Goal: Task Accomplishment & Management: Manage account settings

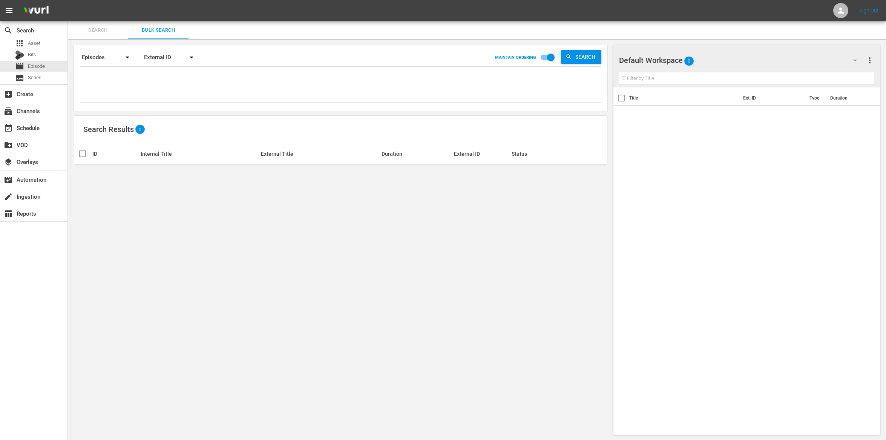
click at [112, 78] on textarea at bounding box center [341, 86] width 519 height 34
paste textarea "DC-0151 DC-20120 DC-1953 DC-1917 DC-0133 DC-2208 DC-2088 DC-20100 DC-1935 DC-01…"
type textarea "DC-0151 DC-20120 DC-1953 DC-1917 DC-0133 DC-2208 DC-2088 DC-20100 DC-1935 DC-01…"
click at [574, 58] on span "Search" at bounding box center [587, 57] width 29 height 14
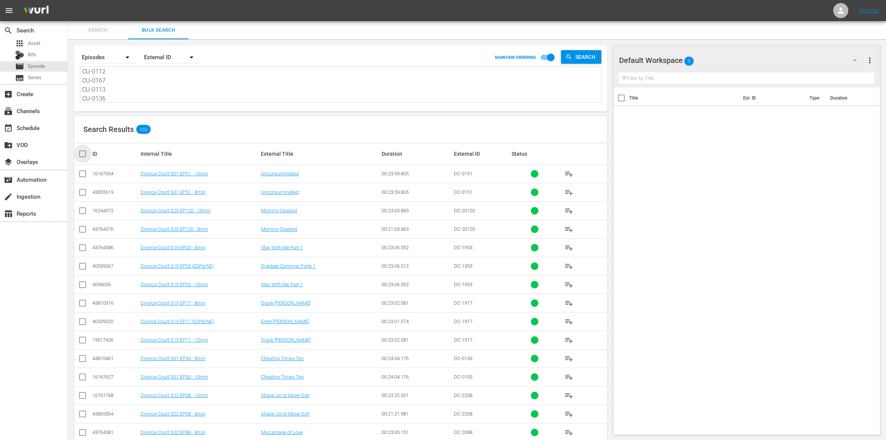
click at [79, 155] on input "checkbox" at bounding box center [85, 153] width 15 height 9
checkbox input "true"
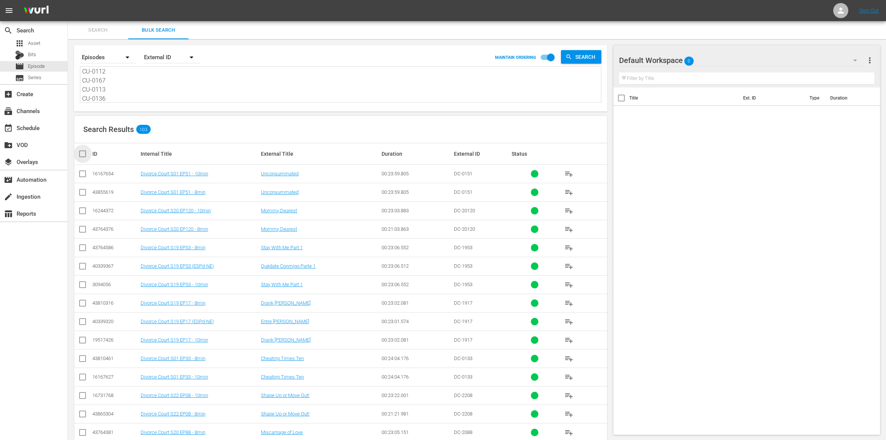
checkbox input "true"
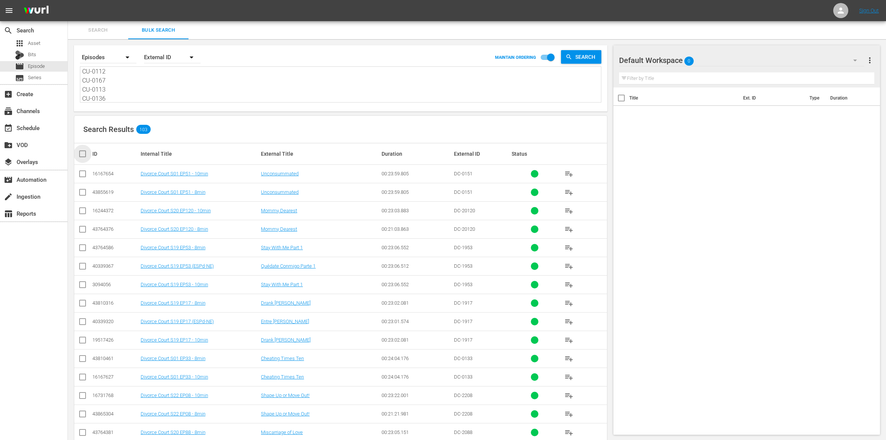
checkbox input "true"
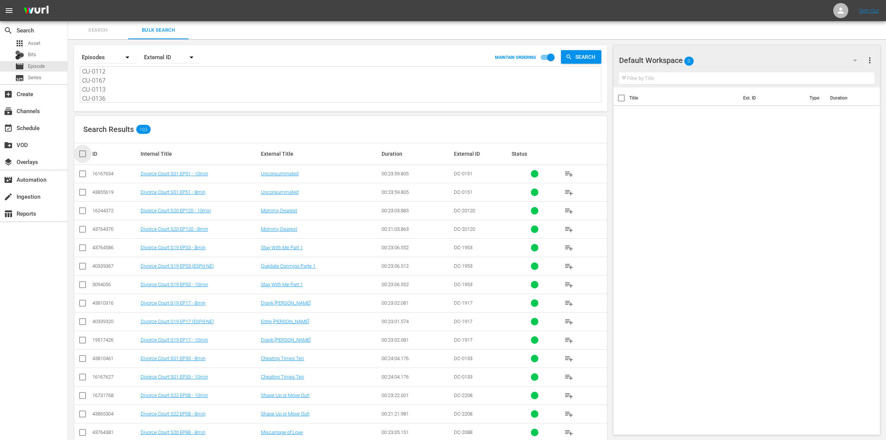
checkbox input "true"
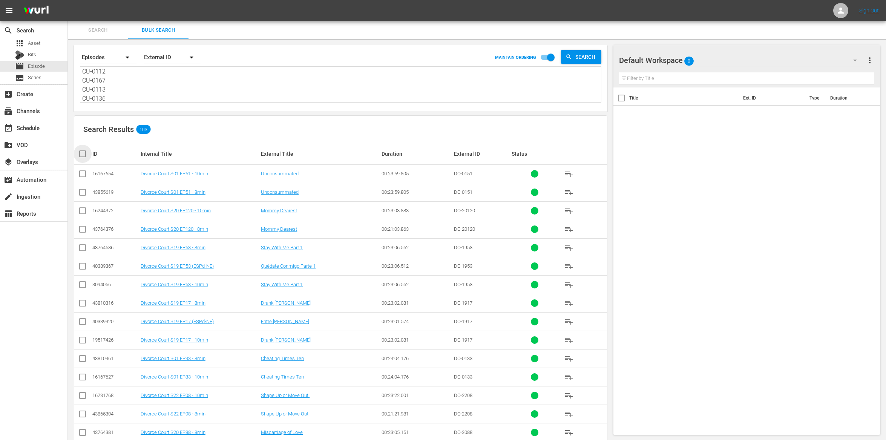
checkbox input "true"
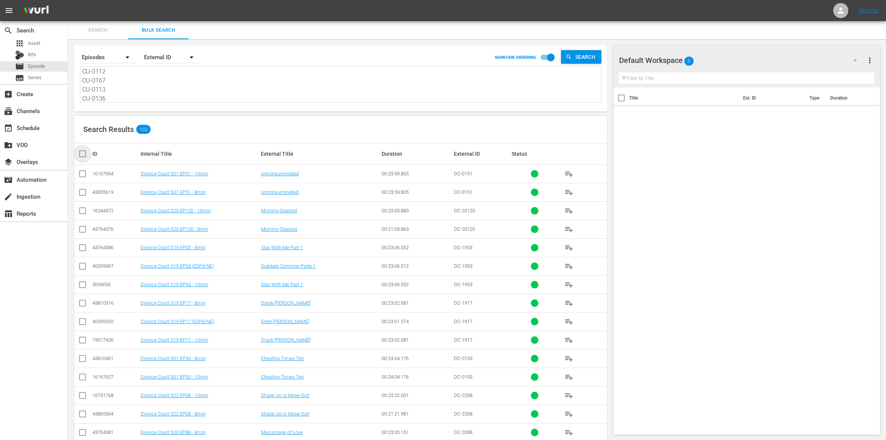
checkbox input "true"
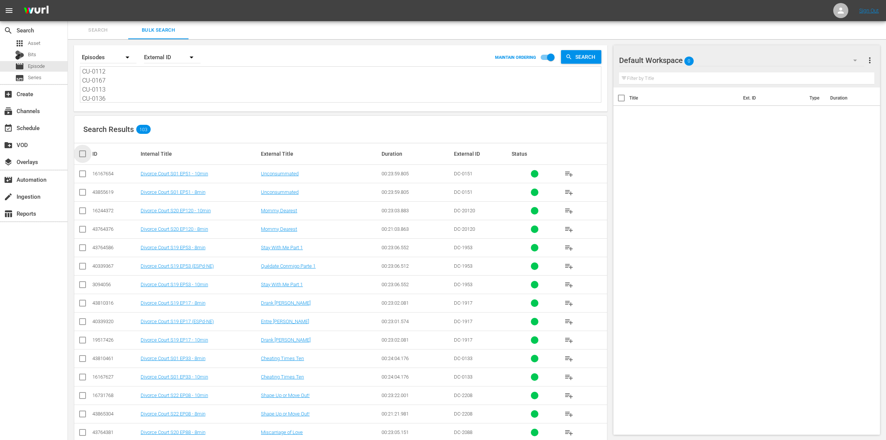
checkbox input "true"
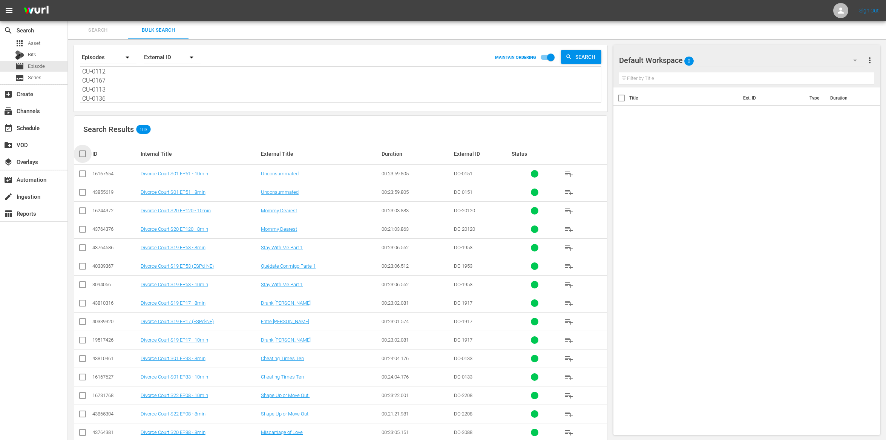
checkbox input "true"
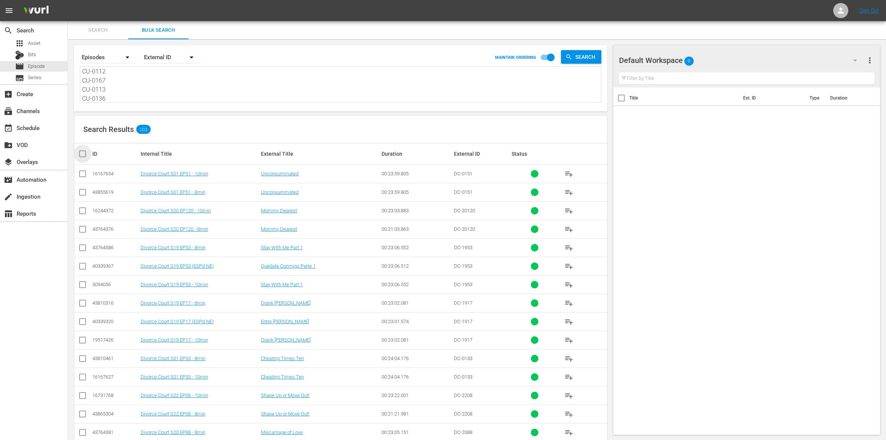
checkbox input "true"
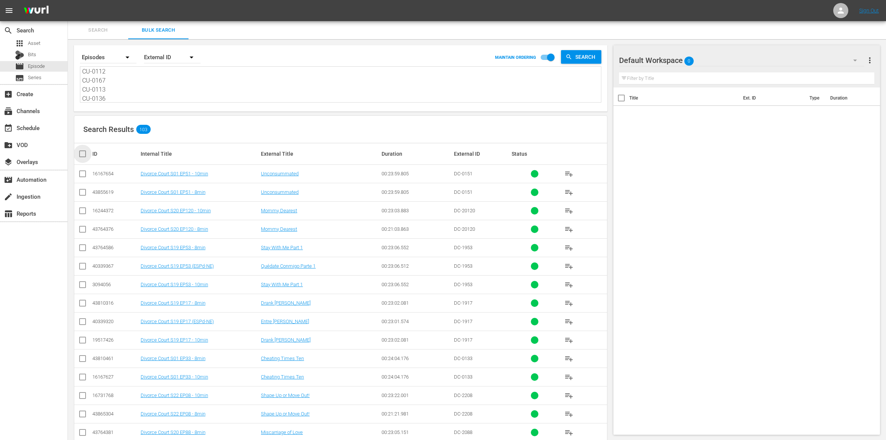
checkbox input "true"
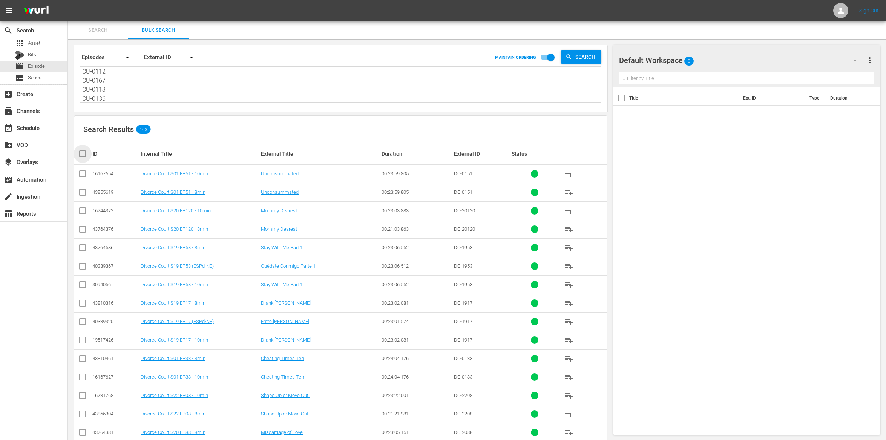
checkbox input "true"
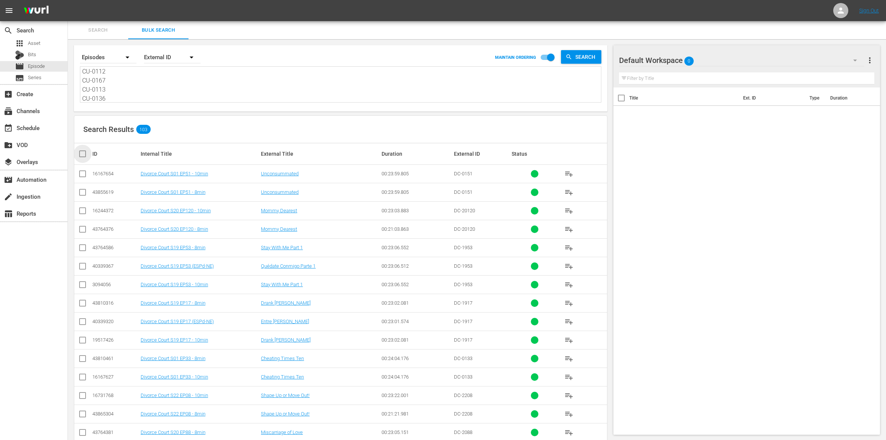
checkbox input "true"
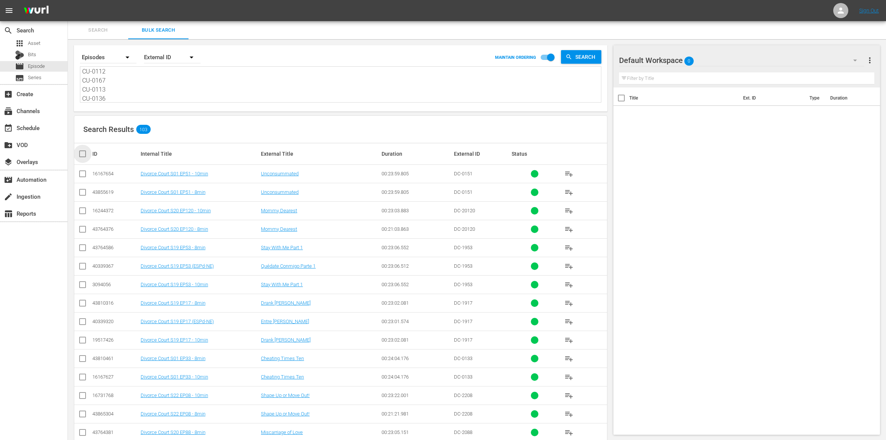
checkbox input "true"
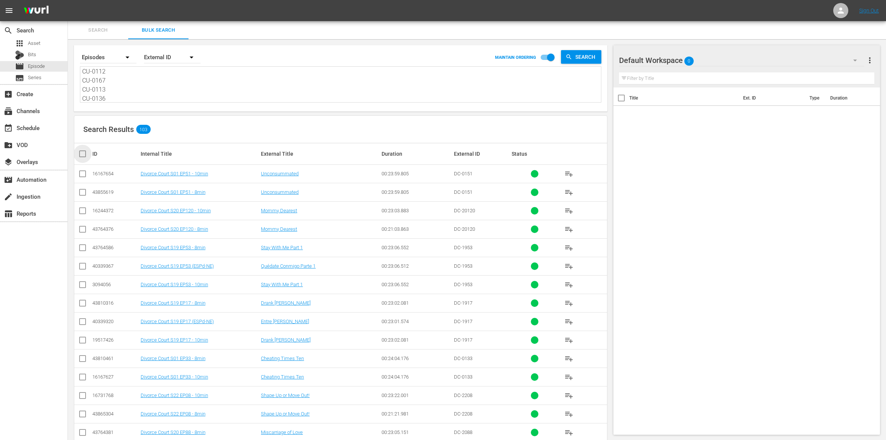
checkbox input "true"
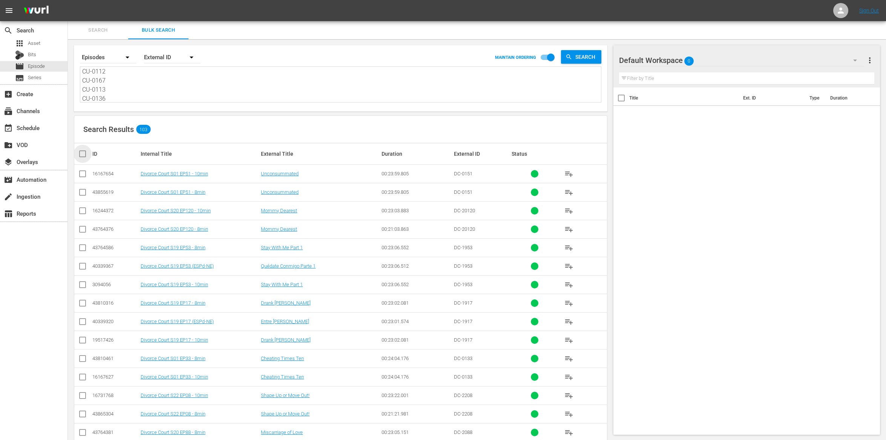
checkbox input "true"
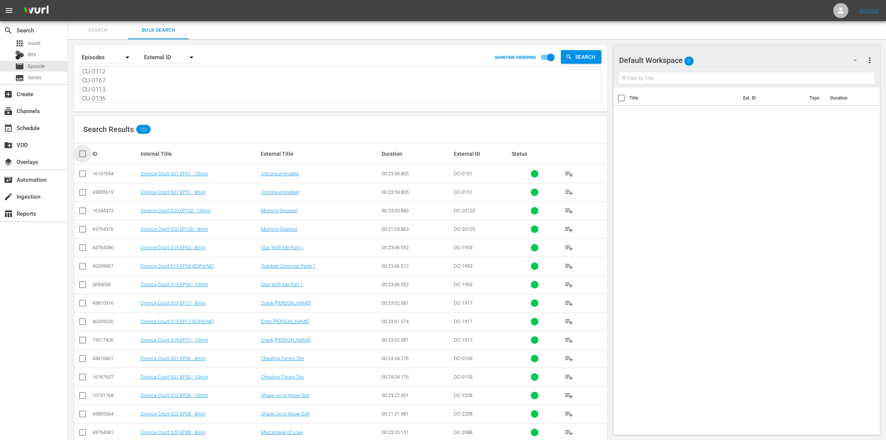
checkbox input "true"
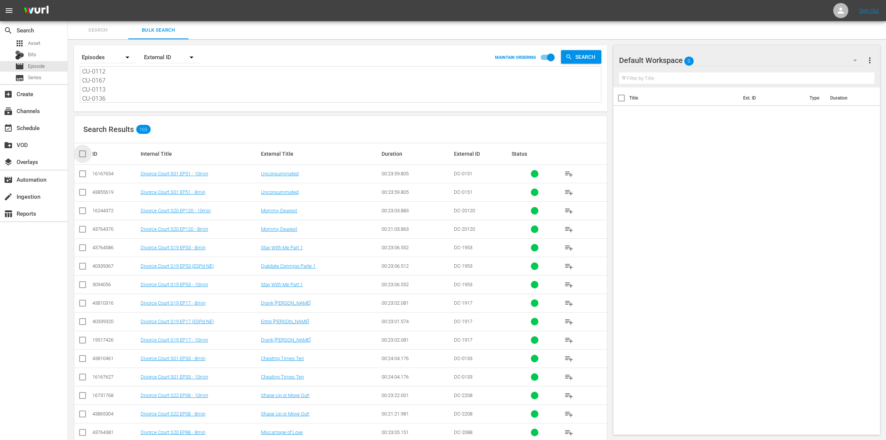
checkbox input "true"
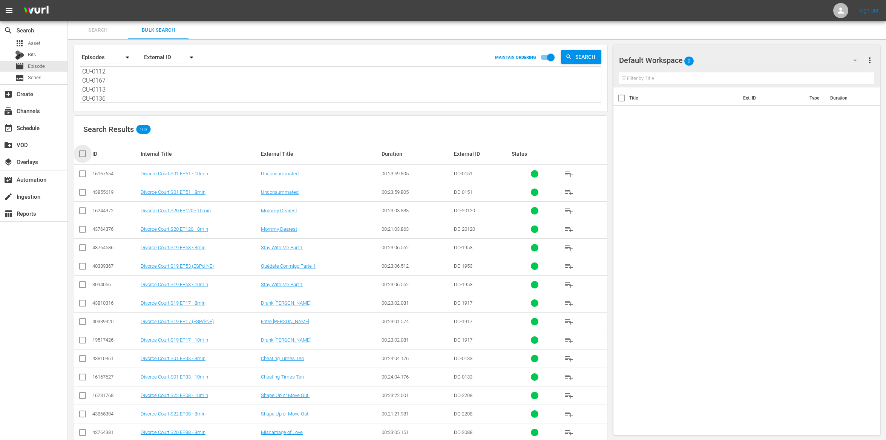
checkbox input "true"
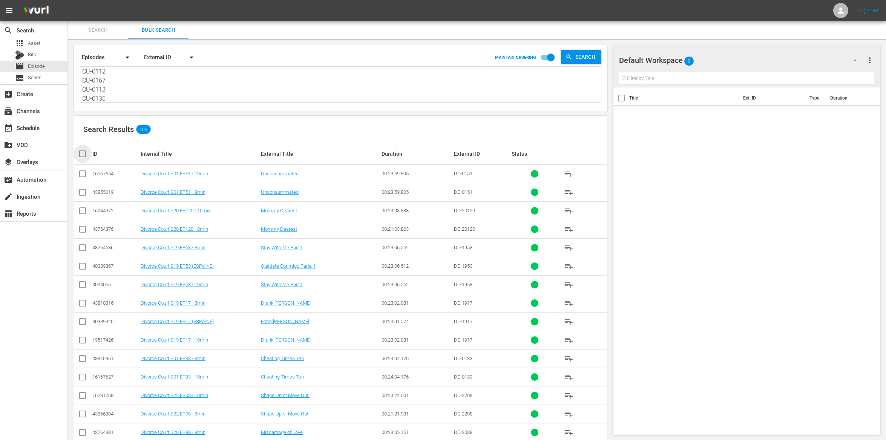
checkbox input "true"
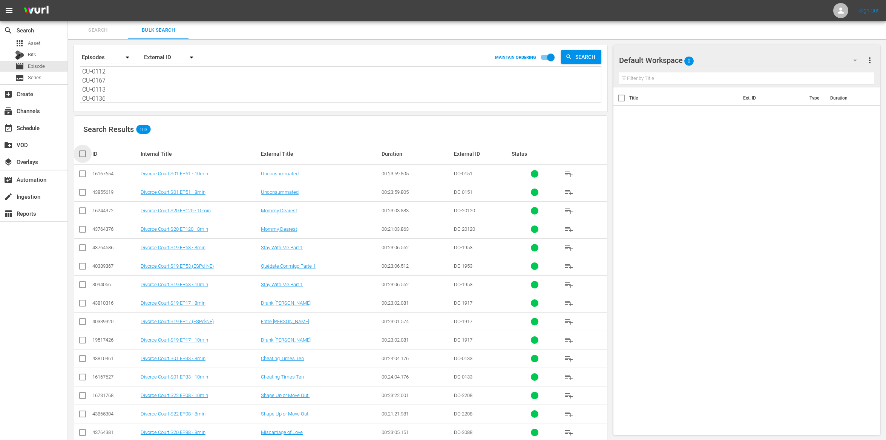
checkbox input "true"
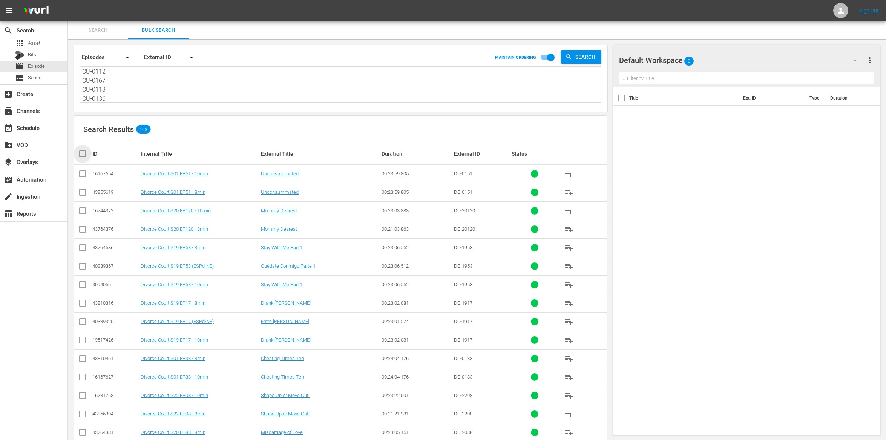
checkbox input "true"
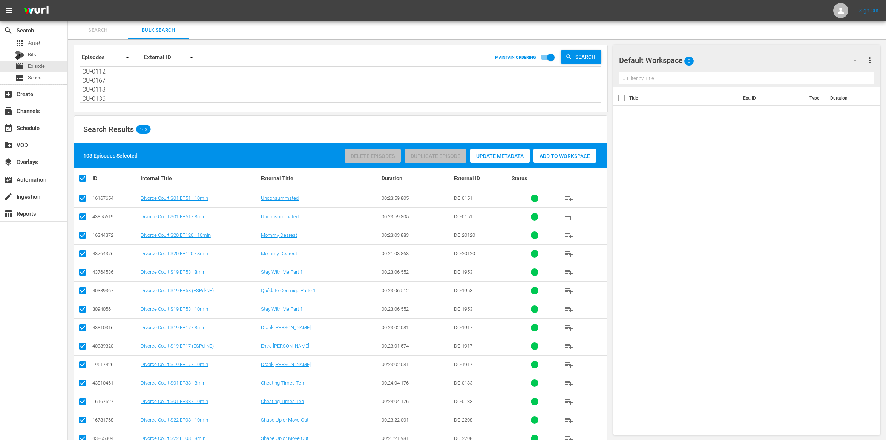
click at [549, 154] on span "Add to Workspace" at bounding box center [565, 156] width 63 height 6
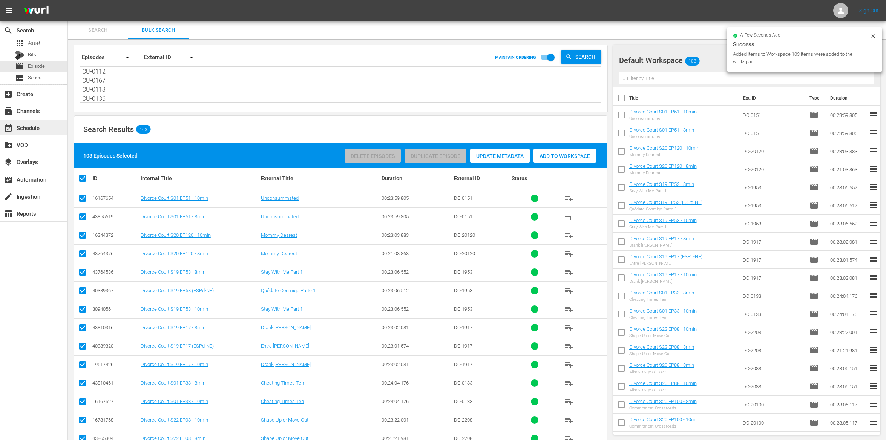
click at [28, 130] on div "event_available Schedule" at bounding box center [21, 126] width 42 height 7
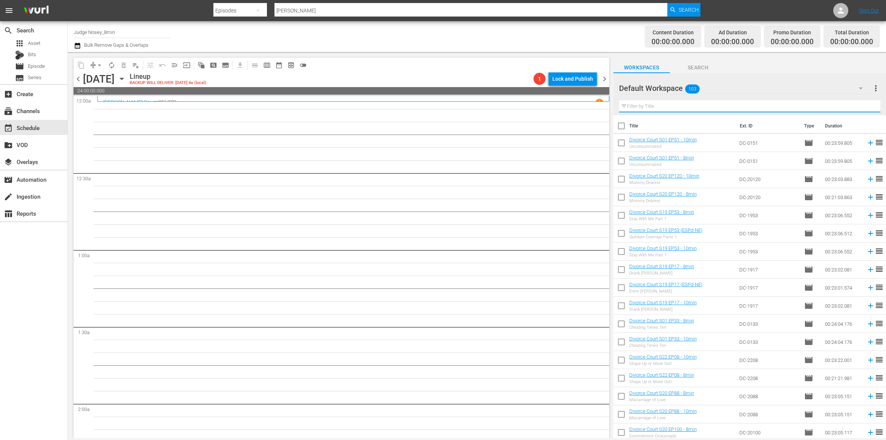
click at [647, 106] on input "text" at bounding box center [749, 106] width 261 height 12
type input "8min"
click at [628, 126] on input "checkbox" at bounding box center [622, 128] width 16 height 16
checkbox input "true"
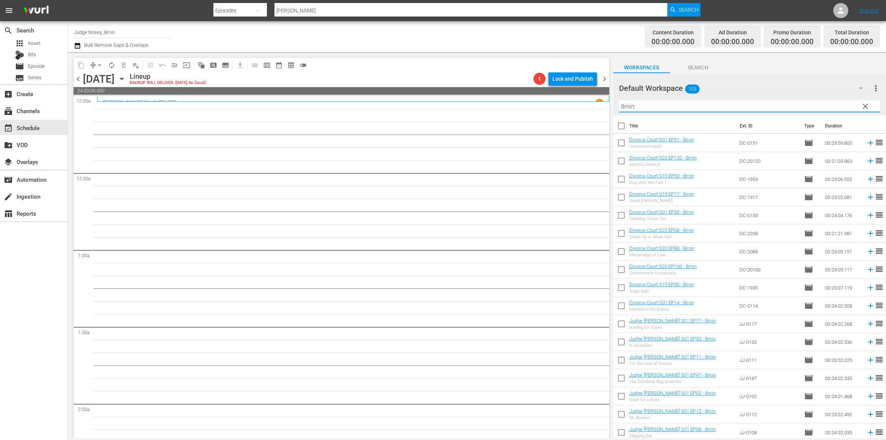
checkbox input "true"
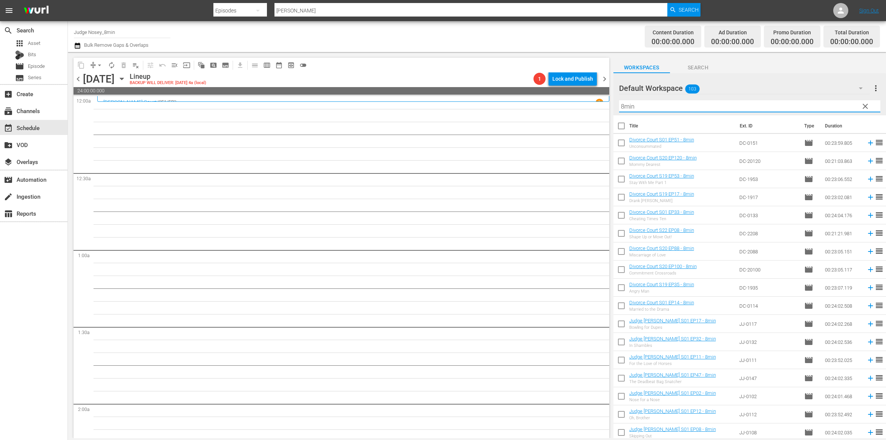
checkbox input "true"
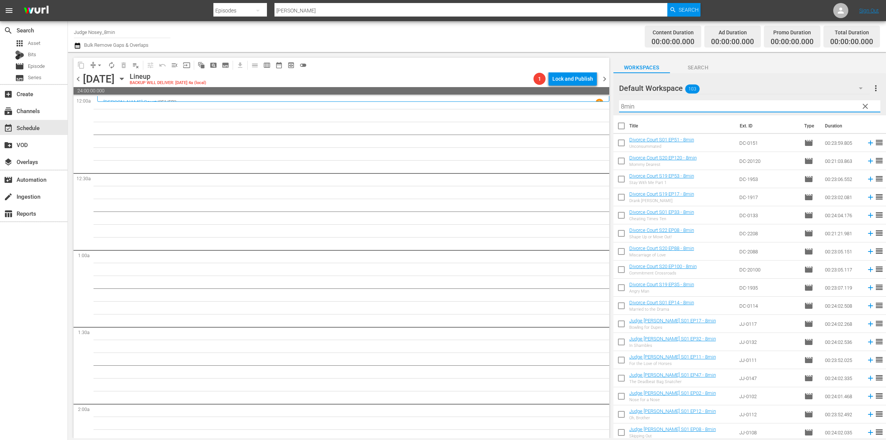
checkbox input "true"
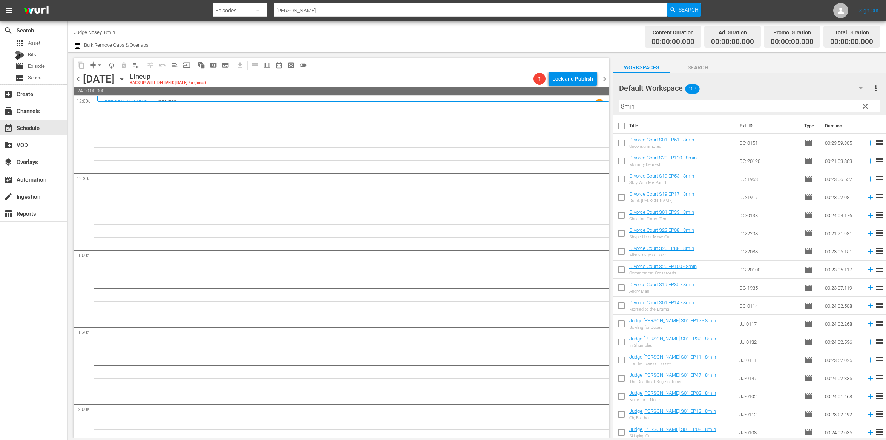
checkbox input "true"
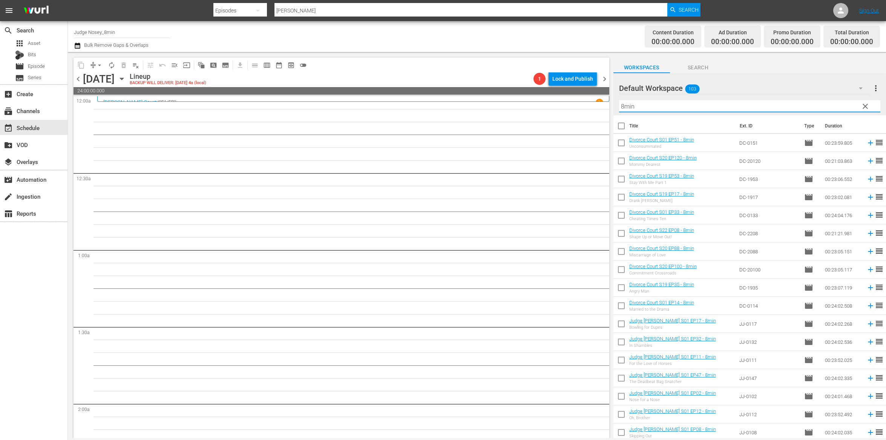
checkbox input "true"
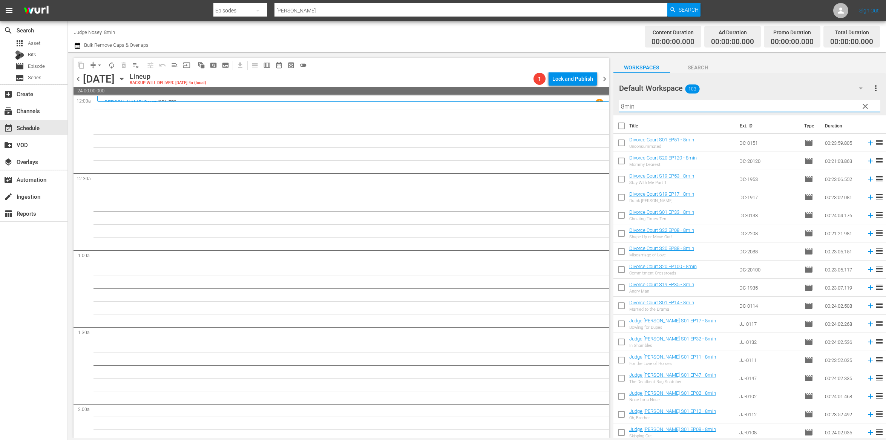
checkbox input "true"
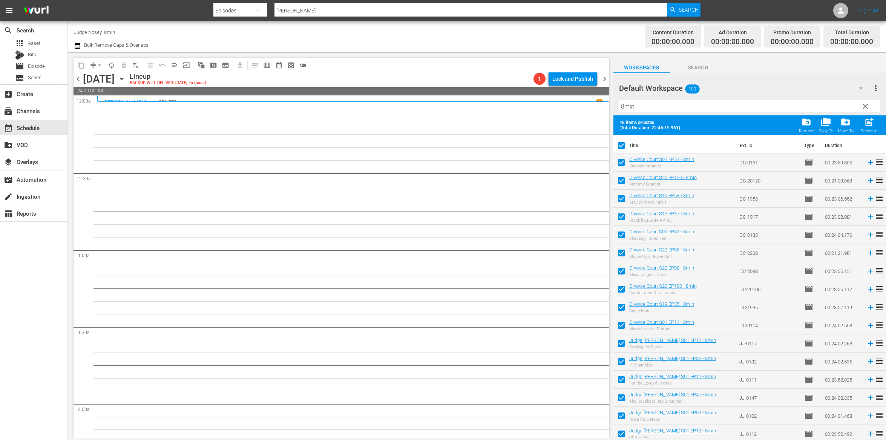
click at [866, 125] on span "post_add" at bounding box center [870, 122] width 10 height 10
checkbox input "false"
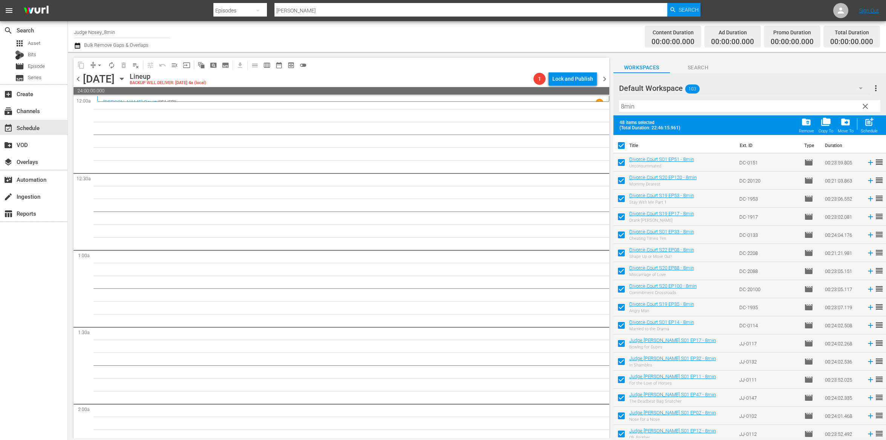
checkbox input "false"
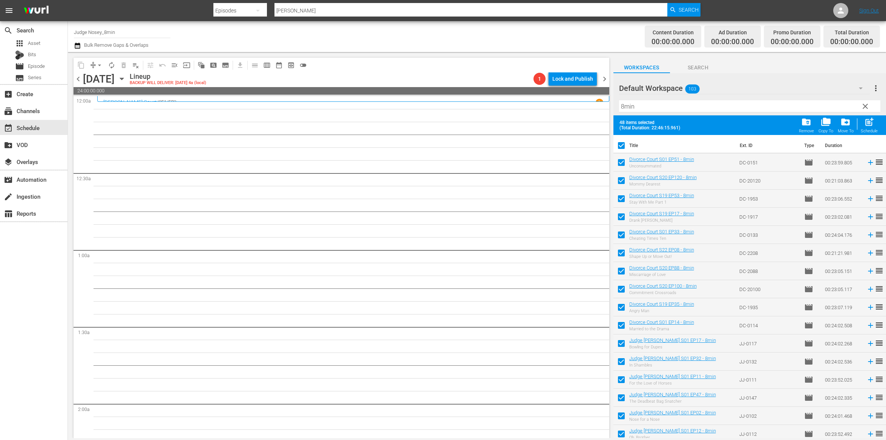
checkbox input "false"
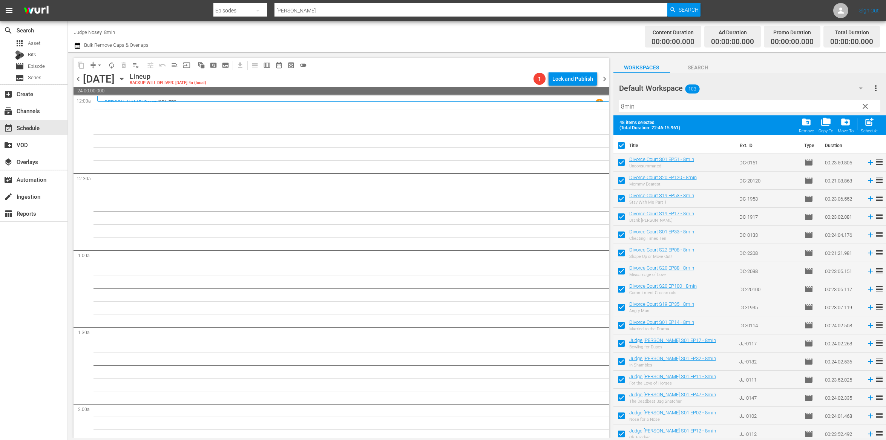
checkbox input "false"
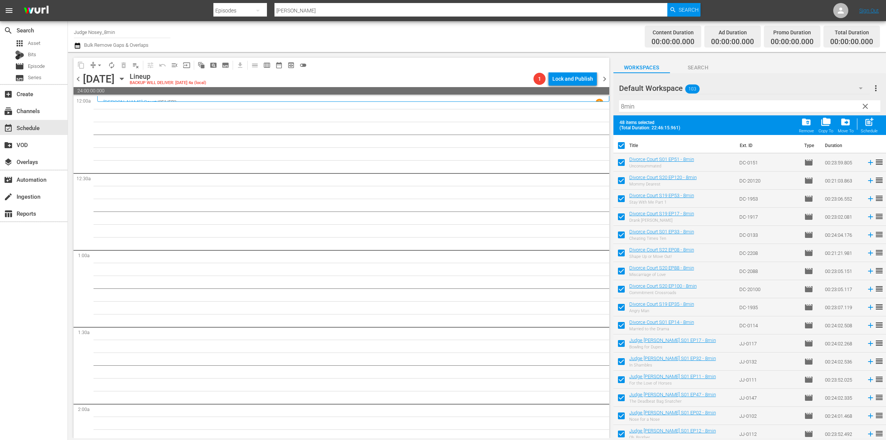
checkbox input "false"
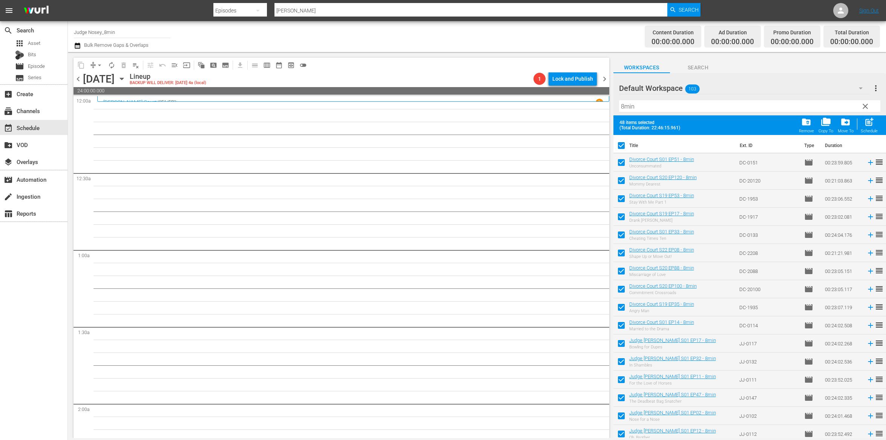
checkbox input "false"
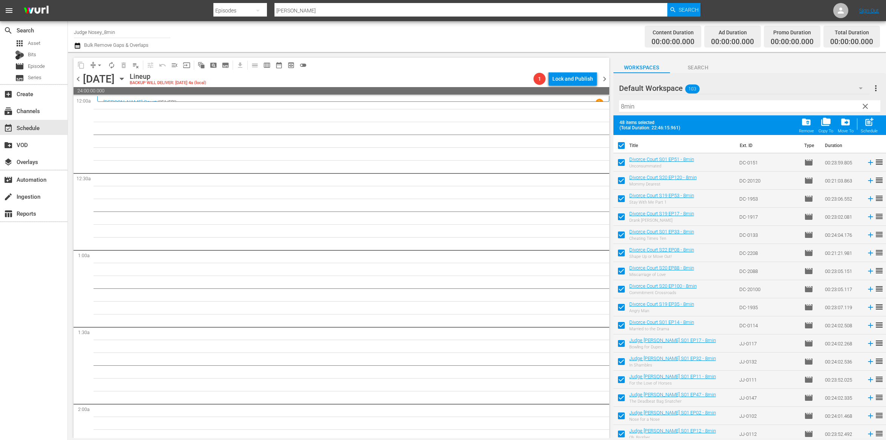
checkbox input "false"
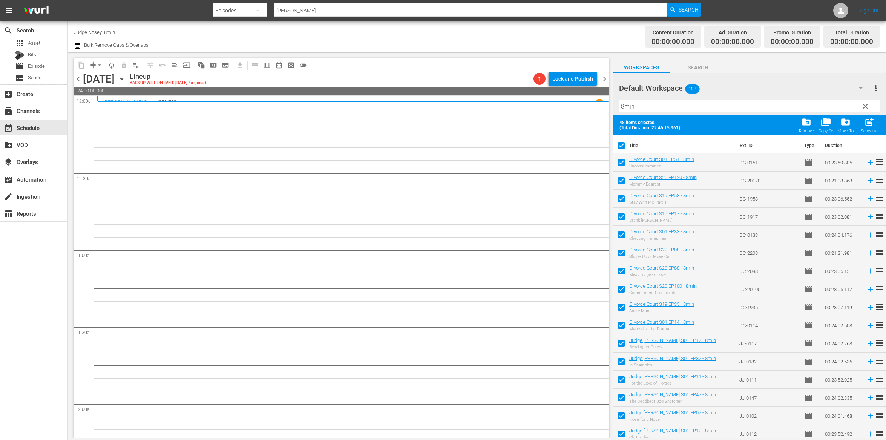
checkbox input "false"
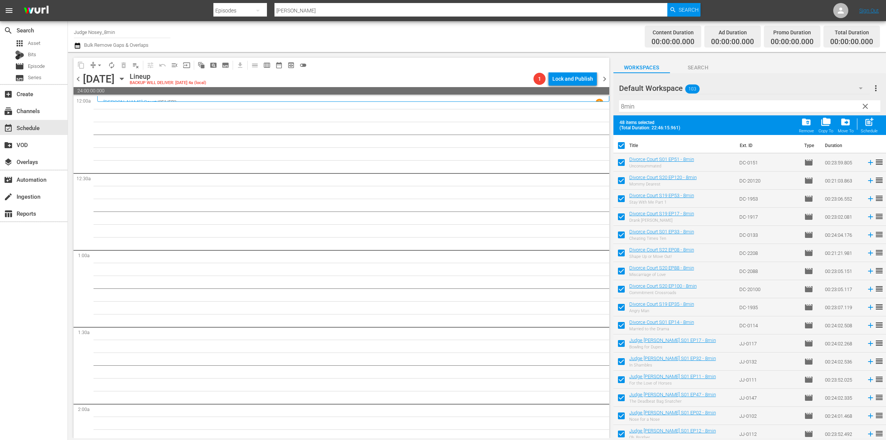
checkbox input "false"
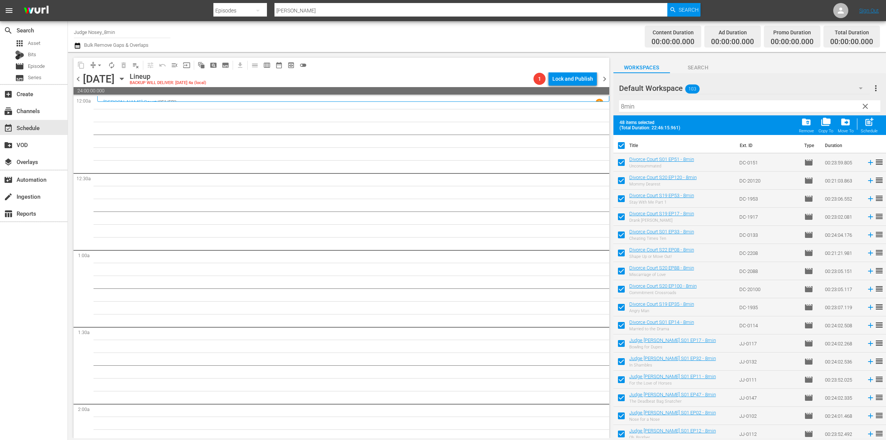
checkbox input "false"
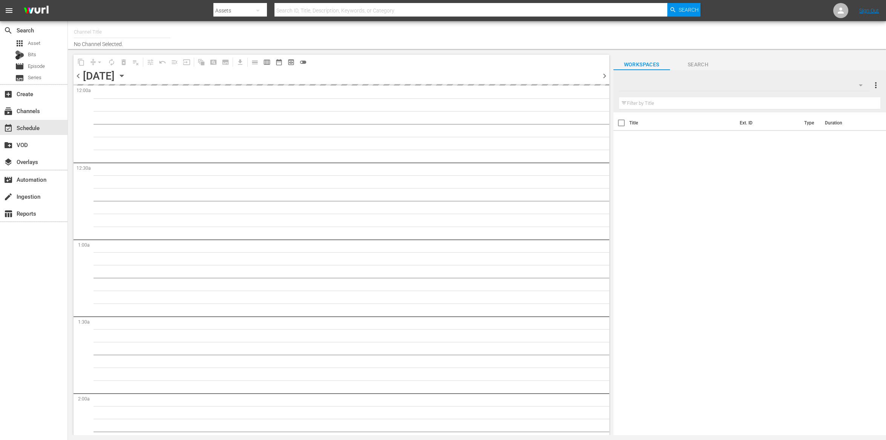
type input "Judge Nosey_8min (1495)"
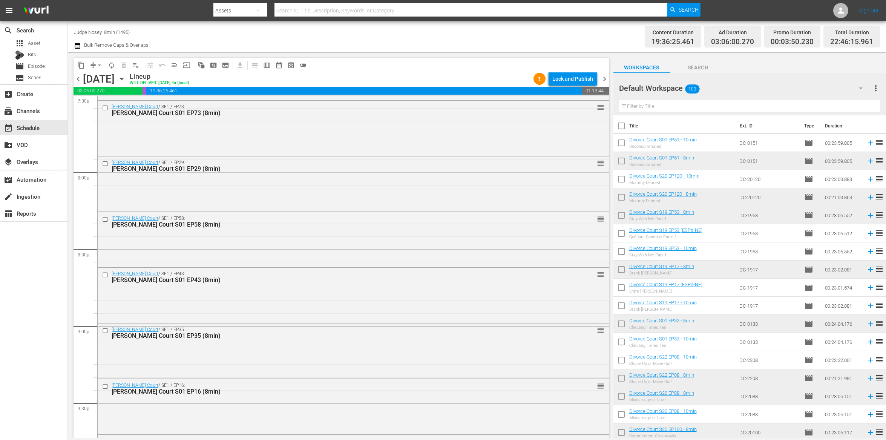
scroll to position [3001, 0]
click at [710, 103] on input "text" at bounding box center [749, 106] width 261 height 12
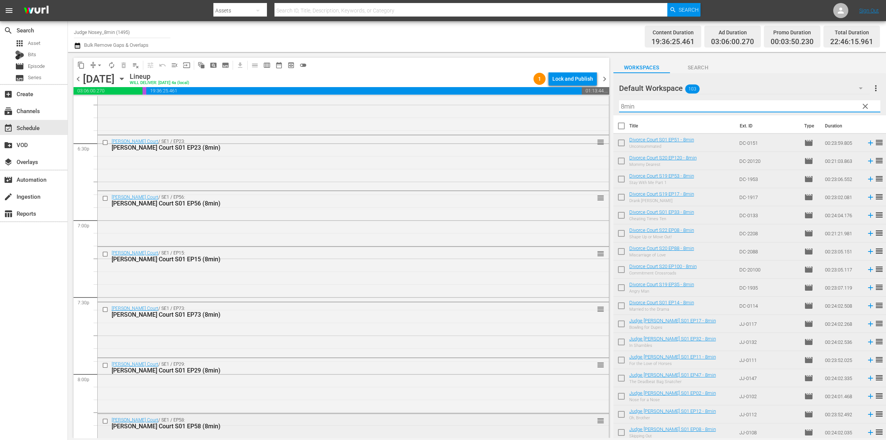
scroll to position [2801, 0]
type input "8min"
click at [25, 69] on div "movie Episode" at bounding box center [30, 66] width 30 height 11
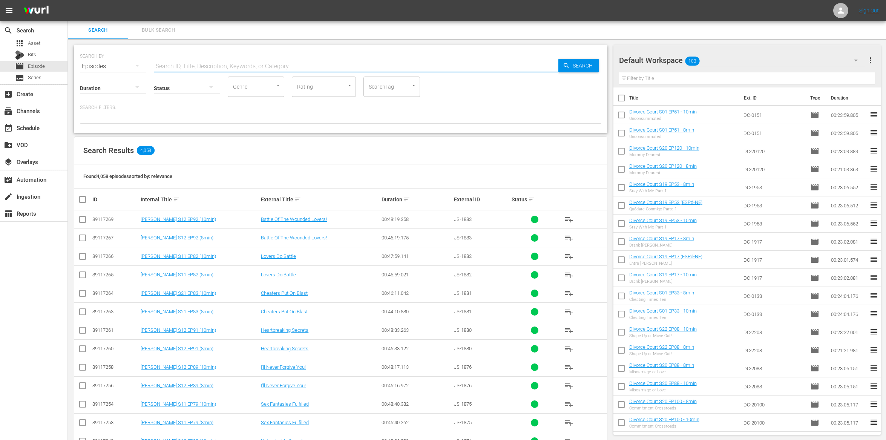
click at [228, 66] on input "text" at bounding box center [356, 66] width 405 height 18
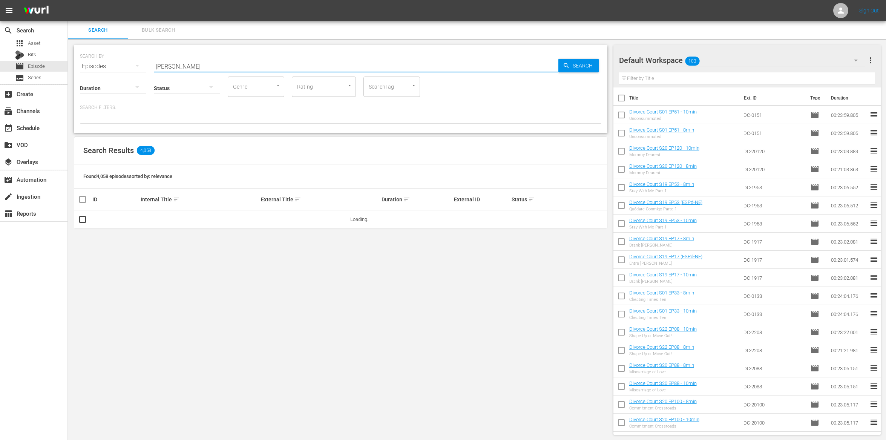
type input "[PERSON_NAME]"
click at [384, 89] on input "SearchTag" at bounding box center [381, 87] width 29 height 14
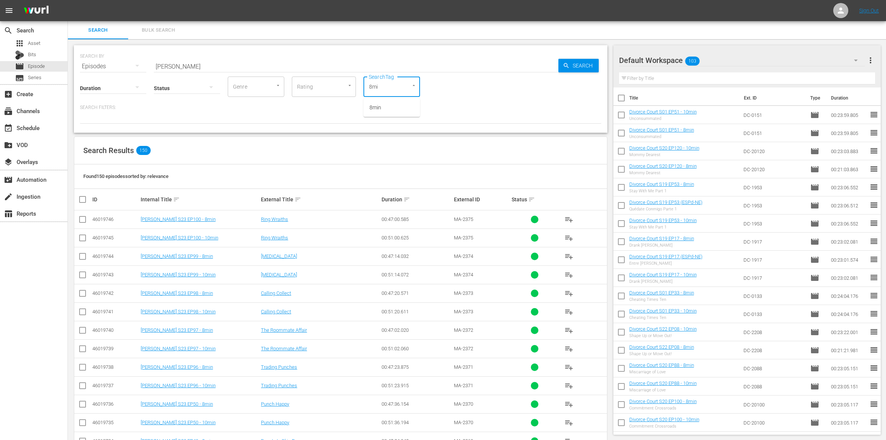
type input "8min"
drag, startPoint x: 382, startPoint y: 105, endPoint x: 393, endPoint y: 102, distance: 11.0
click at [382, 105] on li "8min" at bounding box center [392, 107] width 57 height 12
click at [83, 220] on input "checkbox" at bounding box center [82, 221] width 9 height 9
checkbox input "true"
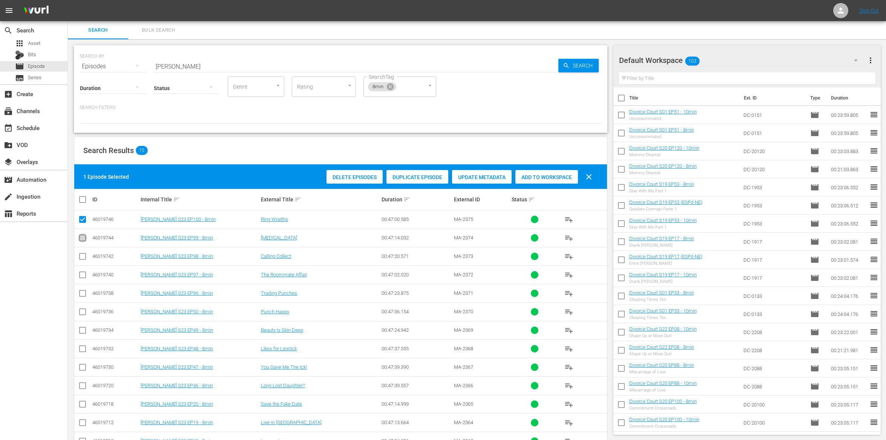
click at [79, 239] on input "checkbox" at bounding box center [82, 239] width 9 height 9
checkbox input "true"
click at [539, 178] on span "Add to Workspace" at bounding box center [547, 177] width 63 height 6
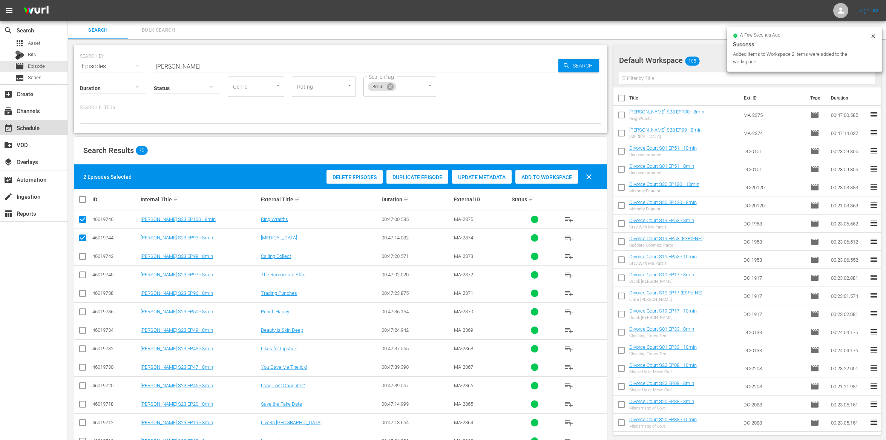
click at [28, 126] on div "event_available Schedule" at bounding box center [21, 126] width 42 height 7
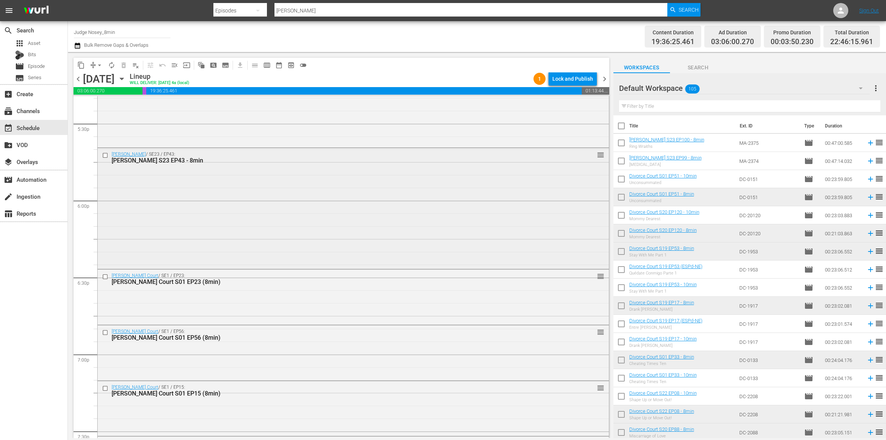
scroll to position [2658, 0]
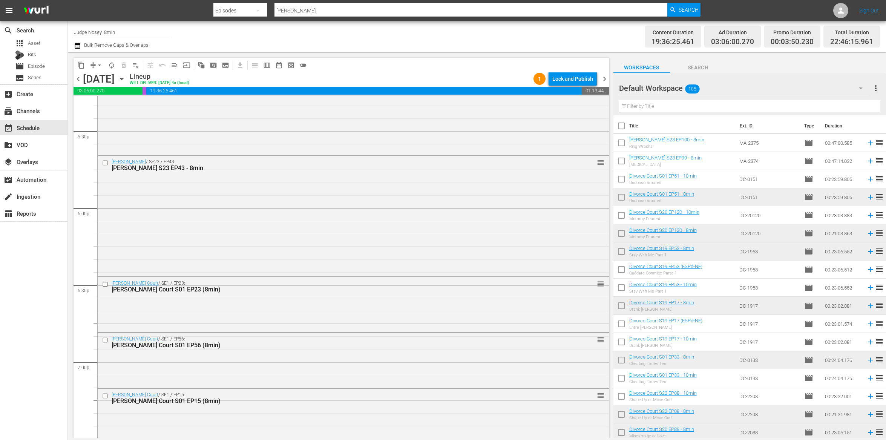
click at [696, 106] on input "text" at bounding box center [749, 106] width 261 height 12
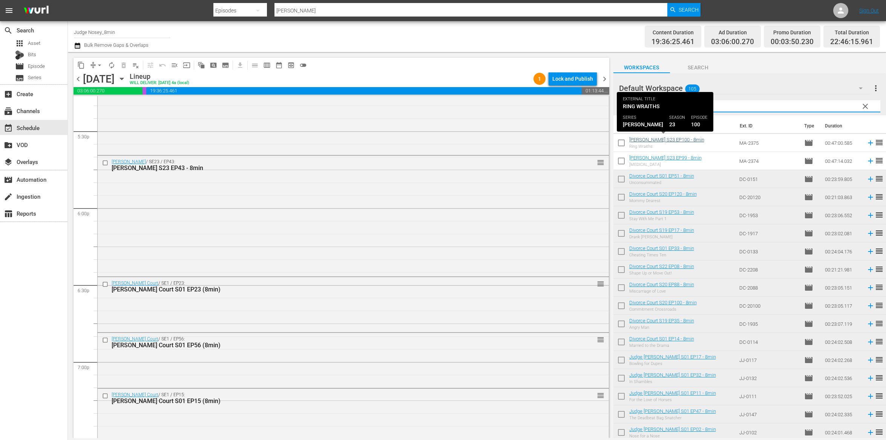
type input "8min"
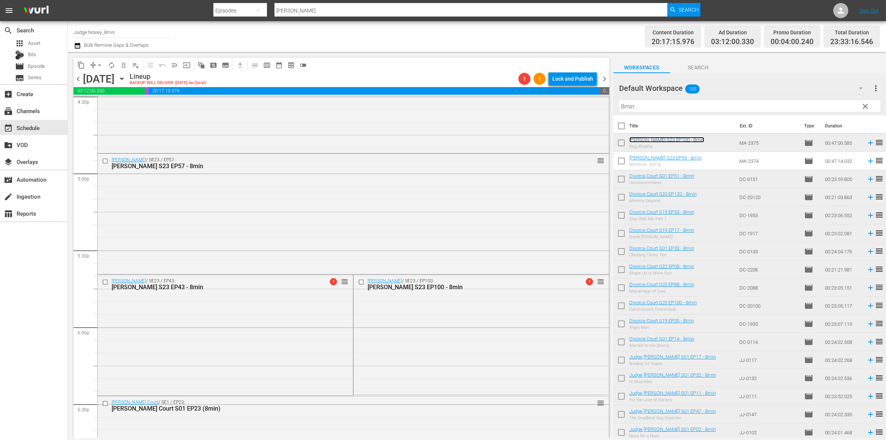
scroll to position [2539, 0]
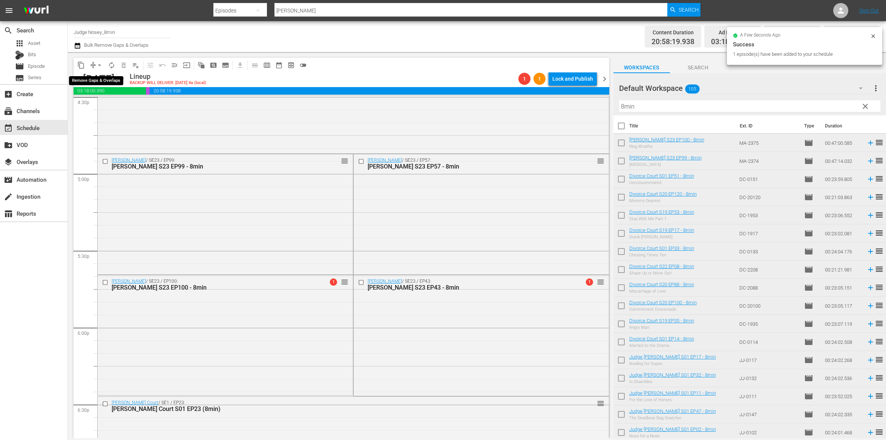
click at [100, 66] on span "arrow_drop_down" at bounding box center [100, 65] width 8 height 8
click at [123, 101] on li "Align to End of Previous Day" at bounding box center [99, 105] width 79 height 12
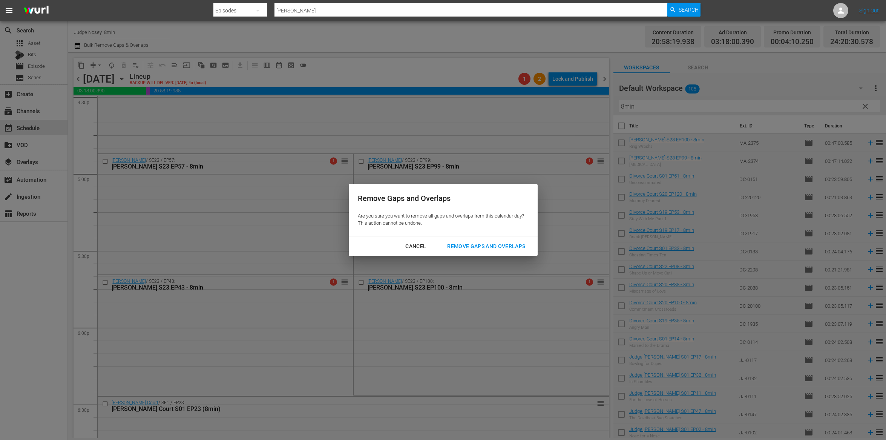
click at [475, 244] on div "Remove Gaps and Overlaps" at bounding box center [486, 246] width 90 height 9
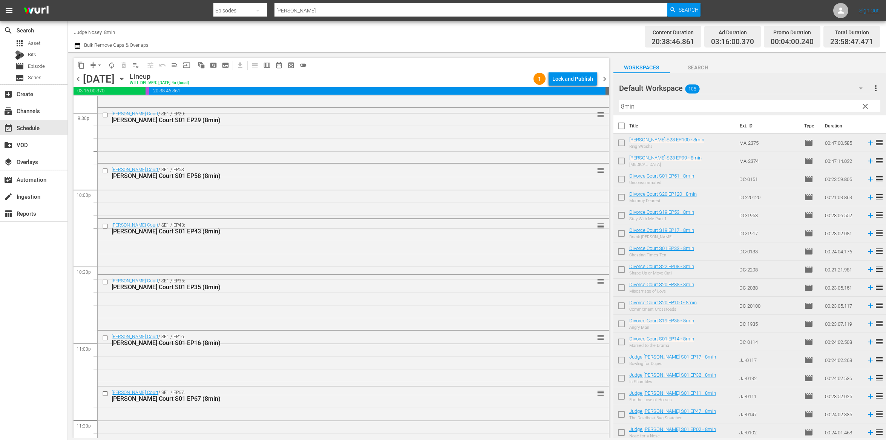
scroll to position [3351, 0]
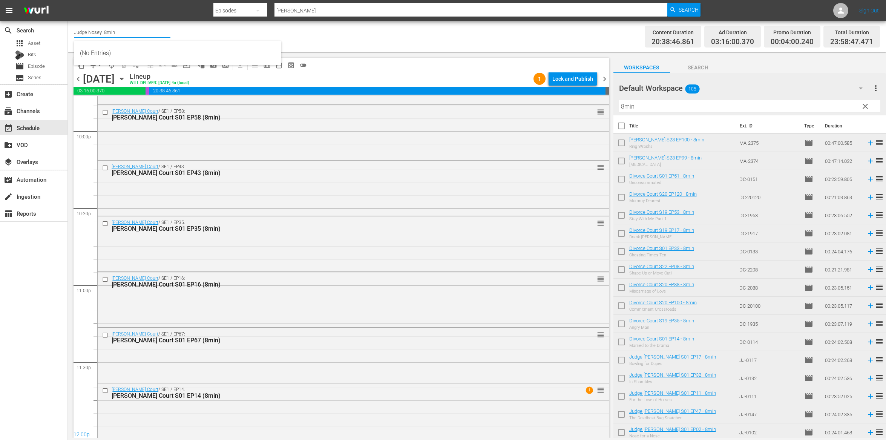
drag, startPoint x: 116, startPoint y: 33, endPoint x: 100, endPoint y: 34, distance: 16.2
click at [100, 34] on input "Judge Nosey_8min" at bounding box center [122, 32] width 97 height 18
click at [128, 47] on div "Judge [PERSON_NAME] (349 - nosey_realnosey_1)" at bounding box center [177, 53] width 195 height 18
type input "Judge [PERSON_NAME] (349 - nosey_realnosey_1)"
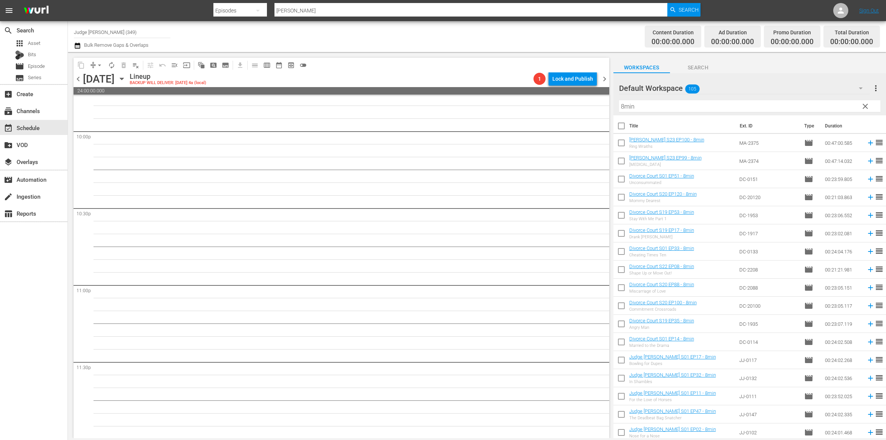
click at [650, 107] on input "8min" at bounding box center [749, 106] width 261 height 12
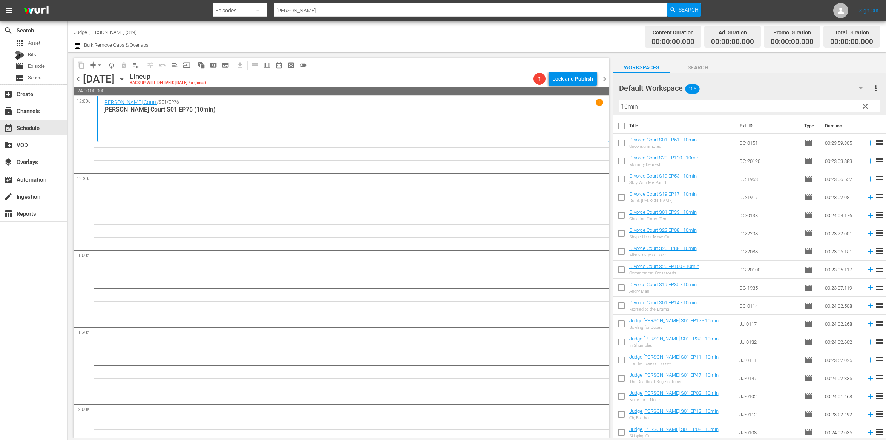
type input "10min"
click at [625, 126] on input "checkbox" at bounding box center [622, 128] width 16 height 16
checkbox input "true"
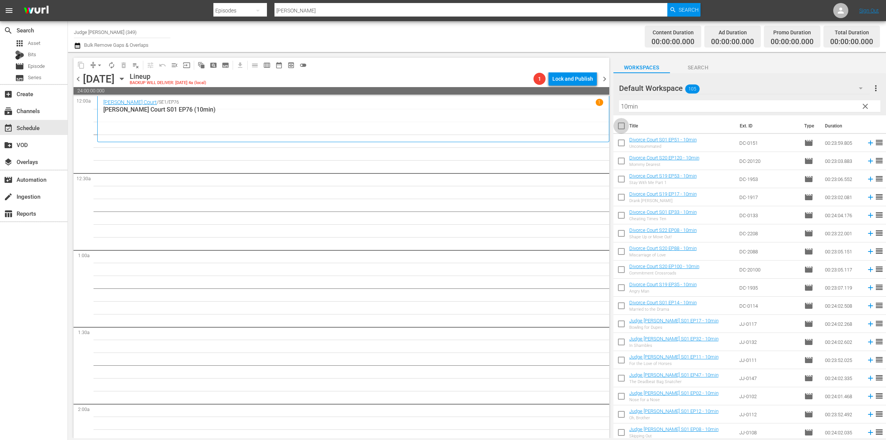
checkbox input "true"
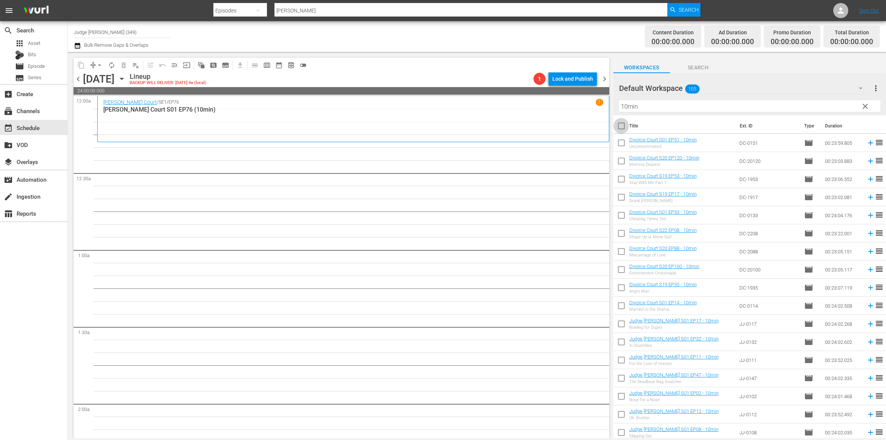
checkbox input "true"
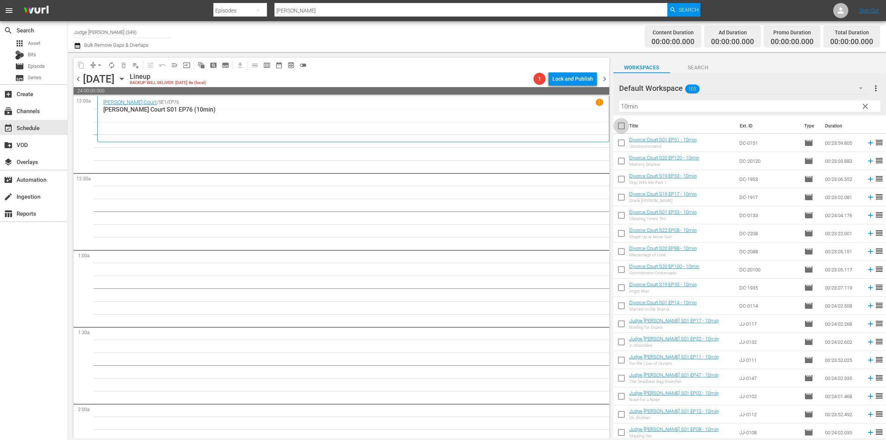
checkbox input "true"
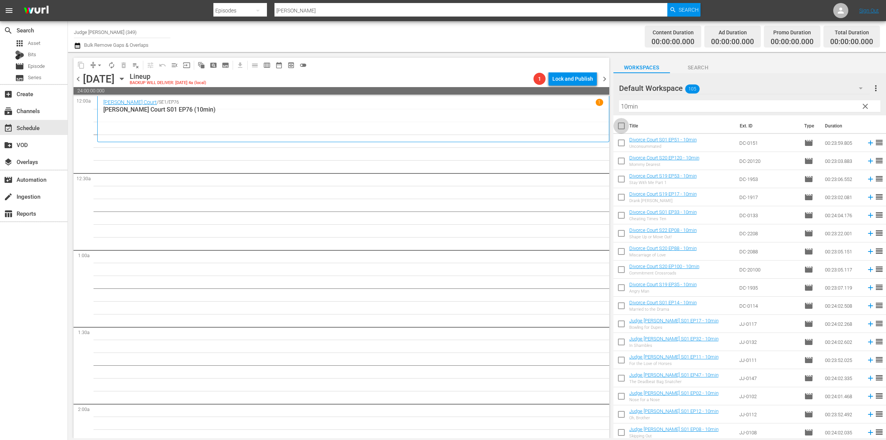
checkbox input "true"
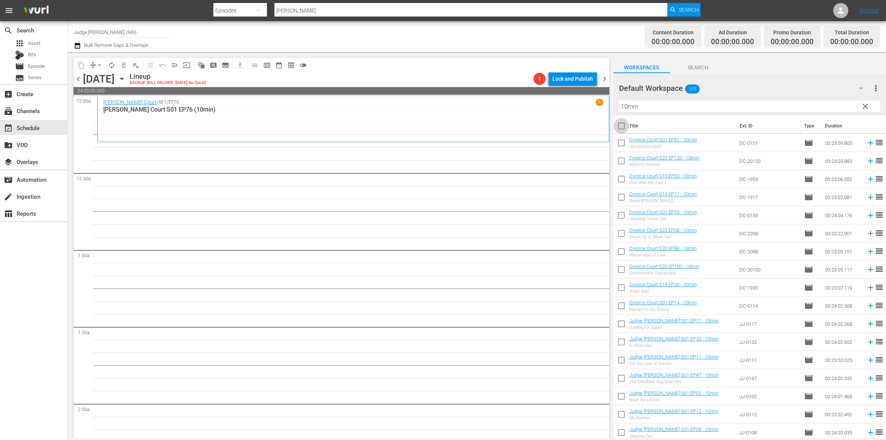
checkbox input "true"
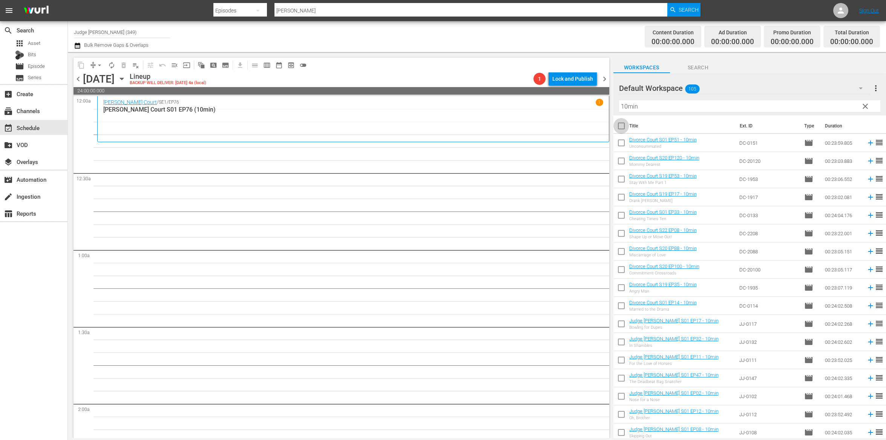
checkbox input "true"
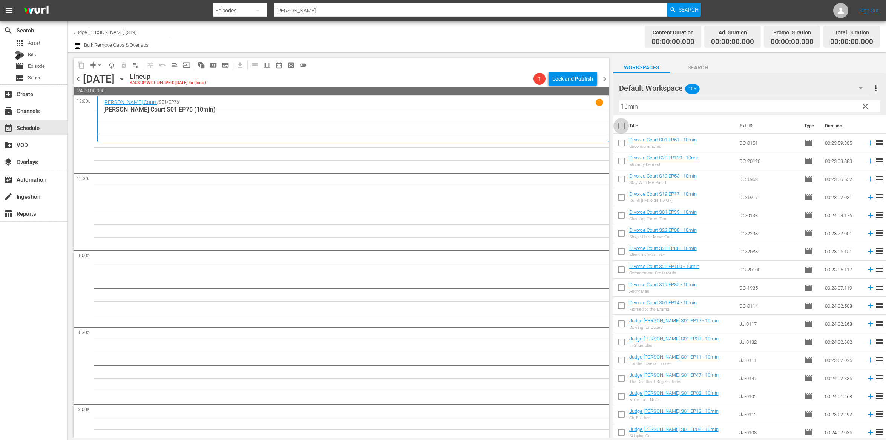
checkbox input "true"
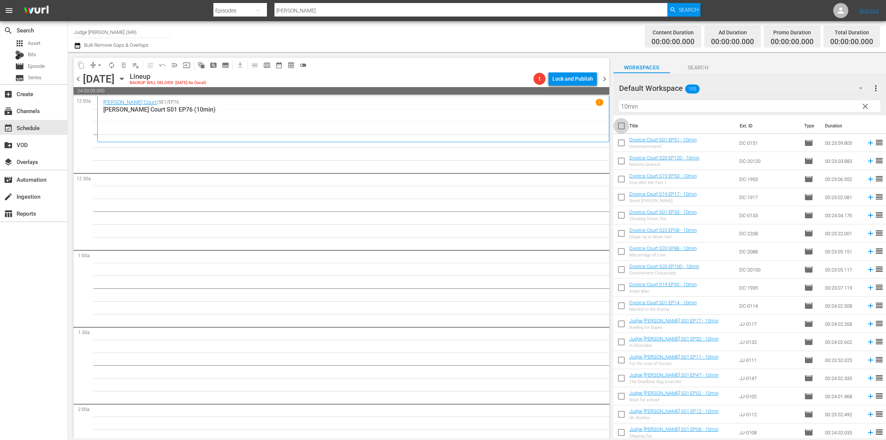
checkbox input "true"
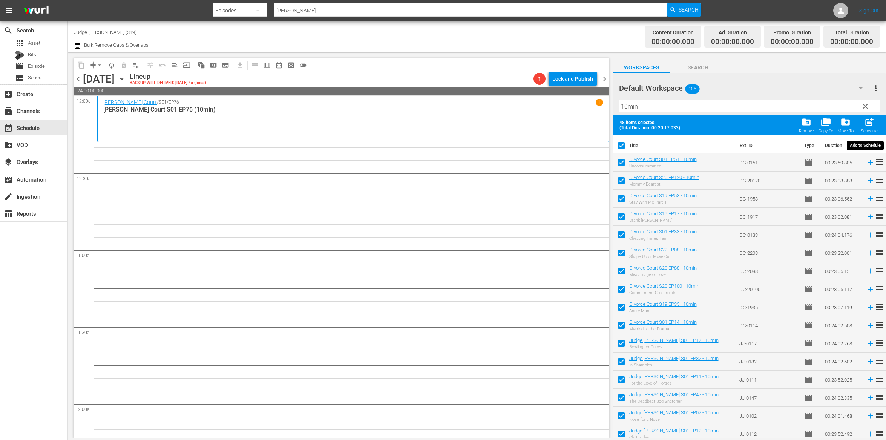
click at [871, 120] on span "post_add" at bounding box center [870, 122] width 10 height 10
checkbox input "false"
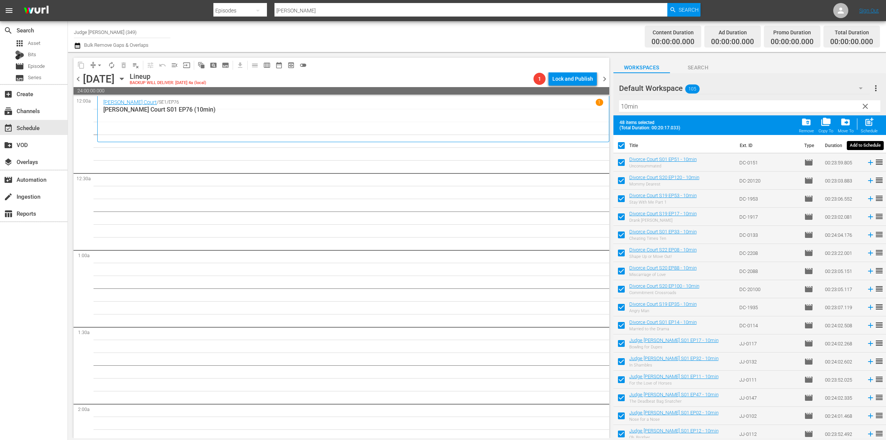
checkbox input "false"
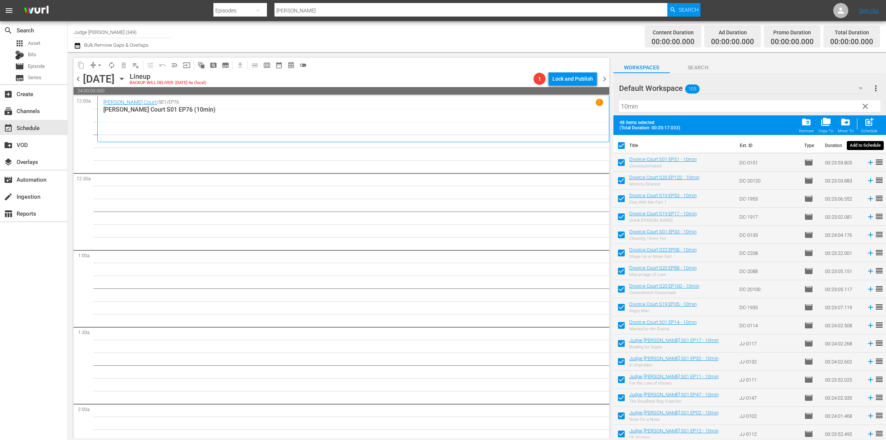
checkbox input "false"
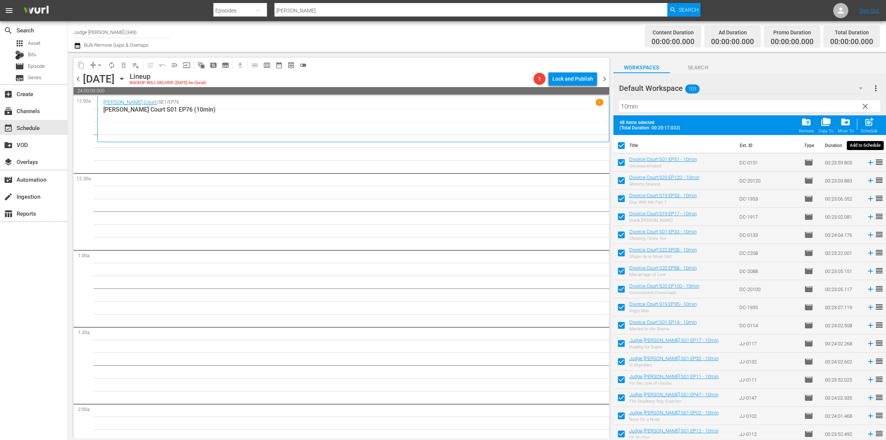
checkbox input "false"
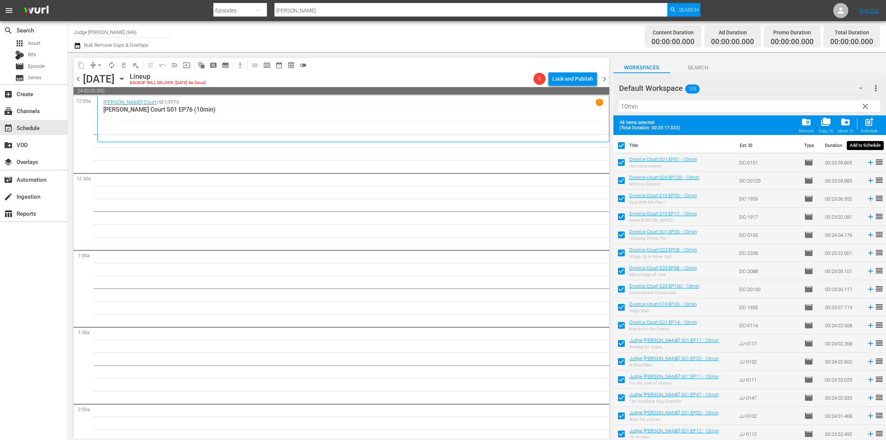
checkbox input "false"
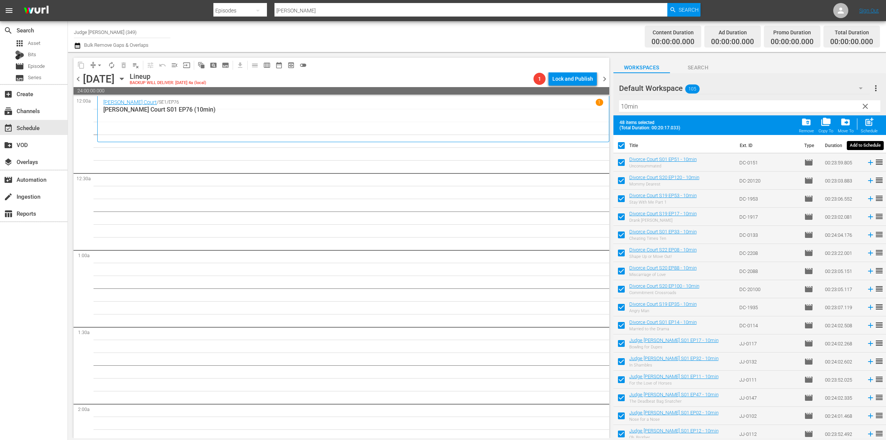
checkbox input "false"
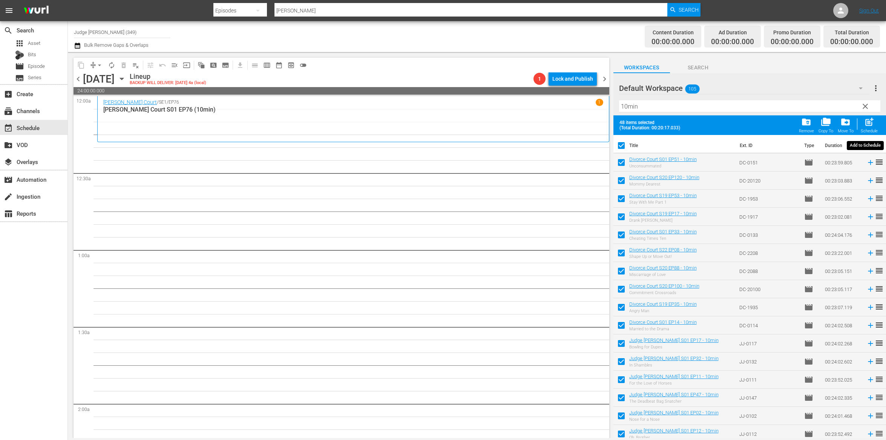
checkbox input "false"
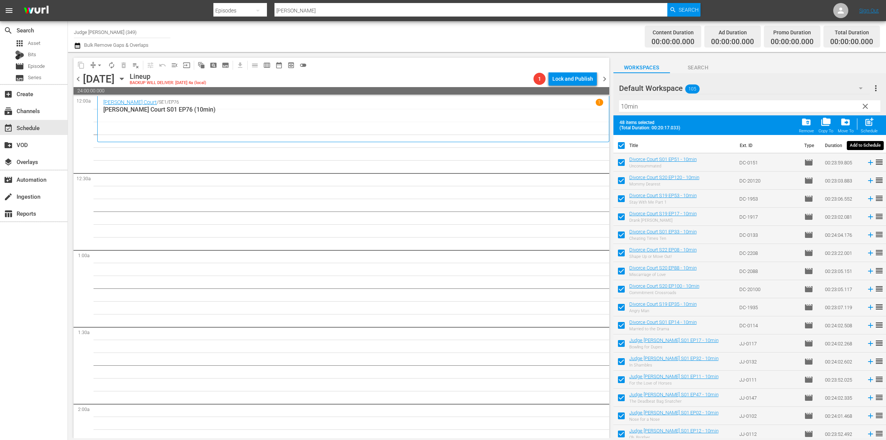
checkbox input "false"
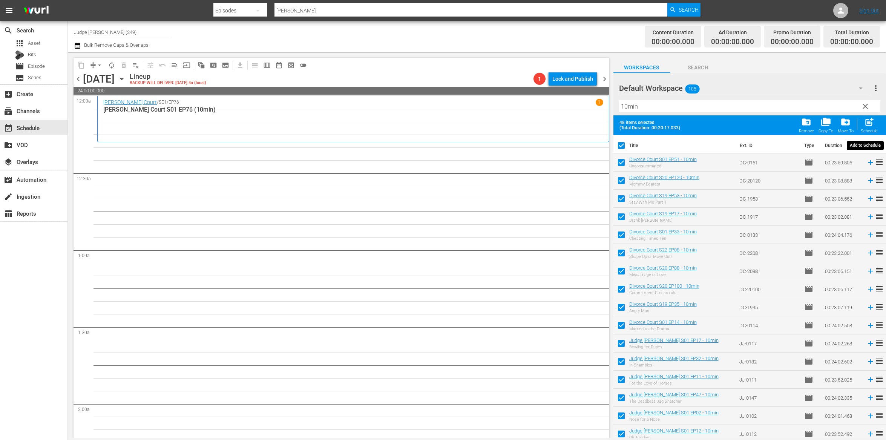
checkbox input "false"
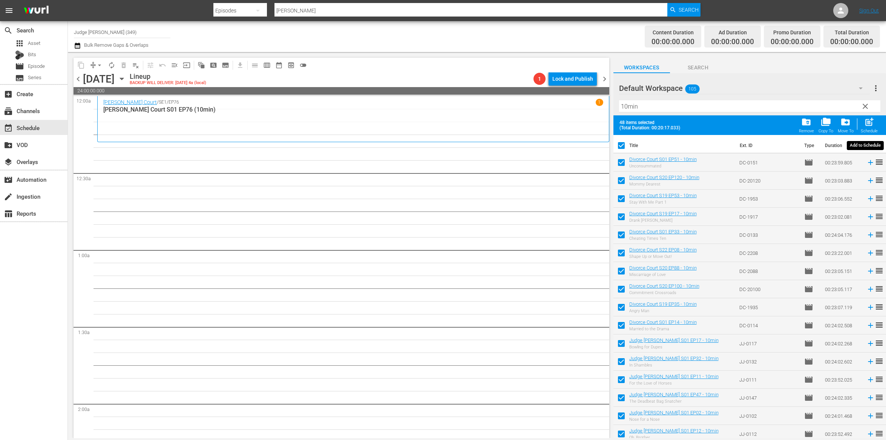
checkbox input "false"
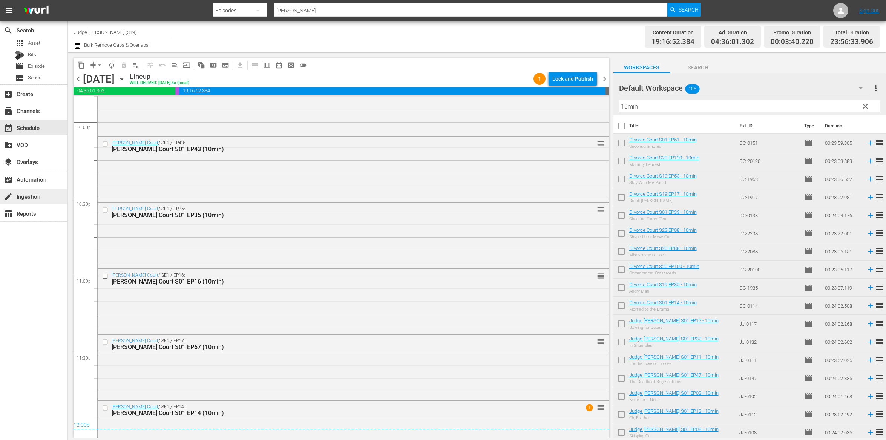
scroll to position [3388, 0]
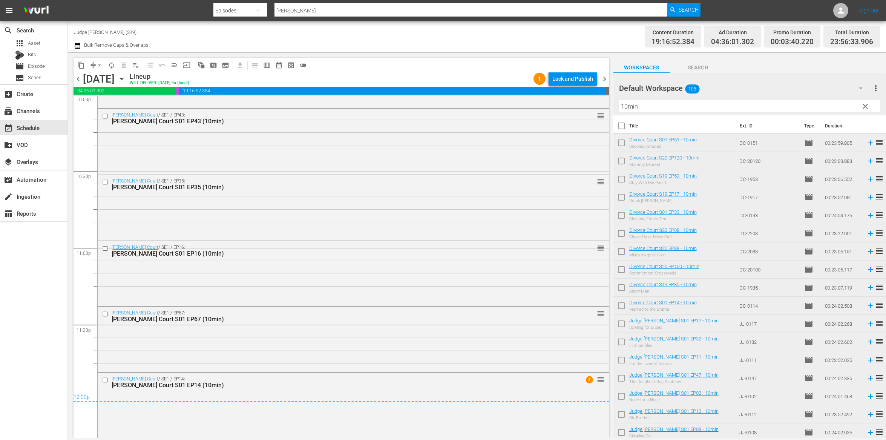
click at [602, 80] on span "chevron_right" at bounding box center [604, 78] width 9 height 9
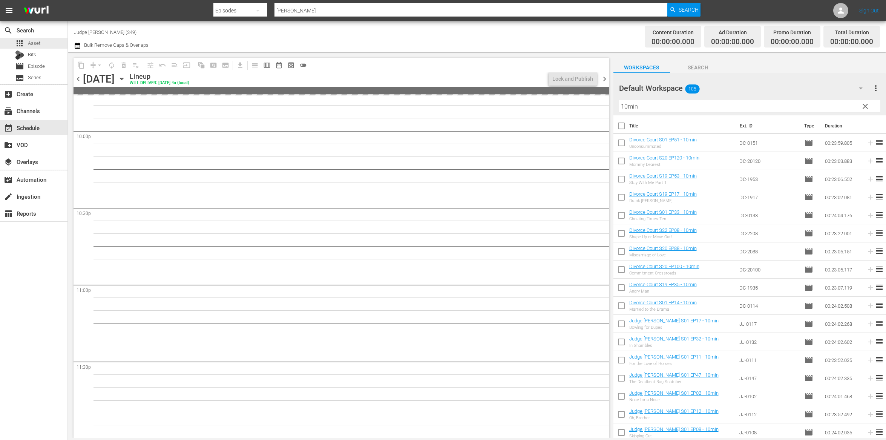
scroll to position [3352, 0]
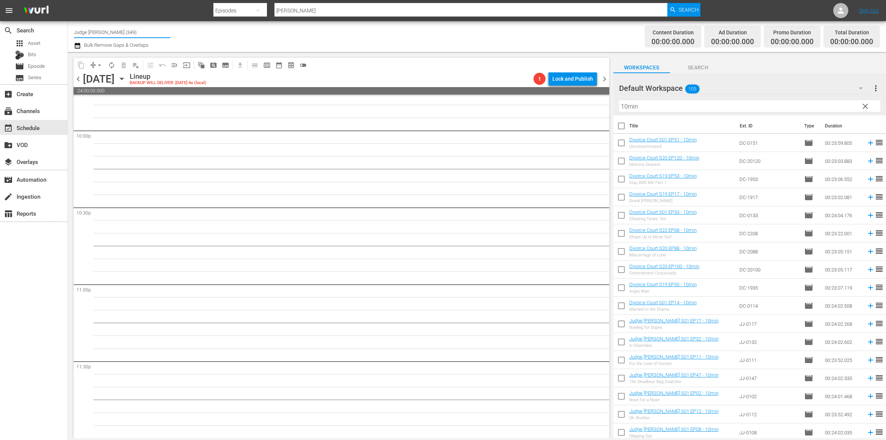
drag, startPoint x: 123, startPoint y: 32, endPoint x: 102, endPoint y: 32, distance: 20.7
click at [102, 32] on input "Judge [PERSON_NAME] (349)" at bounding box center [122, 32] width 97 height 18
click at [129, 64] on div "Judge Nosey_8min (1495 - nosey_judgenosey_1)" at bounding box center [177, 71] width 195 height 18
type input "Judge Nosey_8min (1495 - nosey_judgenosey_1)"
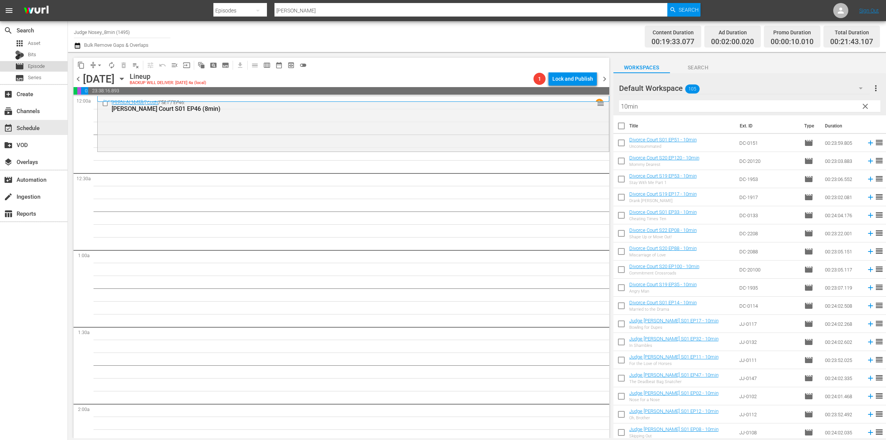
click at [42, 65] on span "Episode" at bounding box center [36, 67] width 17 height 8
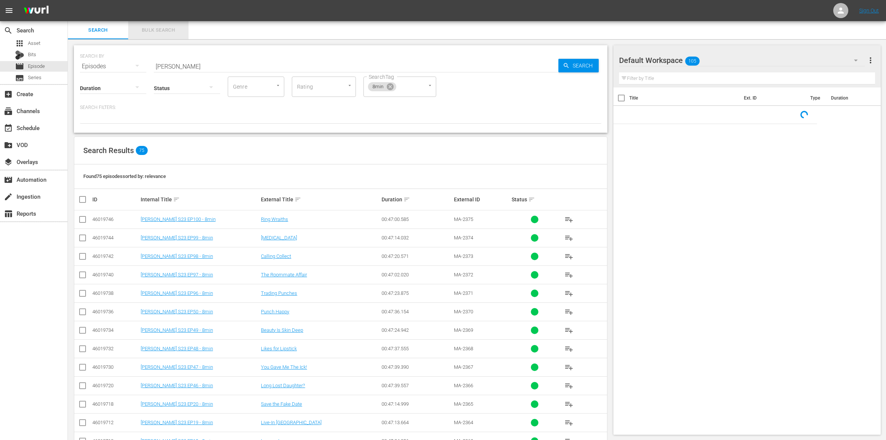
click at [171, 28] on span "Bulk Search" at bounding box center [158, 30] width 51 height 9
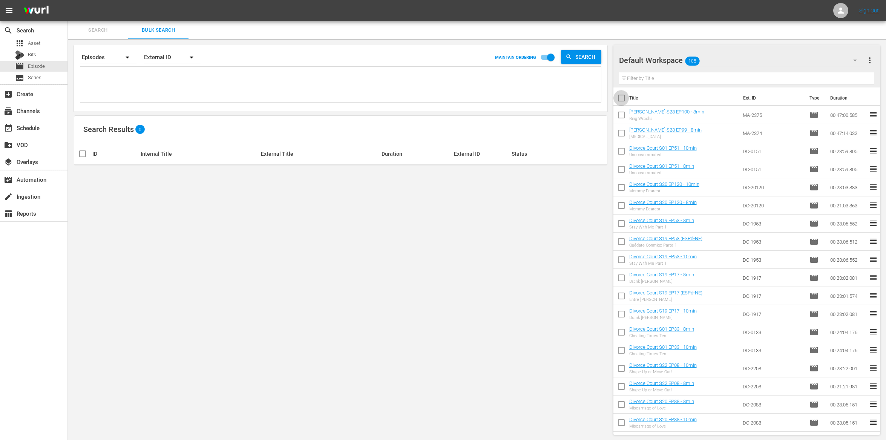
drag, startPoint x: 619, startPoint y: 99, endPoint x: 670, endPoint y: 198, distance: 111.3
click at [619, 99] on input "checkbox" at bounding box center [622, 100] width 16 height 16
checkbox input "true"
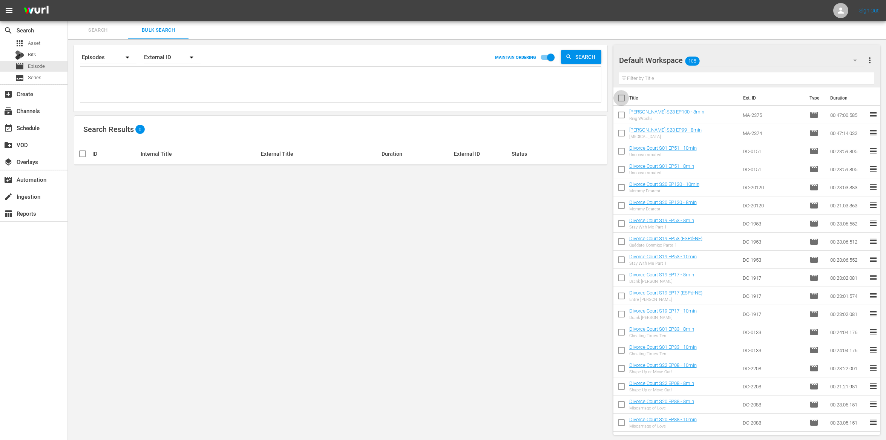
checkbox input "true"
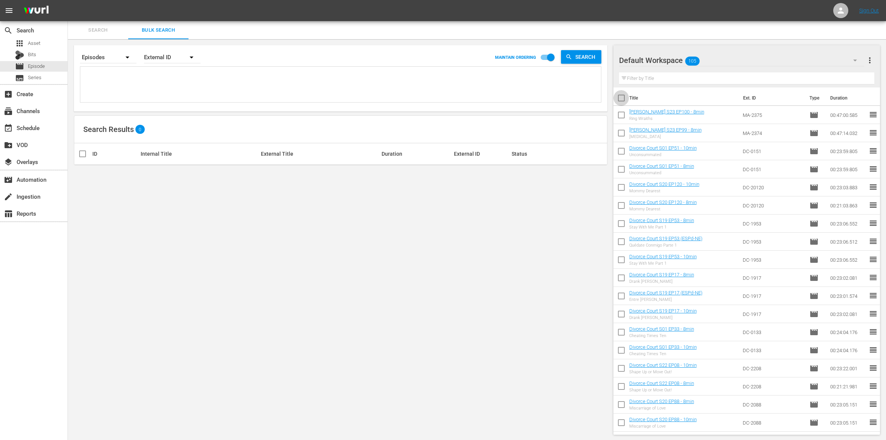
checkbox input "true"
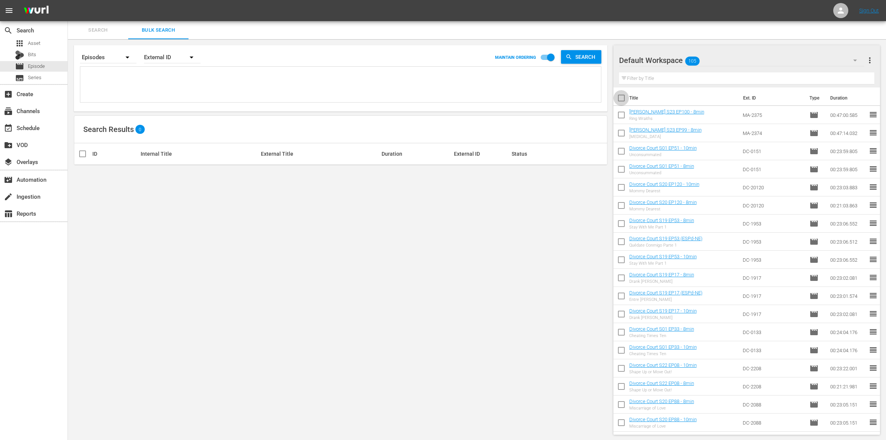
checkbox input "true"
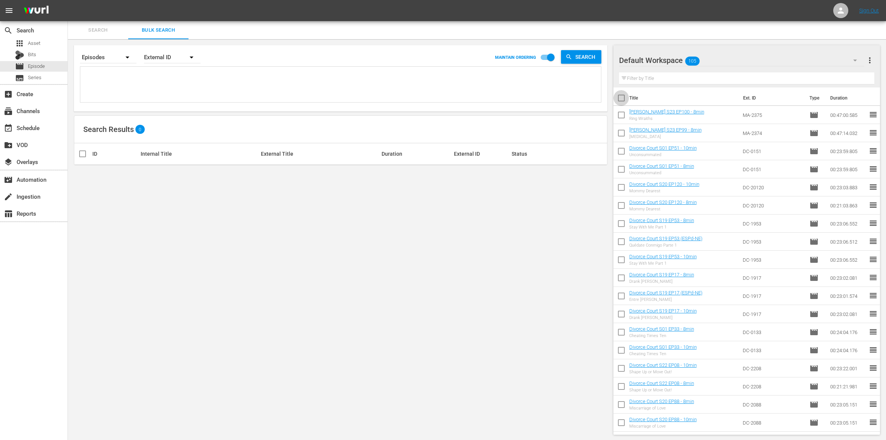
checkbox input "true"
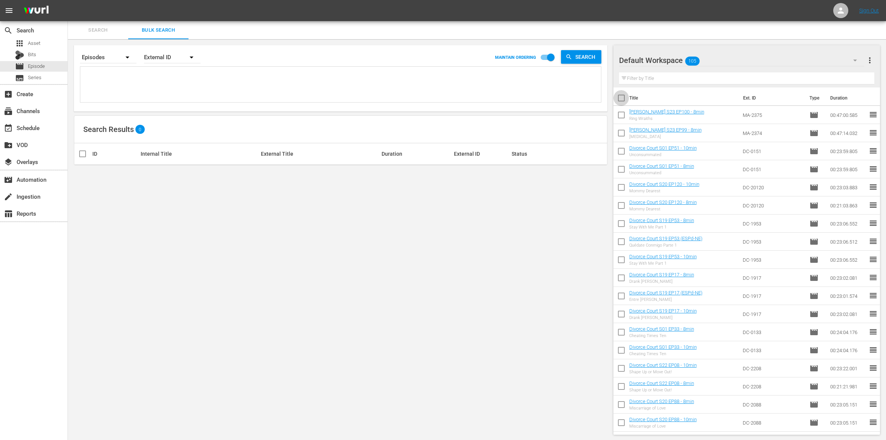
checkbox input "true"
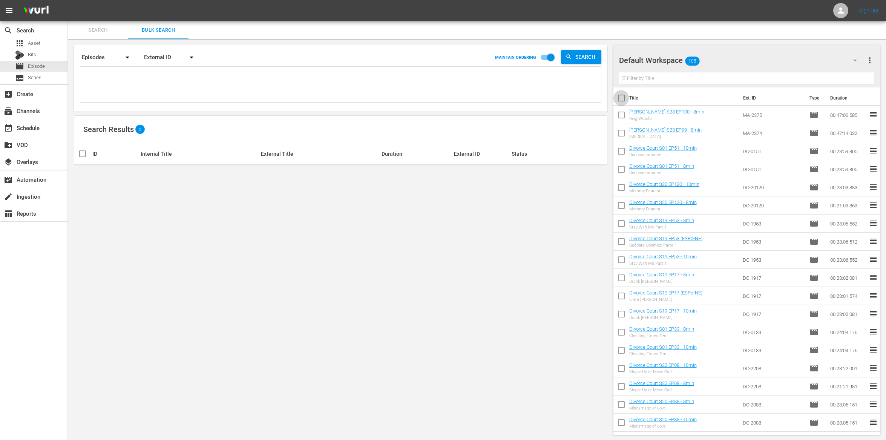
checkbox input "true"
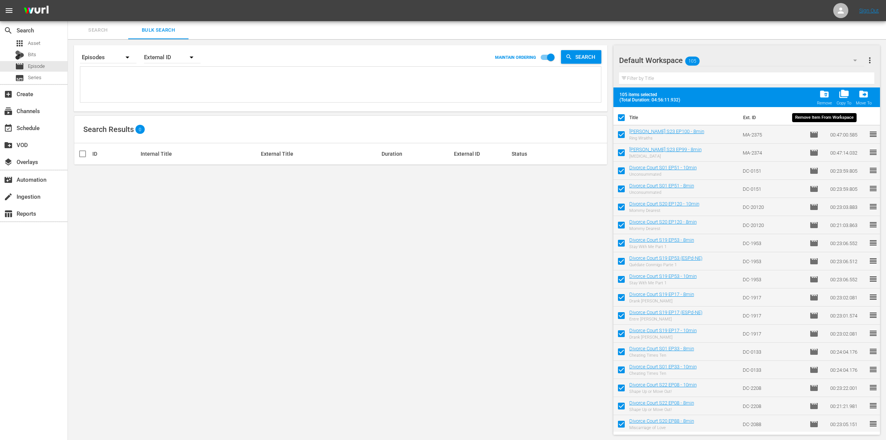
click at [820, 95] on span "folder_delete" at bounding box center [825, 94] width 10 height 10
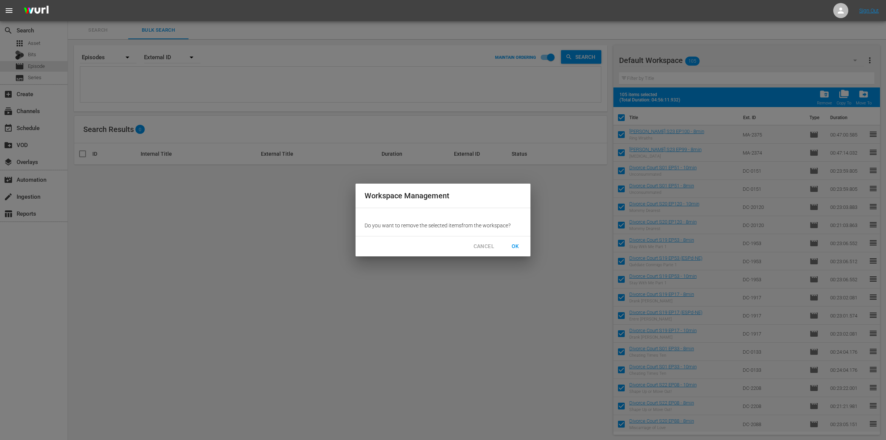
drag, startPoint x: 508, startPoint y: 239, endPoint x: 512, endPoint y: 243, distance: 4.8
click at [508, 240] on button "OK" at bounding box center [516, 247] width 24 height 14
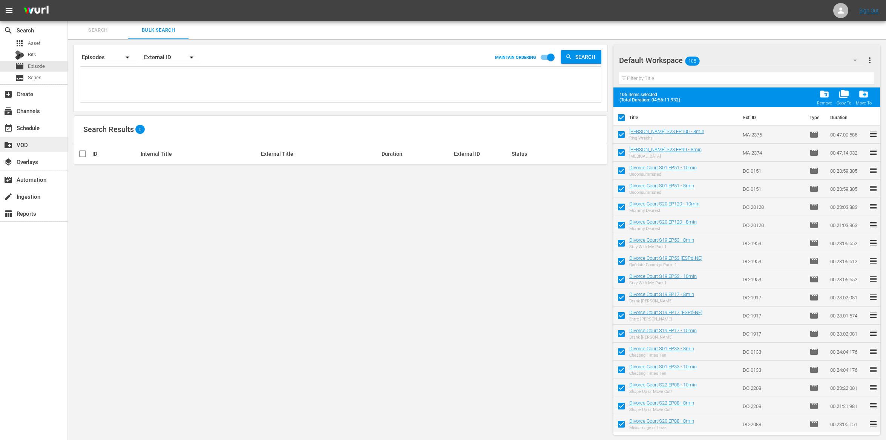
checkbox input "false"
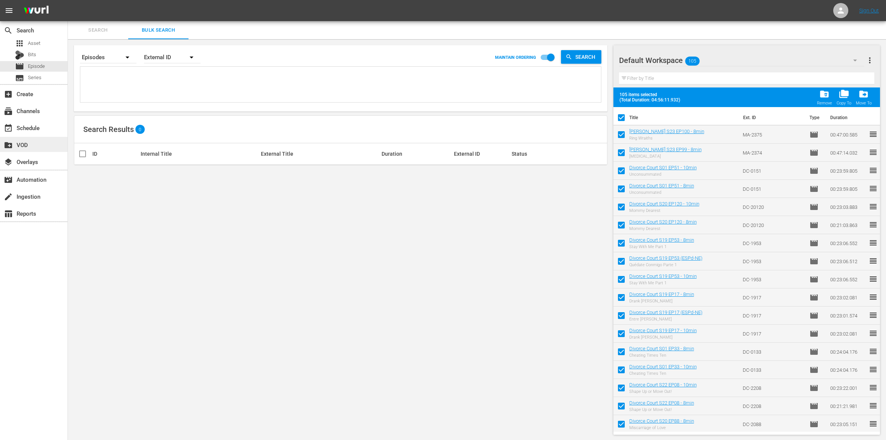
checkbox input "false"
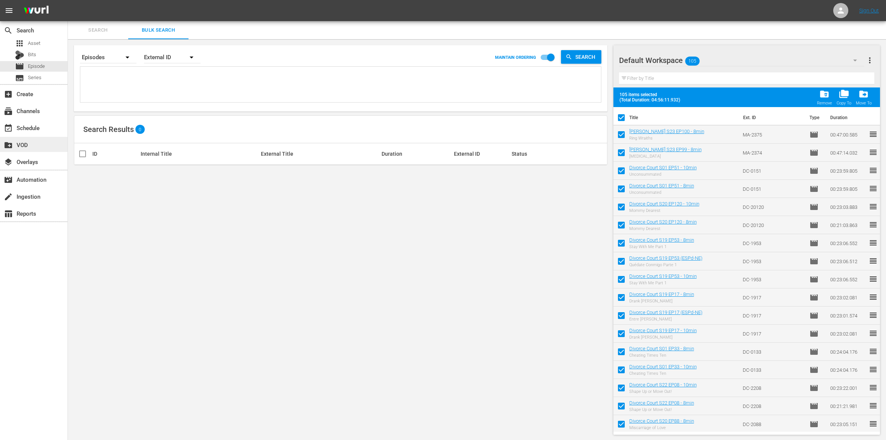
checkbox input "false"
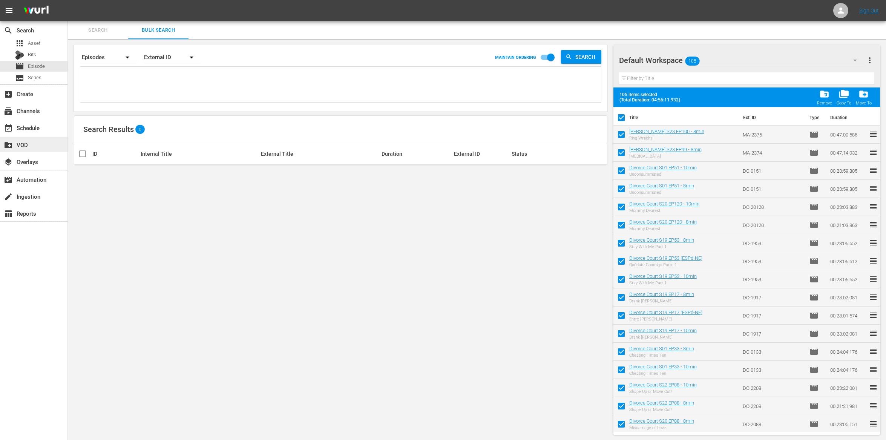
checkbox input "false"
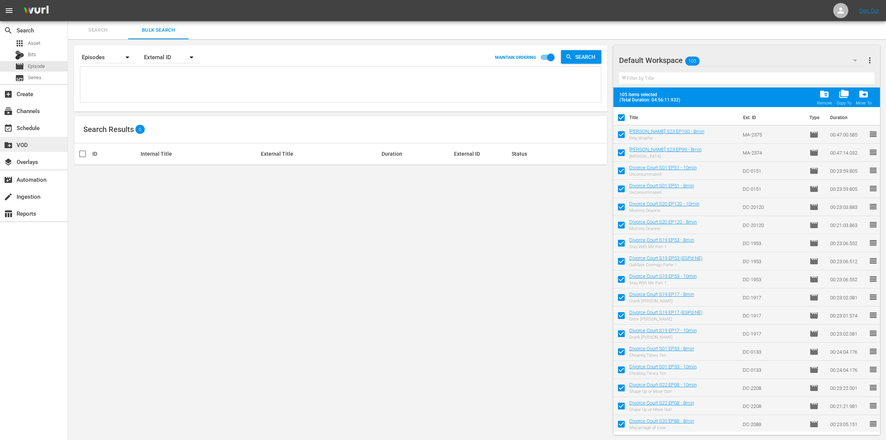
checkbox input "false"
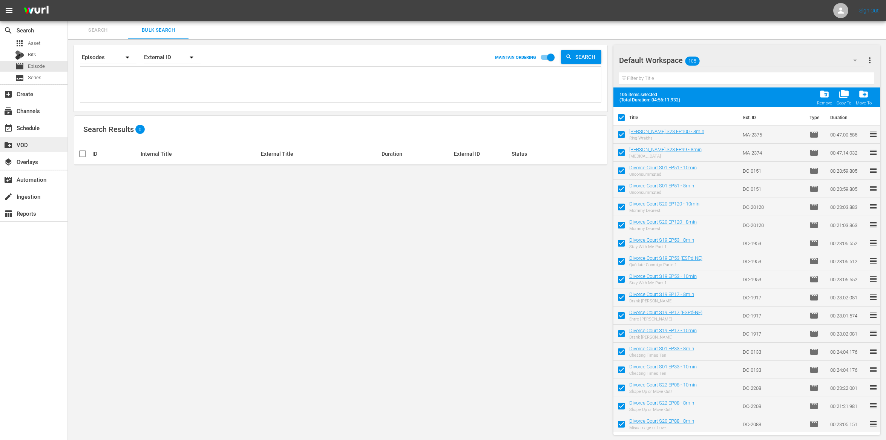
checkbox input "false"
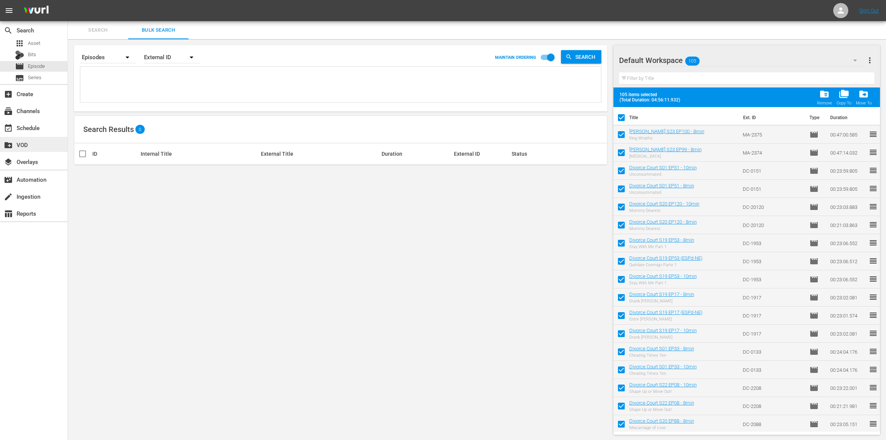
checkbox input "false"
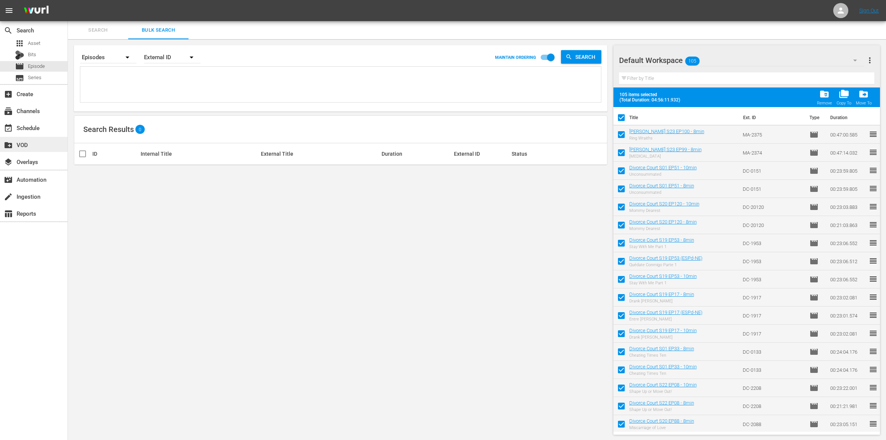
checkbox input "false"
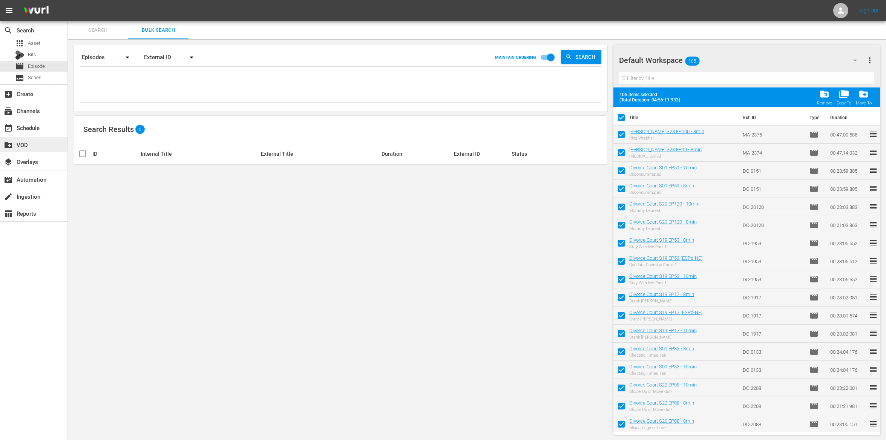
checkbox input "false"
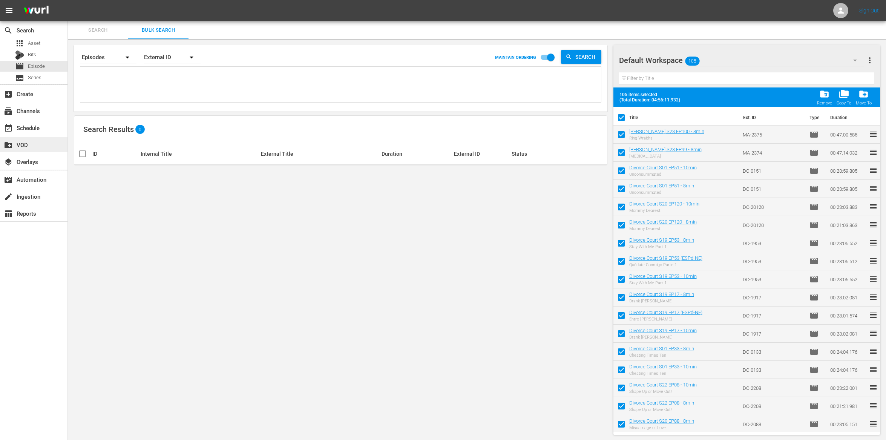
checkbox input "false"
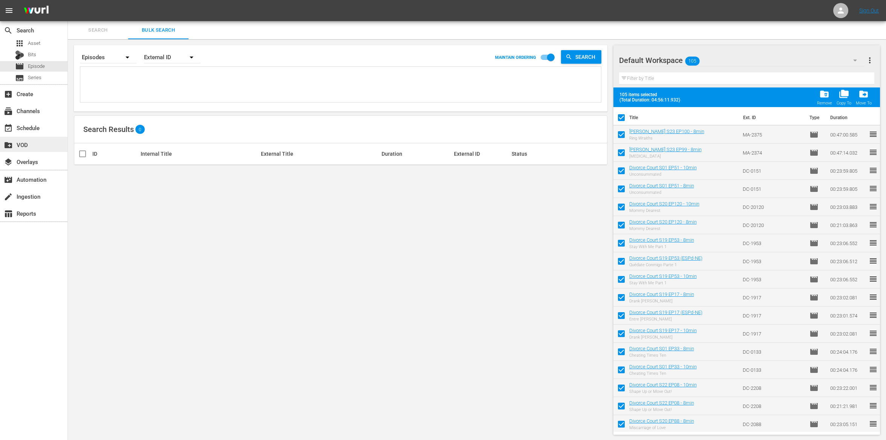
checkbox input "false"
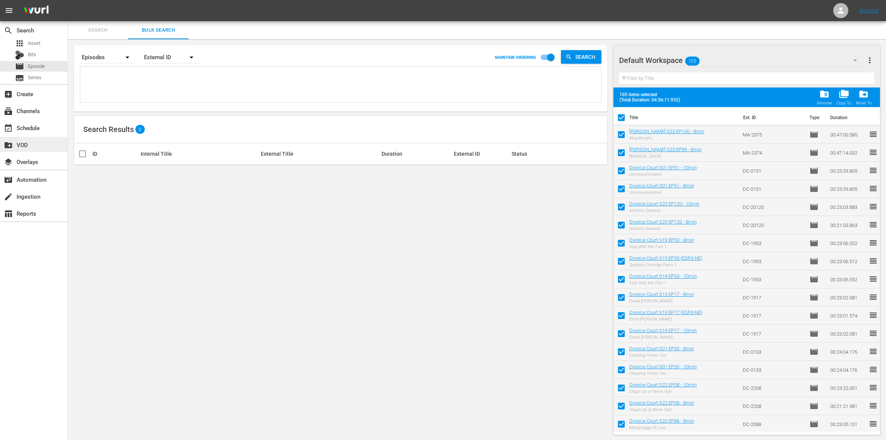
checkbox input "false"
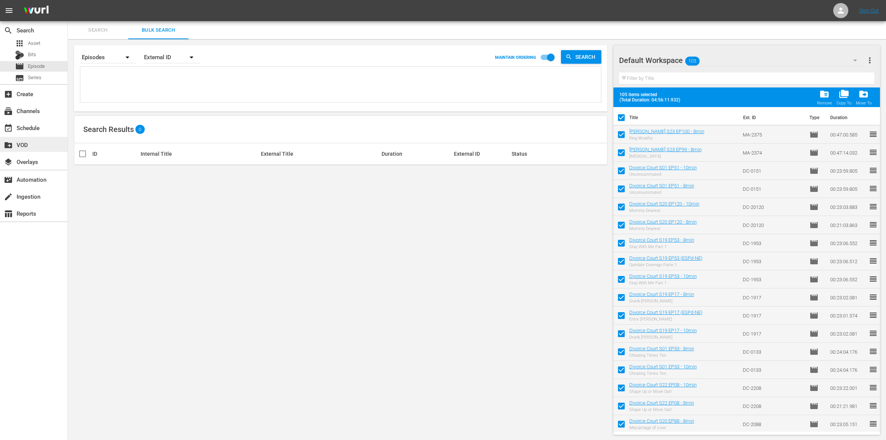
checkbox input "false"
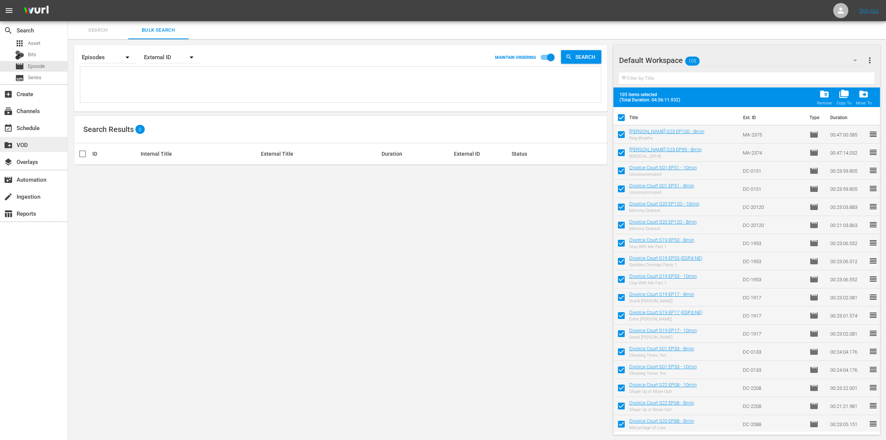
checkbox input "false"
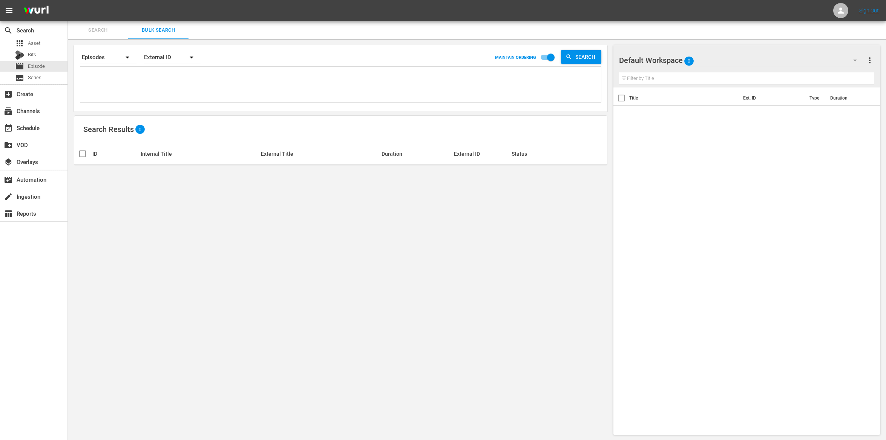
click at [123, 77] on textarea at bounding box center [341, 86] width 519 height 34
paste textarea "DC-2209 DC-20101 DC-1918 DC-0152 DC-20121 DC-0115 DC-2089 DC-1954 DC-1936 DC-01…"
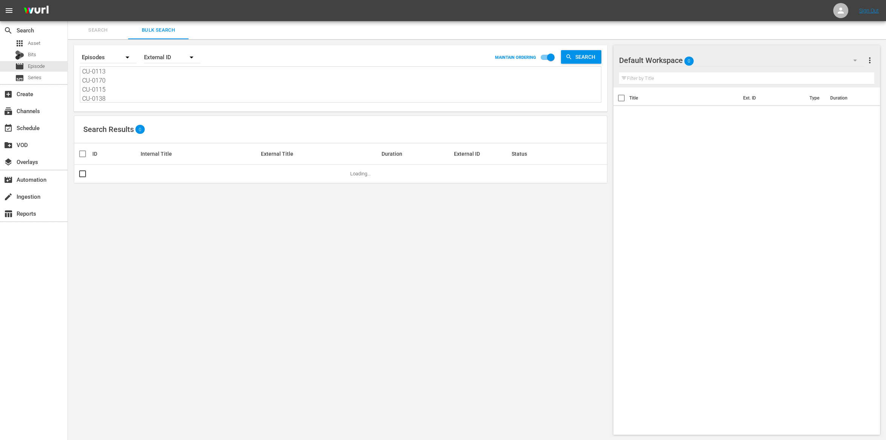
drag, startPoint x: 576, startPoint y: 49, endPoint x: 576, endPoint y: 54, distance: 4.9
click at [576, 49] on div "Search By Episodes Order By External ID MAINTAIN ORDERING Search" at bounding box center [341, 57] width 522 height 18
drag, startPoint x: 576, startPoint y: 54, endPoint x: 570, endPoint y: 51, distance: 6.3
click at [575, 54] on span "Search" at bounding box center [587, 57] width 29 height 14
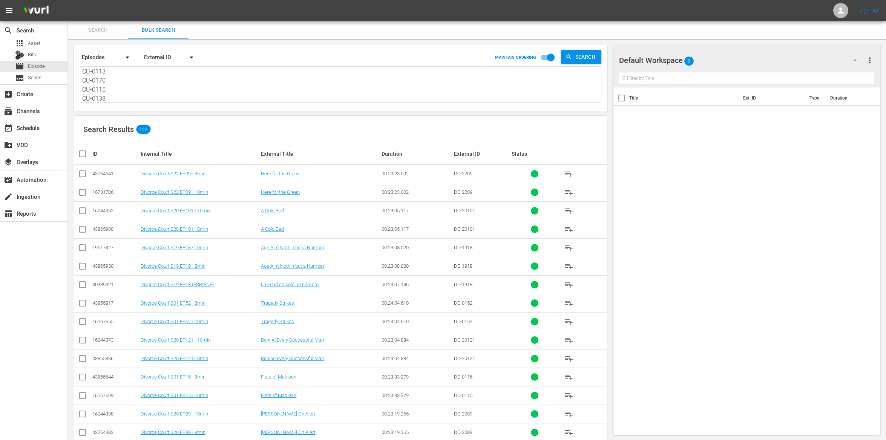
click at [80, 152] on input "checkbox" at bounding box center [85, 153] width 15 height 9
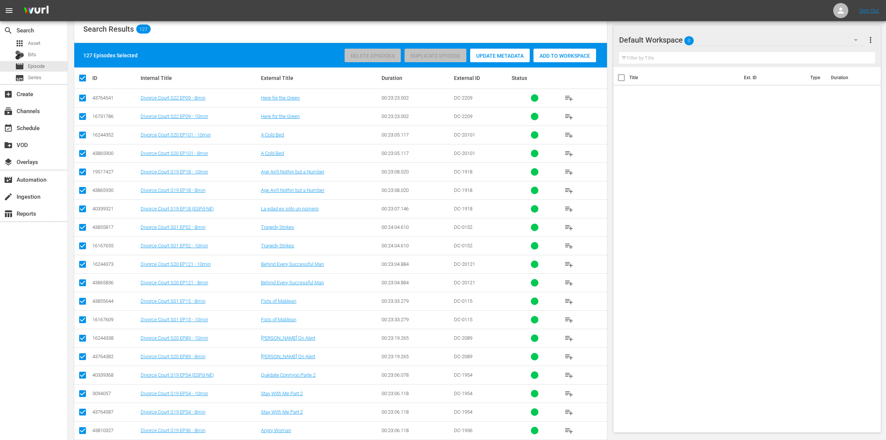
scroll to position [0, 0]
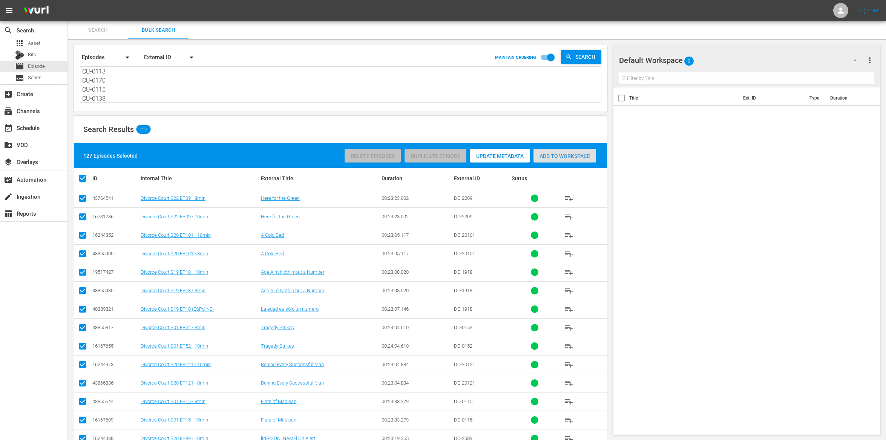
click at [548, 154] on span "Add to Workspace" at bounding box center [565, 156] width 63 height 6
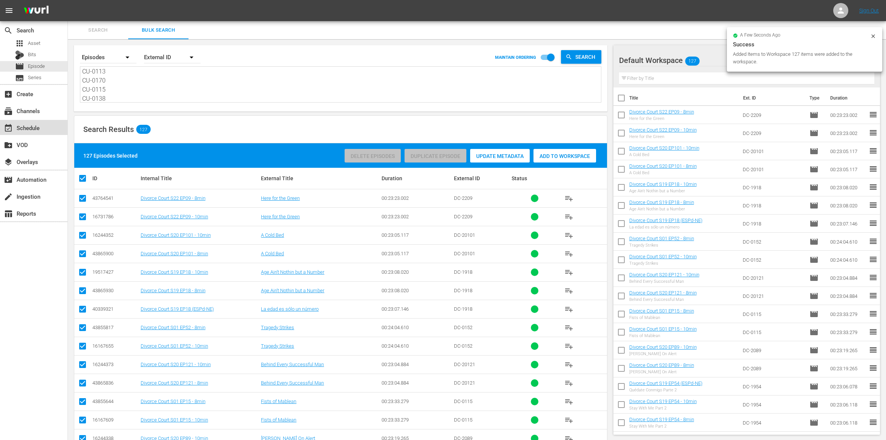
click at [31, 129] on div "event_available Schedule" at bounding box center [21, 126] width 42 height 7
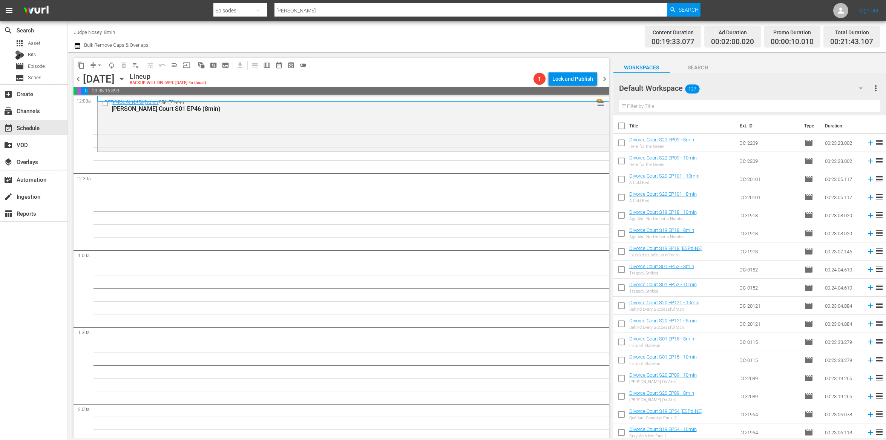
click at [667, 106] on input "text" at bounding box center [749, 106] width 261 height 12
click at [622, 127] on input "checkbox" at bounding box center [622, 128] width 16 height 16
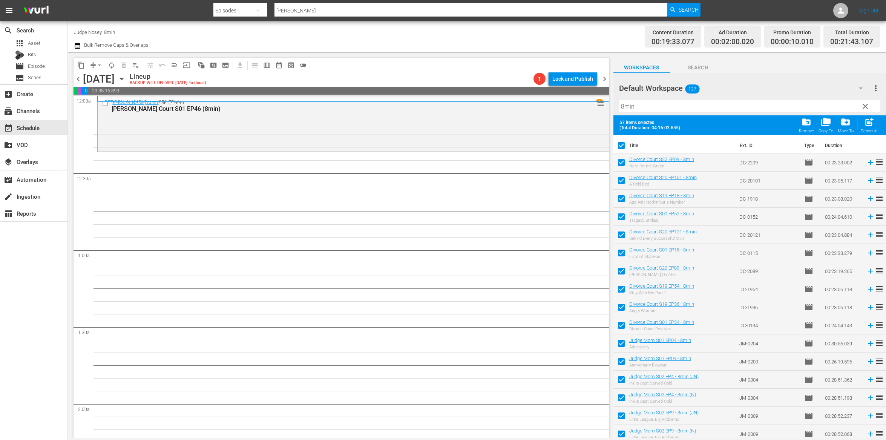
click at [875, 124] on span "post_add" at bounding box center [870, 122] width 10 height 10
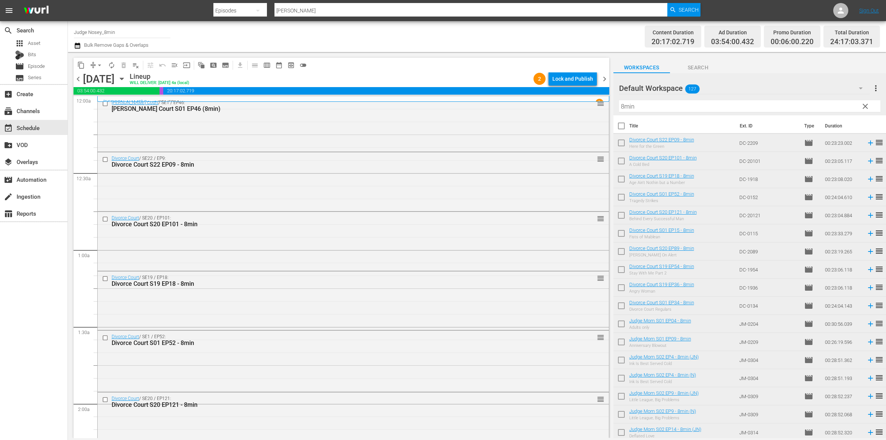
click at [877, 47] on div "Total Duration 24:17:03.371" at bounding box center [852, 37] width 57 height 22
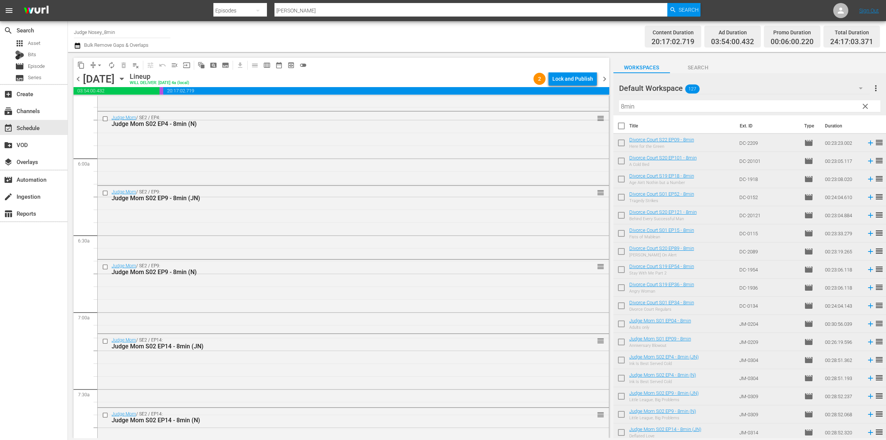
scroll to position [862, 0]
click at [103, 116] on input "checkbox" at bounding box center [106, 118] width 8 height 6
click at [102, 265] on input "checkbox" at bounding box center [106, 266] width 8 height 6
click at [106, 415] on input "checkbox" at bounding box center [106, 414] width 8 height 6
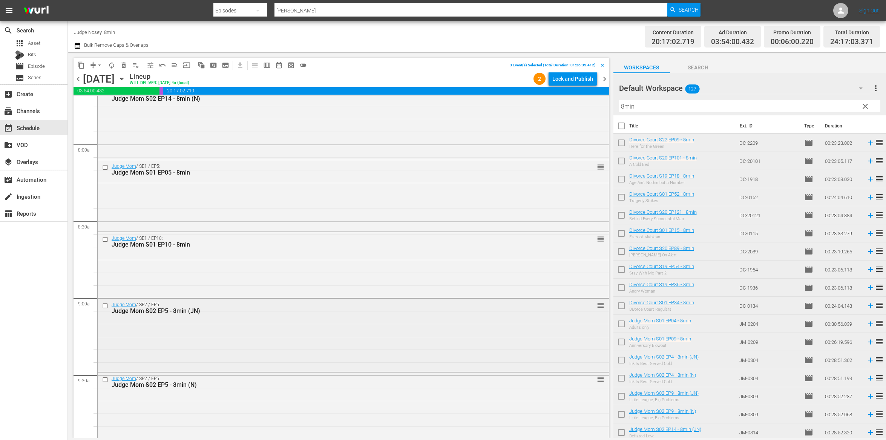
scroll to position [1183, 0]
click at [107, 379] on input "checkbox" at bounding box center [106, 379] width 8 height 6
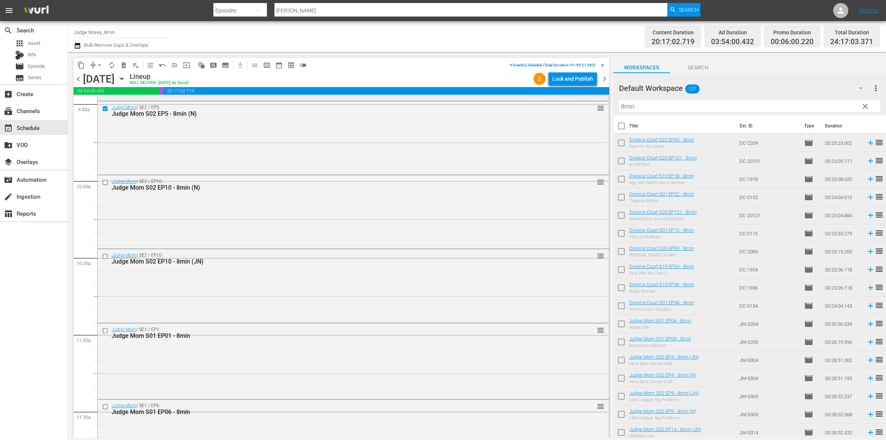
scroll to position [1455, 0]
click at [105, 182] on input "checkbox" at bounding box center [106, 182] width 8 height 6
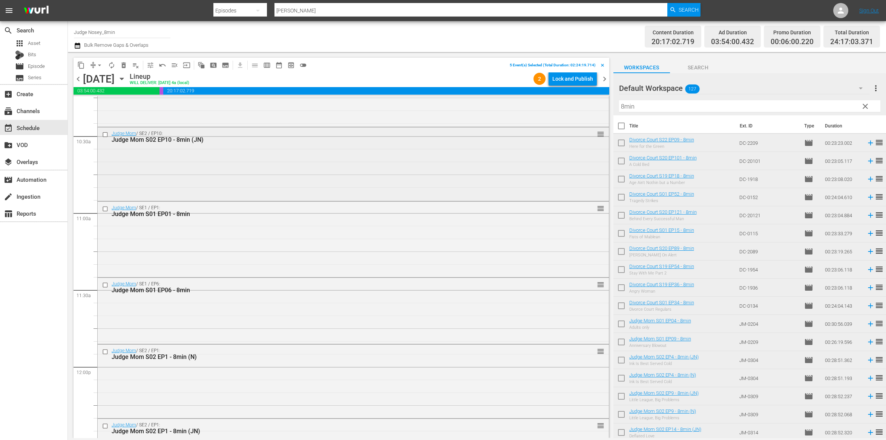
scroll to position [1592, 0]
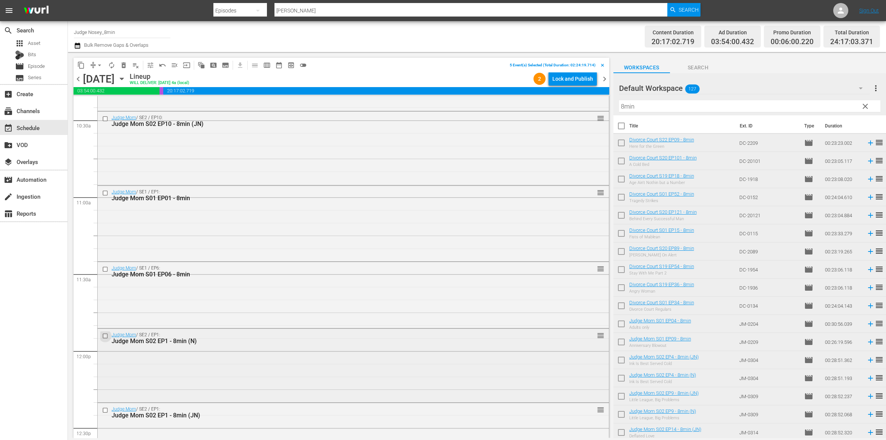
click at [104, 338] on input "checkbox" at bounding box center [106, 336] width 8 height 6
click at [106, 269] on input "checkbox" at bounding box center [106, 269] width 8 height 6
click at [105, 189] on div at bounding box center [105, 193] width 11 height 9
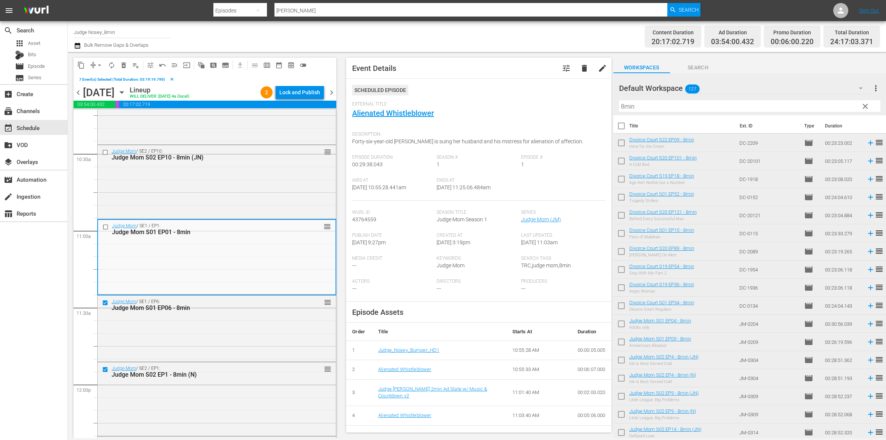
scroll to position [1576, 0]
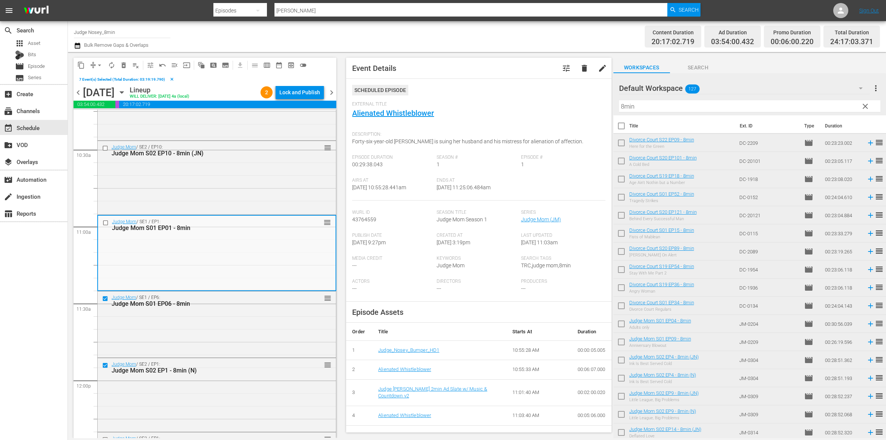
click at [338, 83] on div "content_copy compress arrow_drop_down autorenew_outlined delete_forever_outline…" at bounding box center [203, 245] width 270 height 386
click at [195, 241] on div "Judge Mom / SE1 / EP1: Judge Mom S01 EP01 - 8min reorder" at bounding box center [217, 253] width 238 height 74
click at [171, 81] on button "clear" at bounding box center [172, 79] width 14 height 14
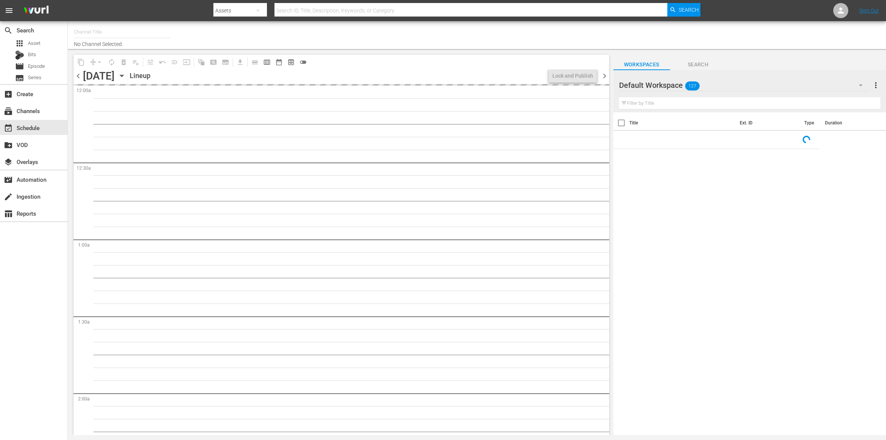
type input "Judge Nosey_8min (1495)"
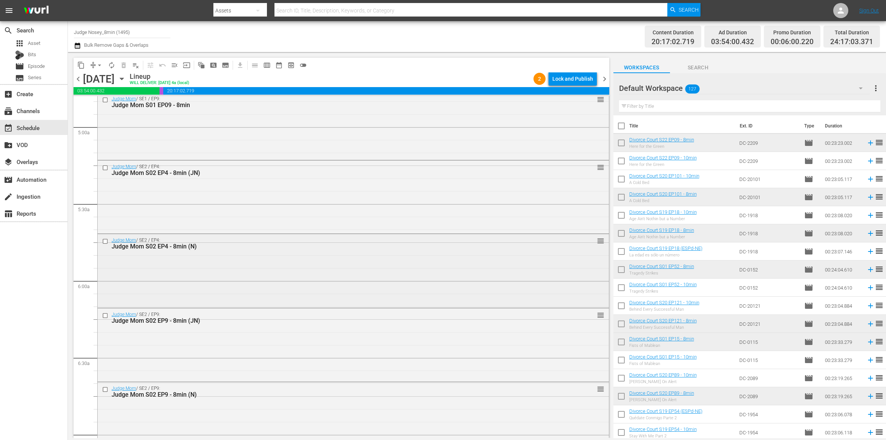
scroll to position [740, 0]
click at [107, 240] on input "checkbox" at bounding box center [106, 240] width 8 height 6
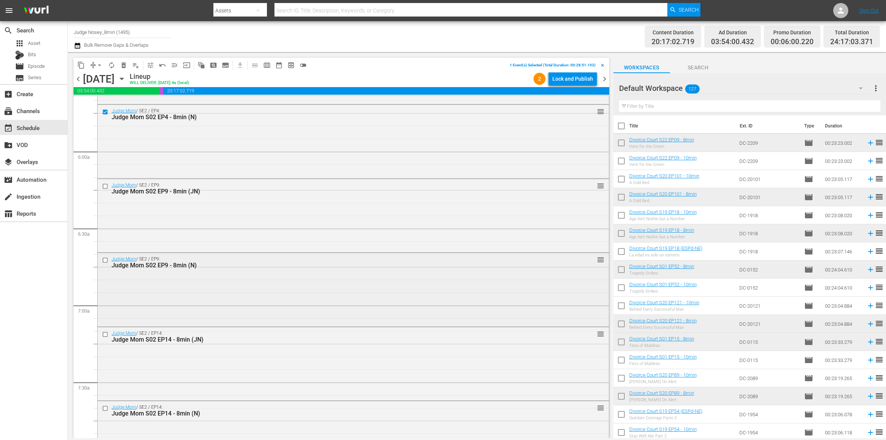
scroll to position [866, 0]
click at [103, 263] on input "checkbox" at bounding box center [106, 263] width 8 height 6
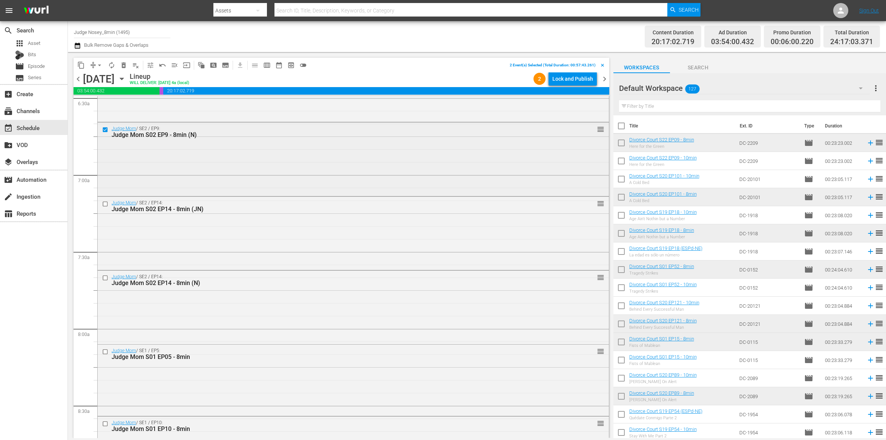
scroll to position [999, 0]
click at [105, 277] on input "checkbox" at bounding box center [106, 277] width 8 height 6
click at [105, 352] on input "checkbox" at bounding box center [106, 352] width 8 height 6
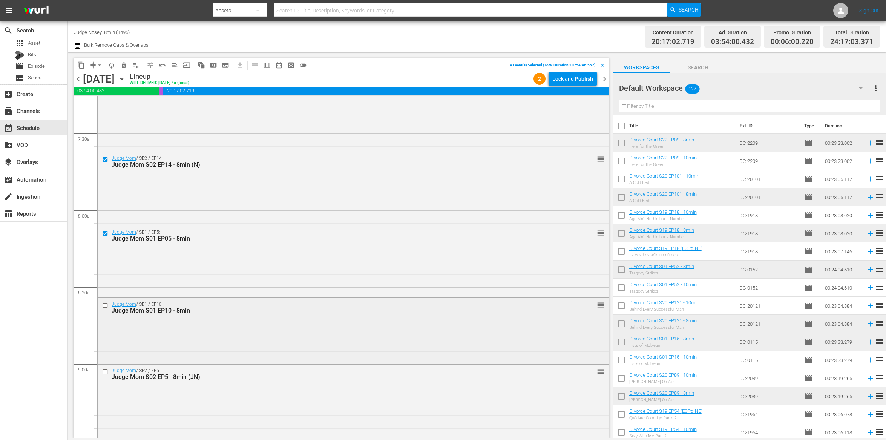
scroll to position [1118, 0]
click at [104, 303] on input "checkbox" at bounding box center [106, 305] width 8 height 6
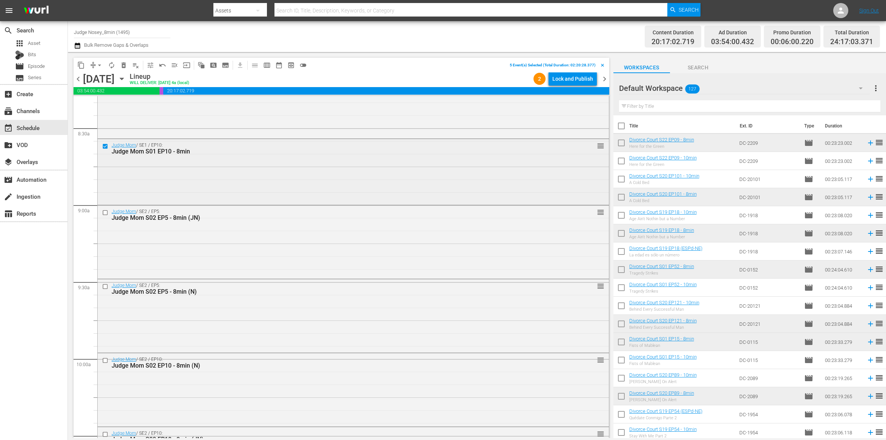
scroll to position [1304, 0]
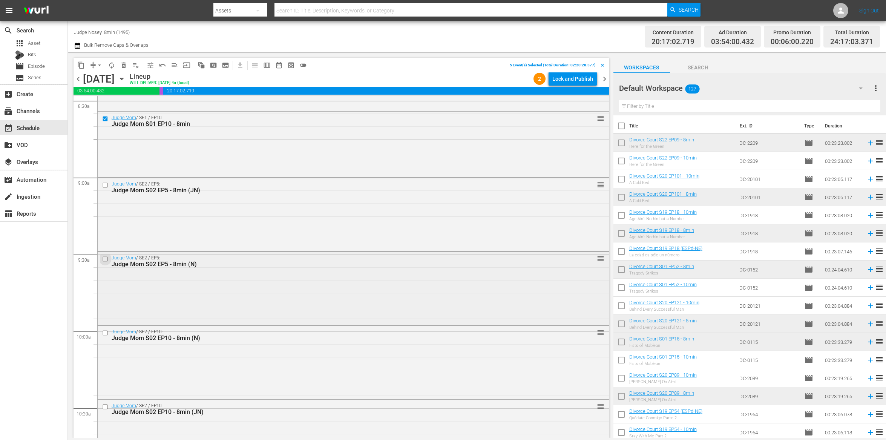
click at [107, 259] on input "checkbox" at bounding box center [106, 259] width 8 height 6
click at [106, 335] on input "checkbox" at bounding box center [106, 333] width 8 height 6
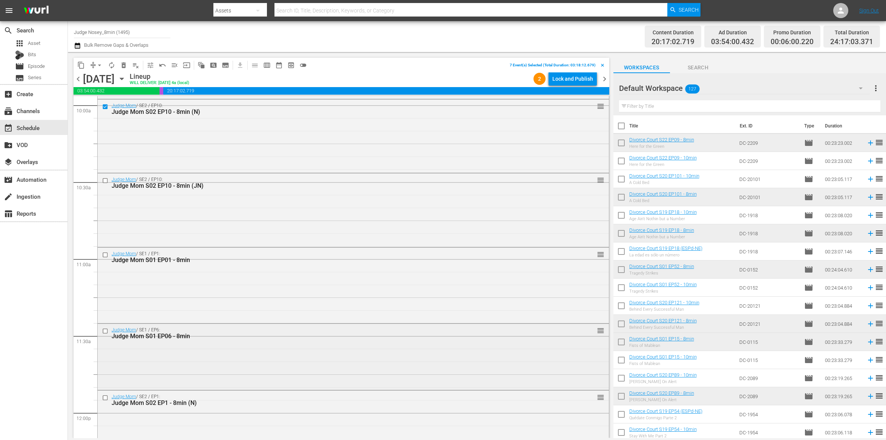
scroll to position [1529, 0]
click at [104, 256] on input "checkbox" at bounding box center [106, 256] width 8 height 6
click at [104, 332] on input "checkbox" at bounding box center [106, 332] width 8 height 6
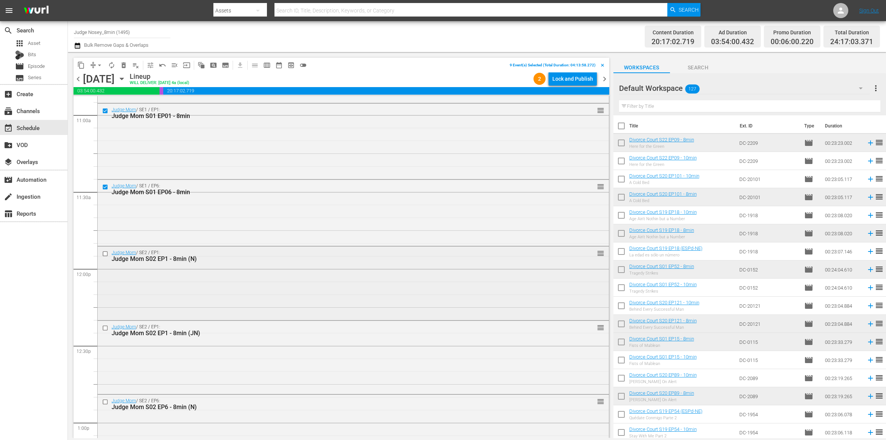
scroll to position [1673, 0]
click at [106, 253] on input "checkbox" at bounding box center [106, 255] width 8 height 6
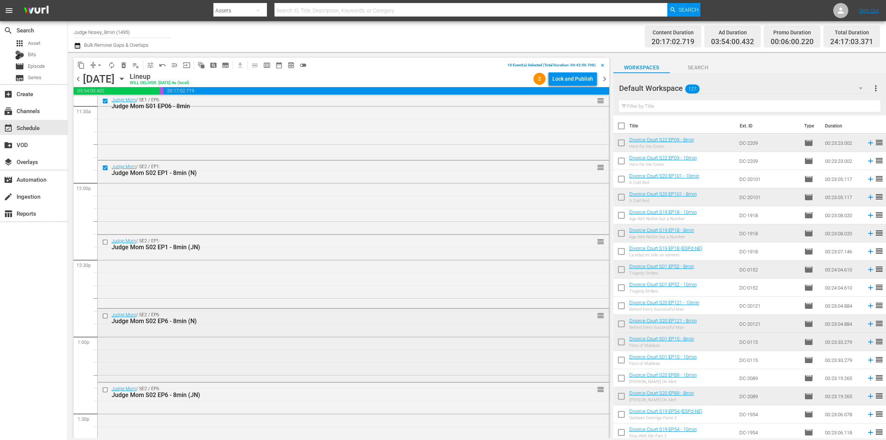
click at [107, 316] on input "checkbox" at bounding box center [106, 316] width 8 height 6
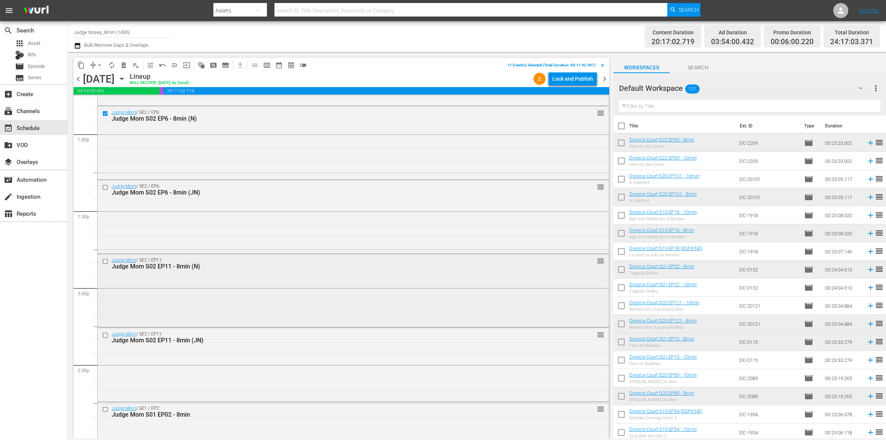
scroll to position [1960, 0]
click at [105, 263] on input "checkbox" at bounding box center [106, 264] width 8 height 6
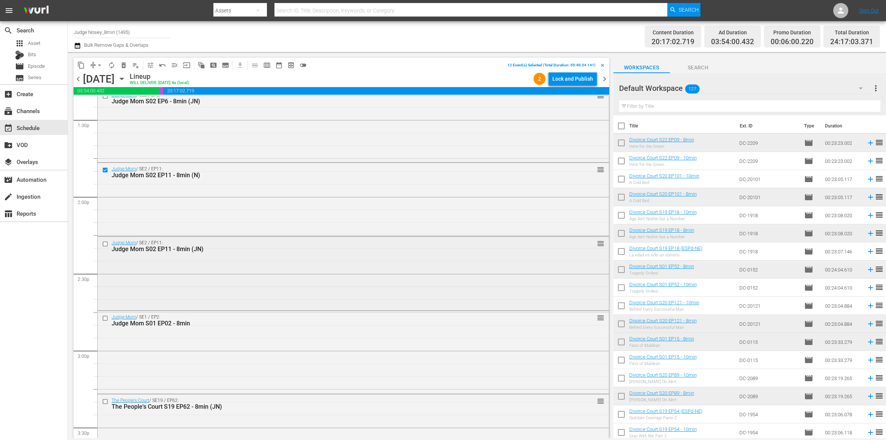
scroll to position [2050, 0]
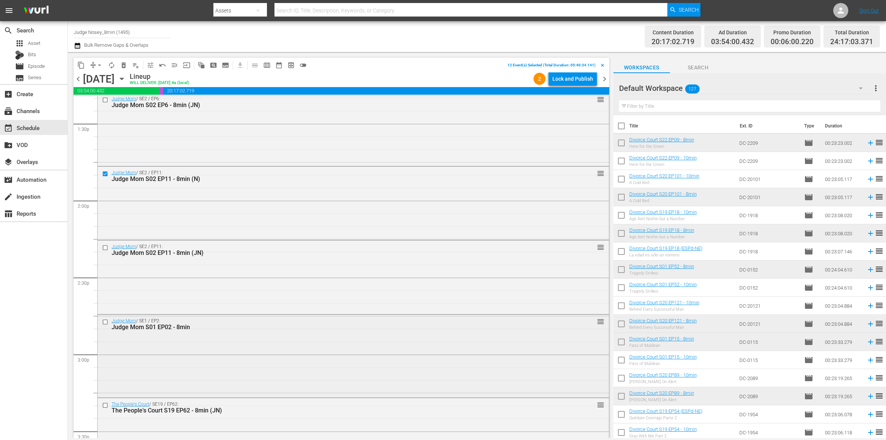
click at [104, 323] on input "checkbox" at bounding box center [106, 322] width 8 height 6
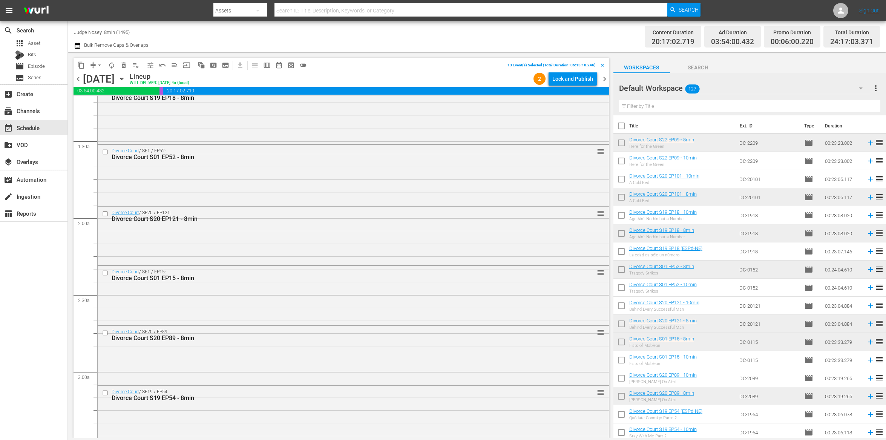
scroll to position [186, 0]
click at [124, 66] on span "delete_forever_outlined" at bounding box center [124, 65] width 8 height 8
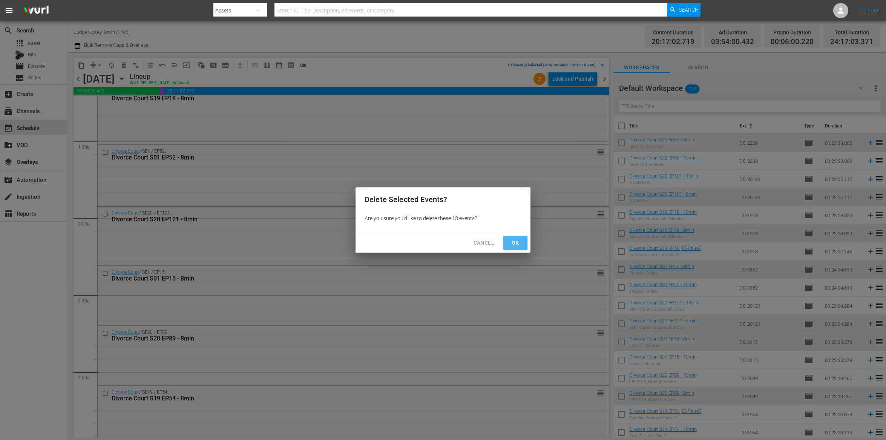
click at [514, 244] on span "Ok" at bounding box center [516, 242] width 12 height 9
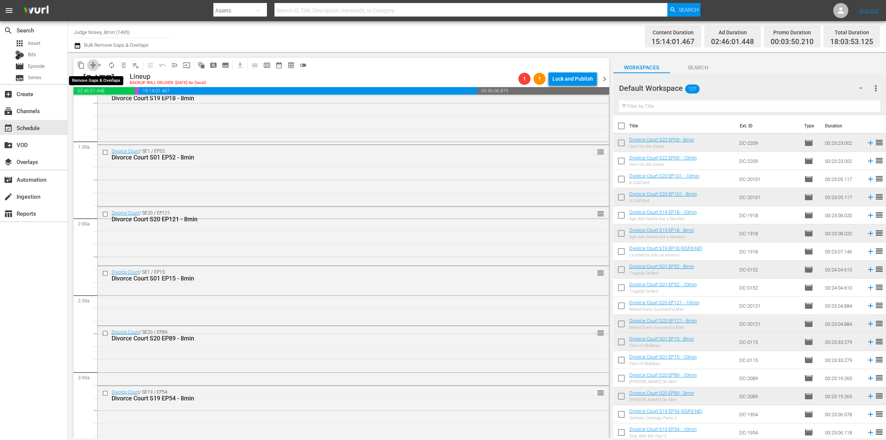
click at [91, 62] on span "compress" at bounding box center [93, 65] width 8 height 8
click at [97, 65] on span "arrow_drop_down" at bounding box center [100, 65] width 8 height 8
click at [123, 102] on li "Align to End of Previous Day" at bounding box center [99, 105] width 79 height 12
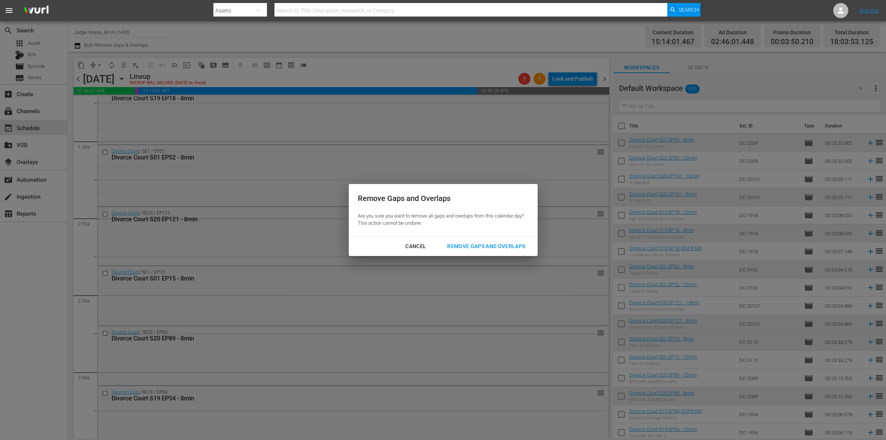
click at [484, 240] on button "Remove Gaps and Overlaps" at bounding box center [486, 247] width 96 height 14
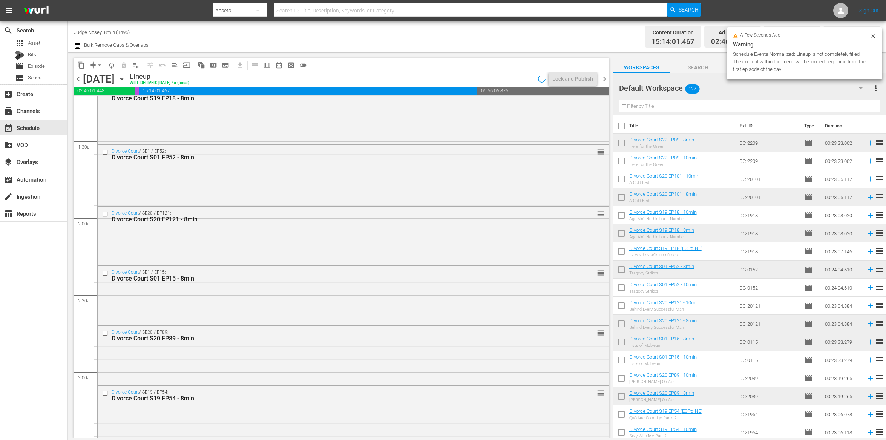
scroll to position [0, 0]
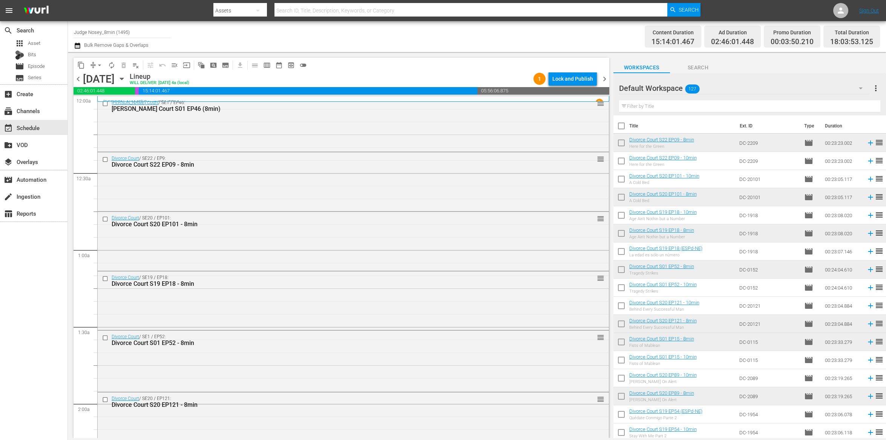
click at [667, 104] on input "text" at bounding box center [749, 106] width 261 height 12
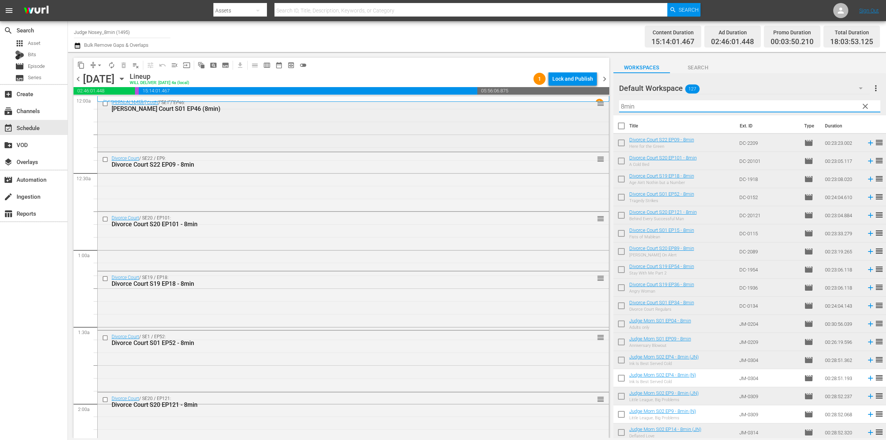
type input "8min"
click at [104, 103] on input "checkbox" at bounding box center [106, 103] width 8 height 6
click at [124, 63] on span "delete_forever_outlined" at bounding box center [124, 65] width 8 height 8
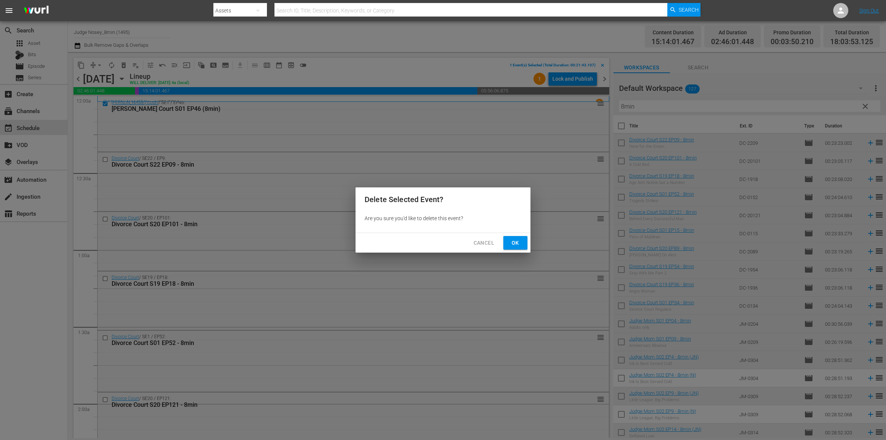
click at [524, 240] on button "Ok" at bounding box center [516, 243] width 24 height 14
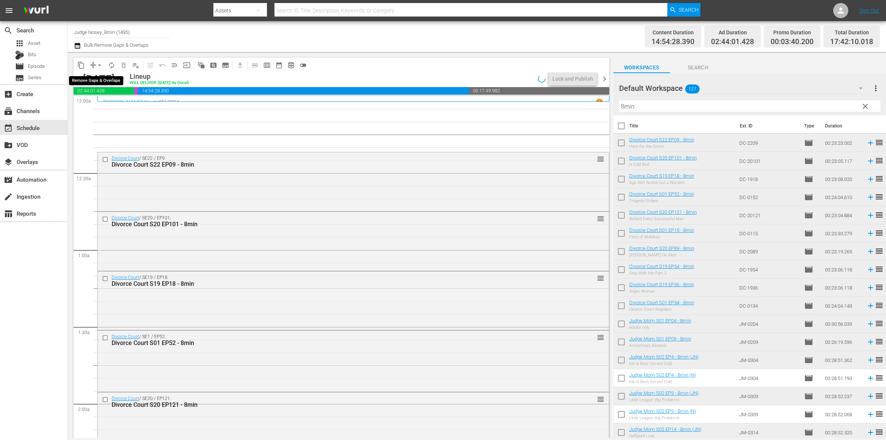
click at [96, 65] on span "arrow_drop_down" at bounding box center [100, 65] width 8 height 8
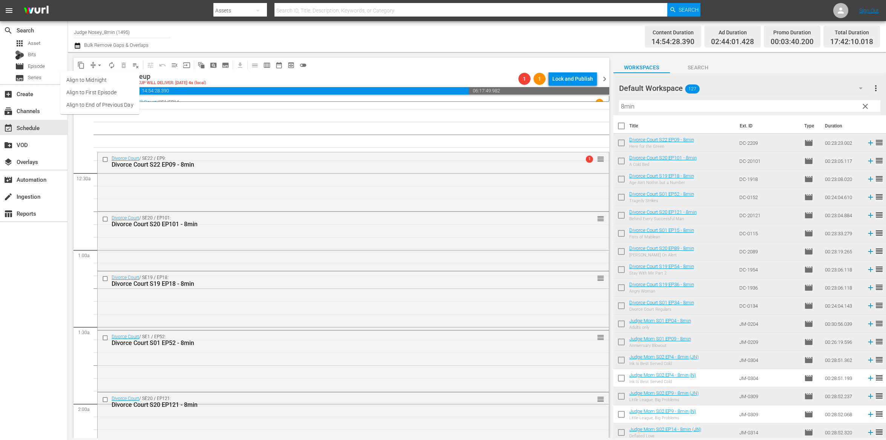
click at [124, 107] on li "Align to End of Previous Day" at bounding box center [99, 105] width 79 height 12
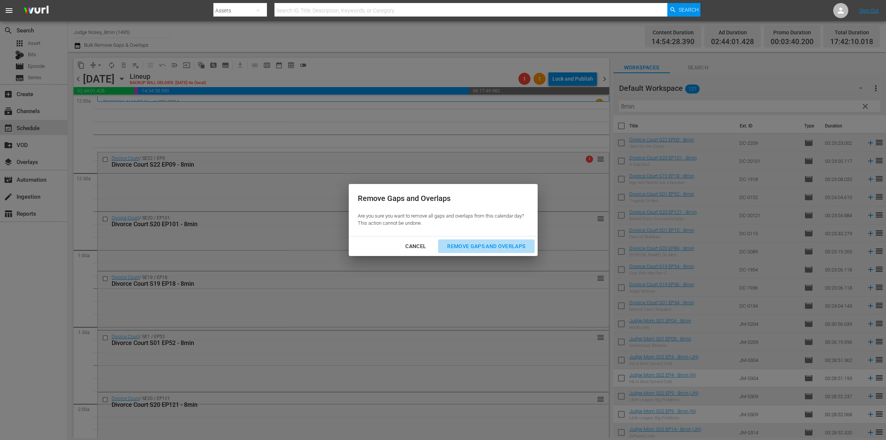
drag, startPoint x: 493, startPoint y: 245, endPoint x: 485, endPoint y: 240, distance: 9.3
click at [493, 245] on div "Remove Gaps and Overlaps" at bounding box center [486, 246] width 90 height 9
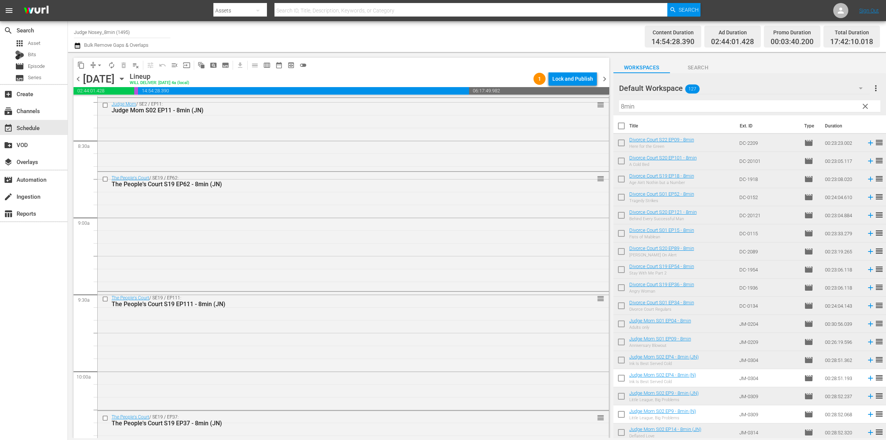
scroll to position [1155, 0]
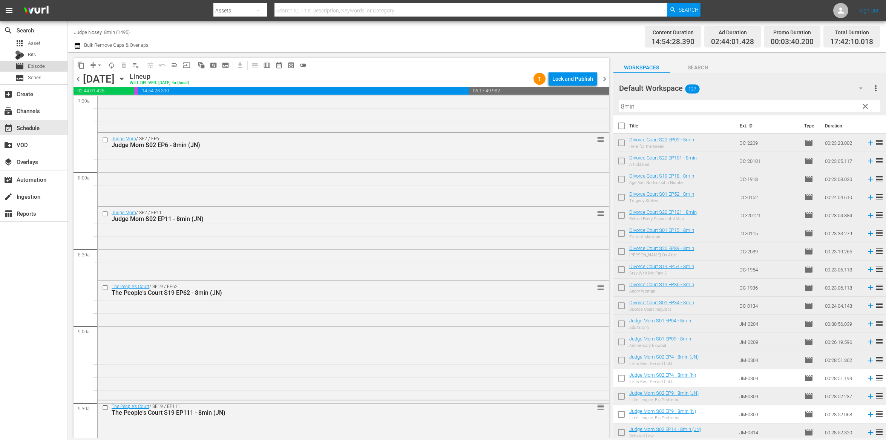
click at [26, 67] on div "movie Episode" at bounding box center [30, 66] width 30 height 11
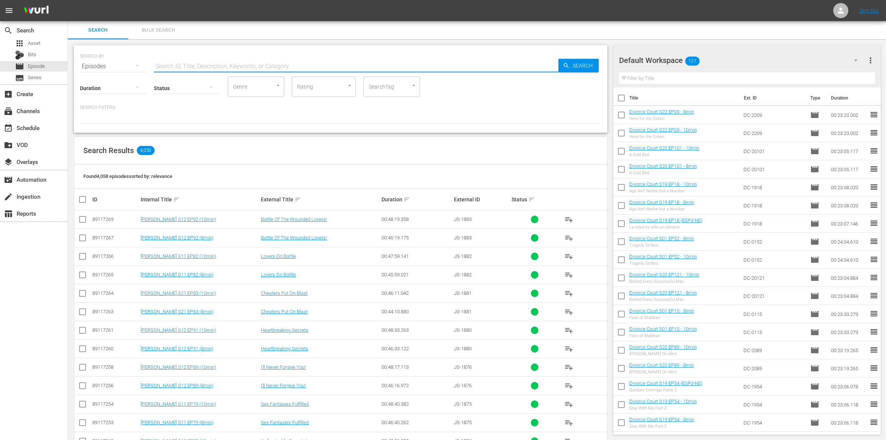
click at [242, 60] on input "text" at bounding box center [356, 66] width 405 height 18
type input "judge mom"
click at [373, 88] on input "SearchTag" at bounding box center [381, 87] width 29 height 14
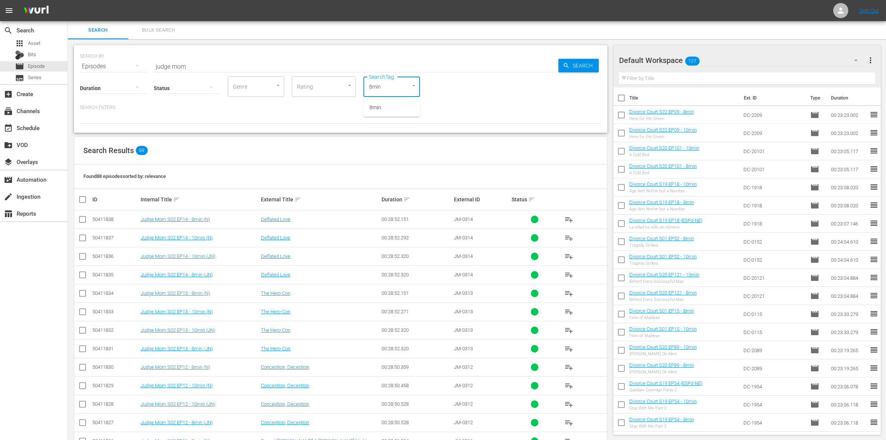
type input "8min"
click at [82, 218] on input "checkbox" at bounding box center [82, 221] width 9 height 9
checkbox input "true"
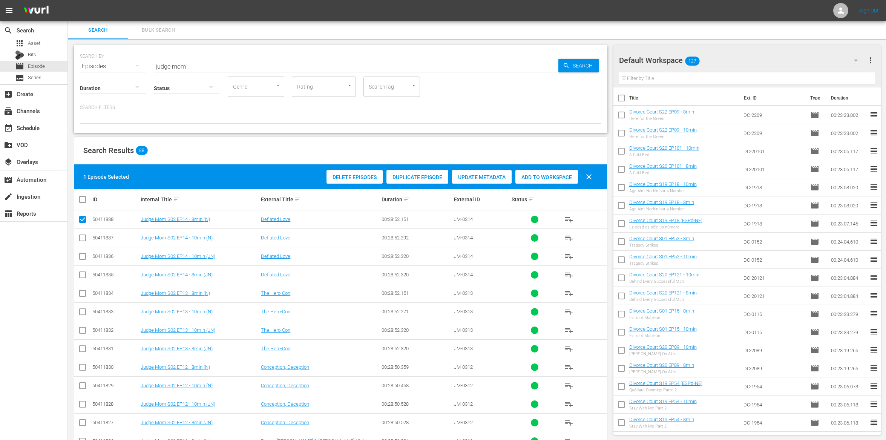
click at [389, 86] on input "SearchTag" at bounding box center [381, 87] width 29 height 14
type input "8min"
click at [381, 101] on li "8min" at bounding box center [392, 107] width 57 height 12
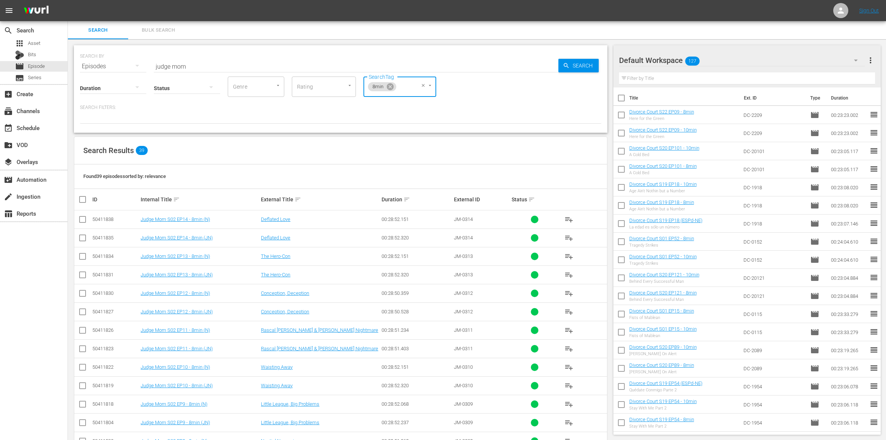
drag, startPoint x: 84, startPoint y: 221, endPoint x: 83, endPoint y: 228, distance: 7.3
click at [84, 221] on input "checkbox" at bounding box center [82, 221] width 9 height 9
checkbox input "true"
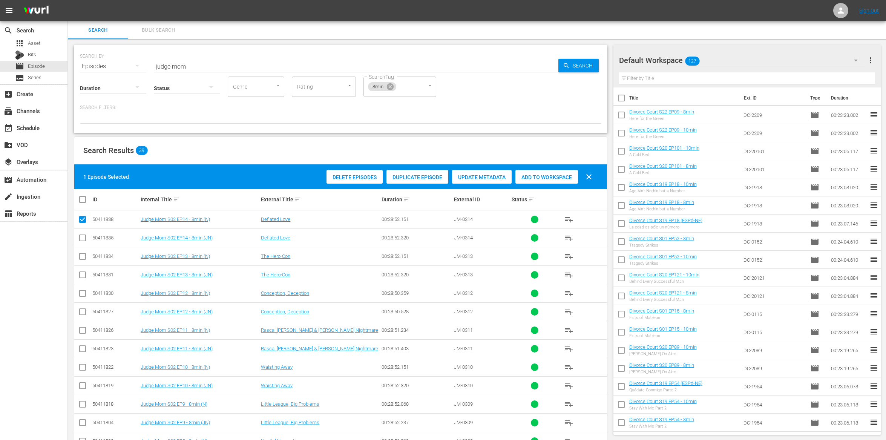
click at [81, 238] on input "checkbox" at bounding box center [82, 239] width 9 height 9
checkbox input "true"
click at [551, 179] on span "Add to Workspace" at bounding box center [547, 177] width 63 height 6
click at [79, 198] on input "checkbox" at bounding box center [85, 199] width 15 height 9
checkbox input "true"
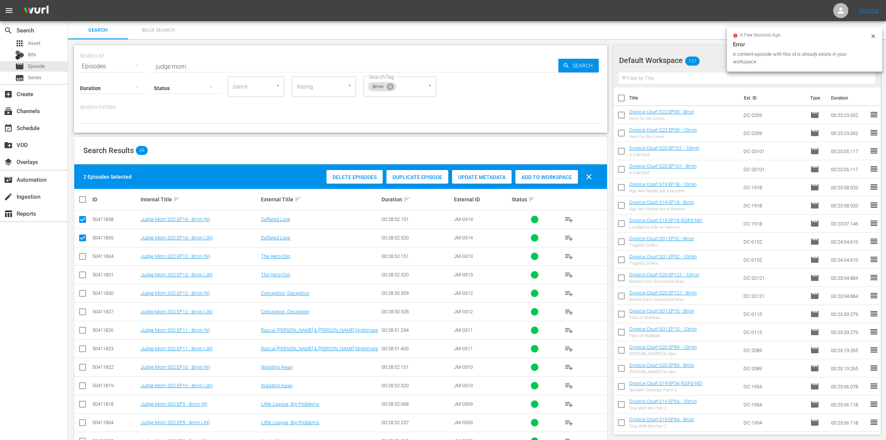
checkbox input "true"
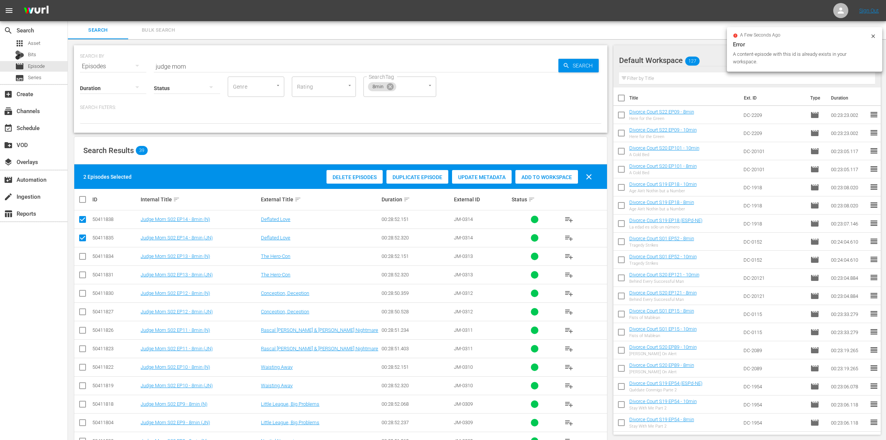
checkbox input "true"
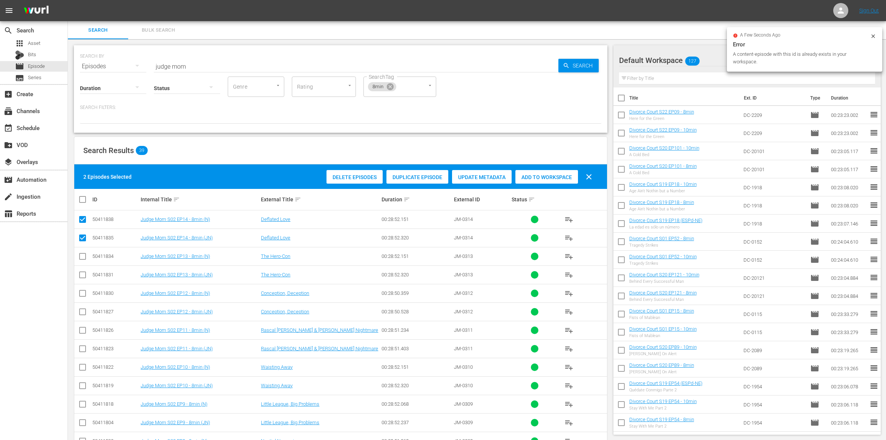
checkbox input "true"
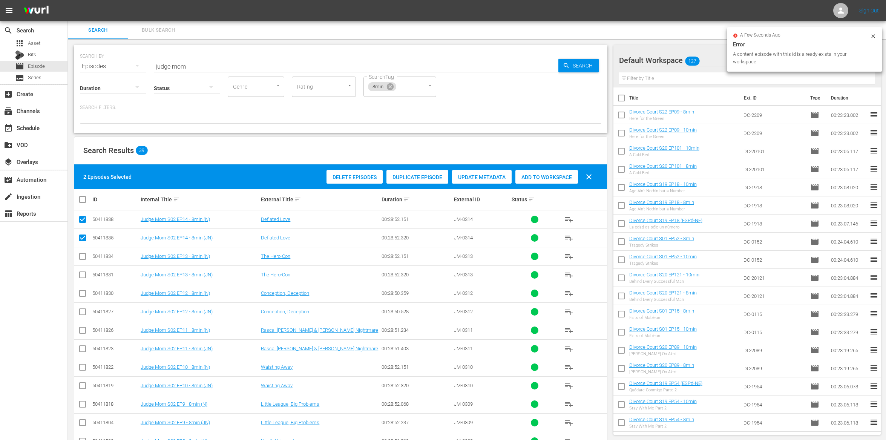
checkbox input "true"
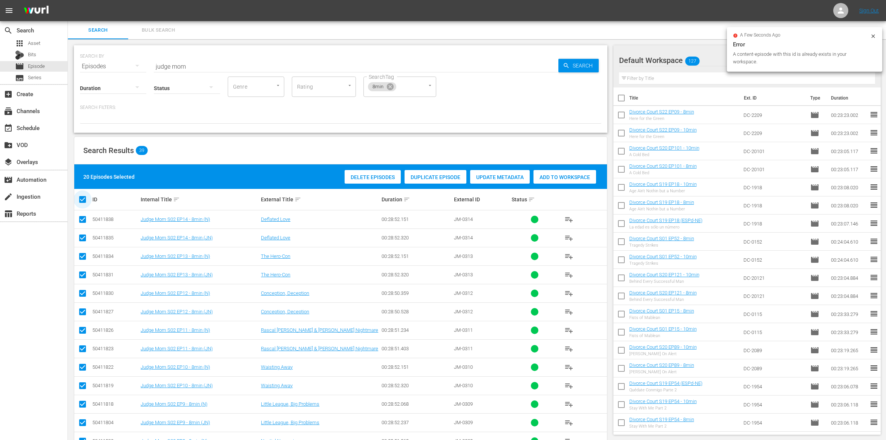
click at [79, 198] on input "checkbox" at bounding box center [85, 199] width 15 height 9
checkbox input "false"
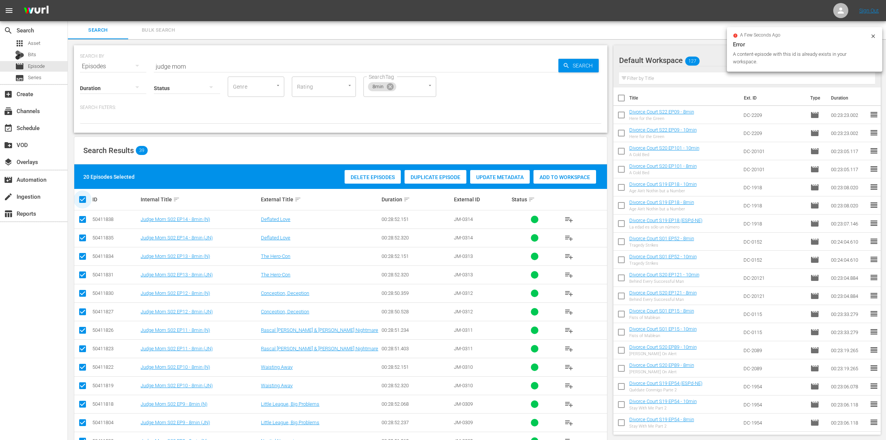
checkbox input "false"
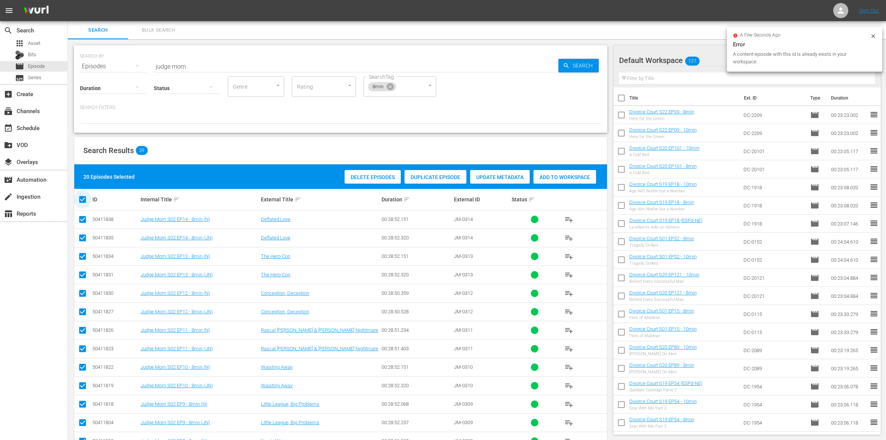
checkbox input "false"
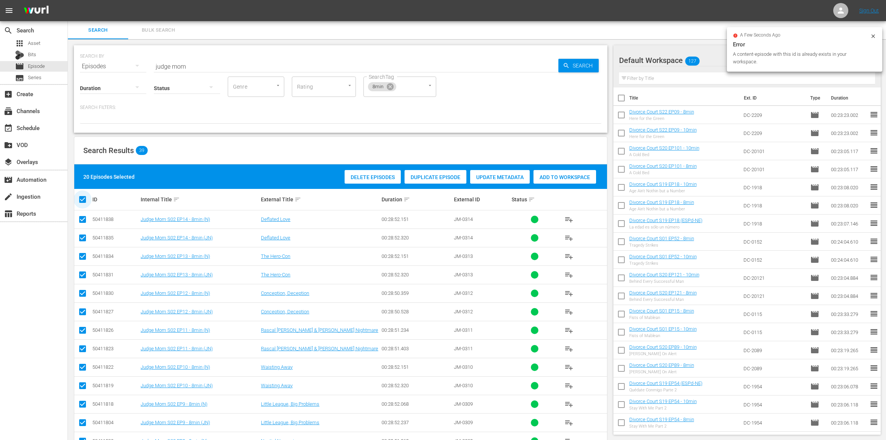
checkbox input "false"
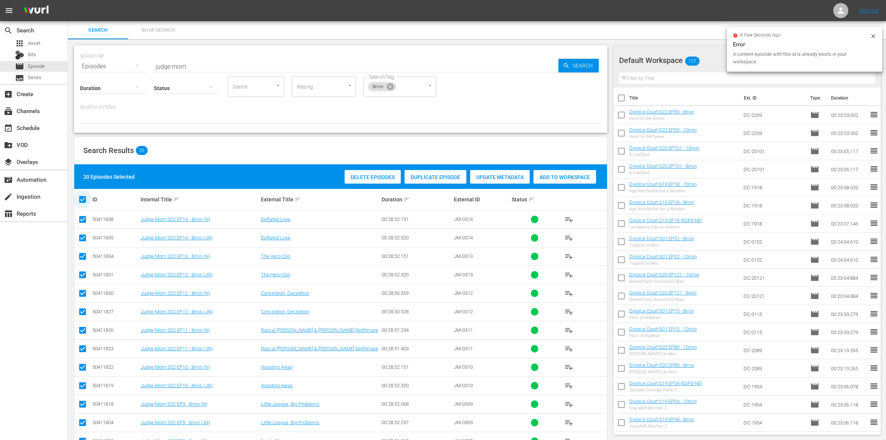
checkbox input "false"
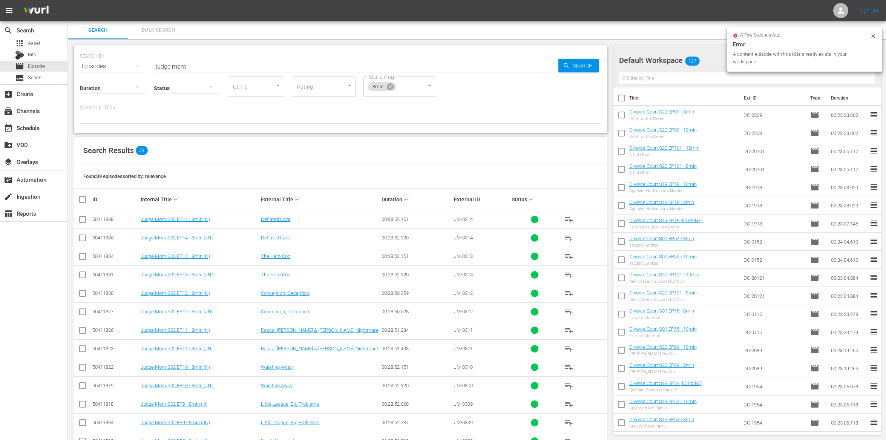
click at [82, 253] on span at bounding box center [82, 256] width 9 height 9
click at [81, 275] on input "checkbox" at bounding box center [82, 276] width 9 height 9
checkbox input "true"
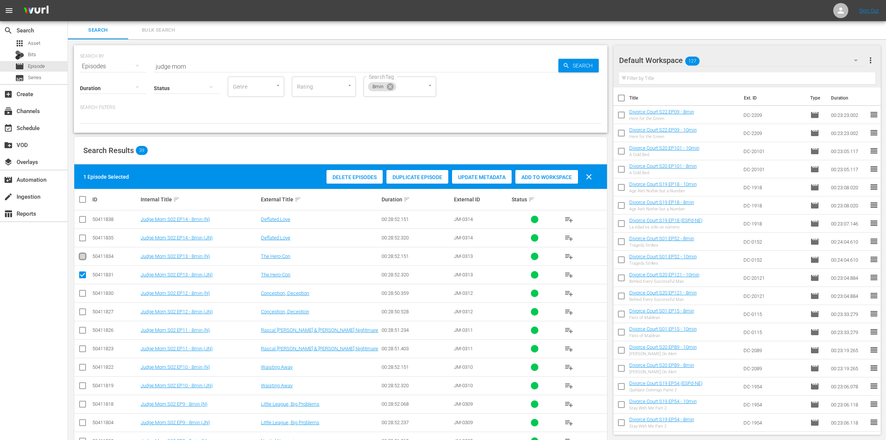
click at [85, 260] on input "checkbox" at bounding box center [82, 257] width 9 height 9
checkbox input "true"
click at [551, 176] on span "Add to Workspace" at bounding box center [547, 177] width 63 height 6
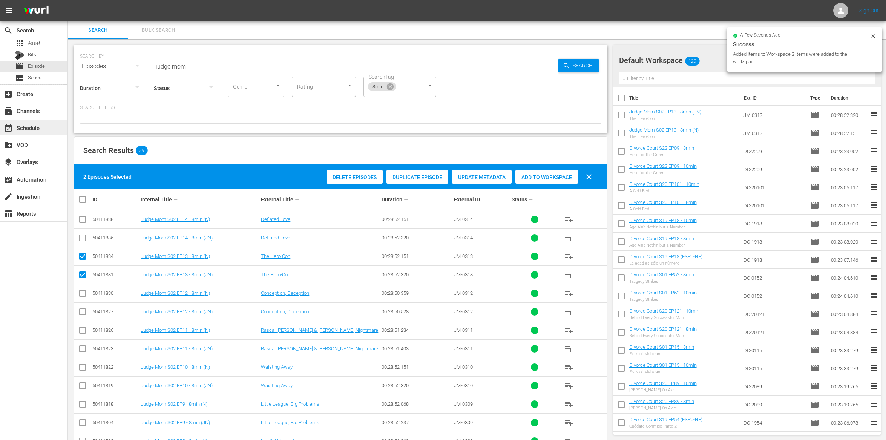
click at [36, 123] on div "event_available Schedule" at bounding box center [21, 126] width 42 height 7
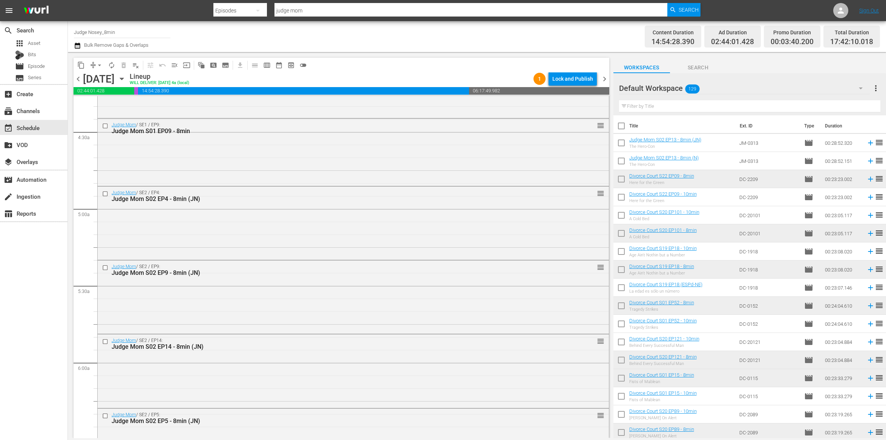
scroll to position [659, 0]
click at [705, 103] on input "text" at bounding box center [749, 106] width 261 height 12
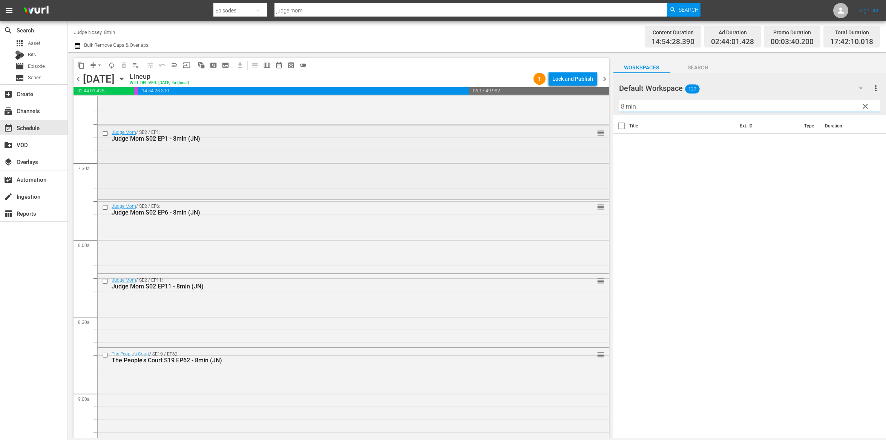
scroll to position [1083, 0]
type input "8 min"
click at [673, 100] on div "Filter by Title 8 min" at bounding box center [749, 106] width 261 height 18
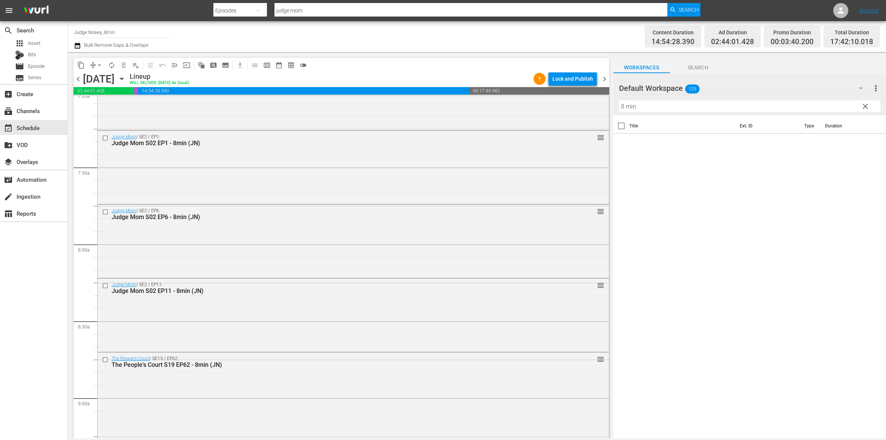
click at [656, 106] on input "8 min" at bounding box center [749, 106] width 261 height 12
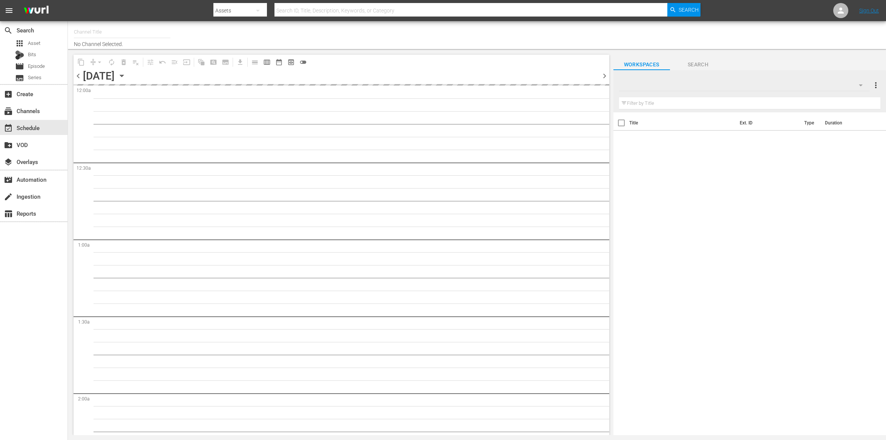
type input "Judge Nosey_8min (1495)"
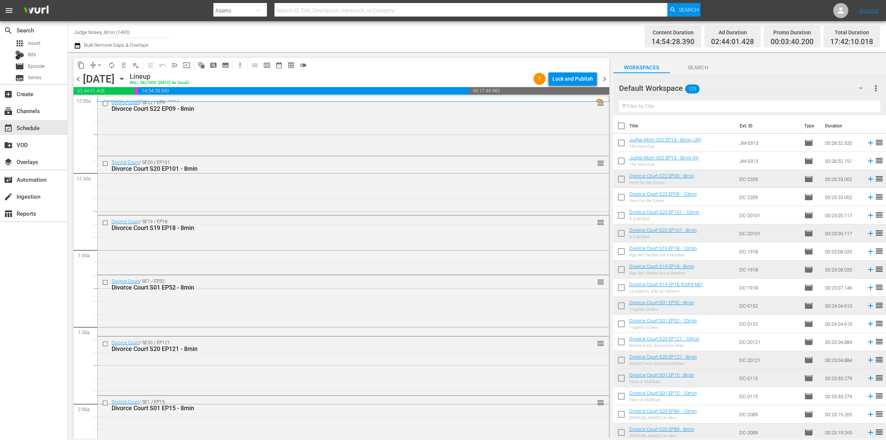
click at [641, 110] on input "text" at bounding box center [749, 106] width 261 height 12
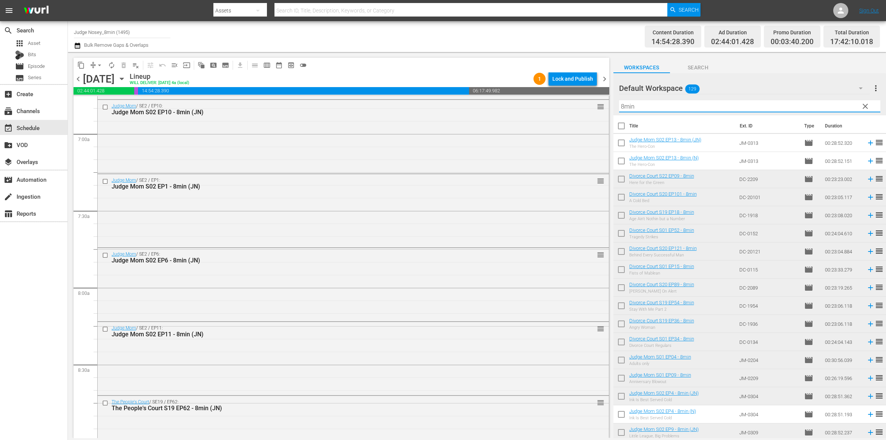
scroll to position [1036, 0]
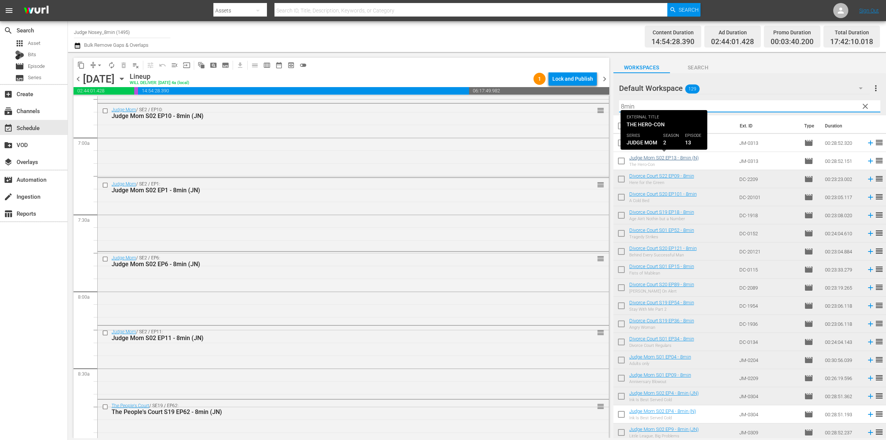
type input "8min"
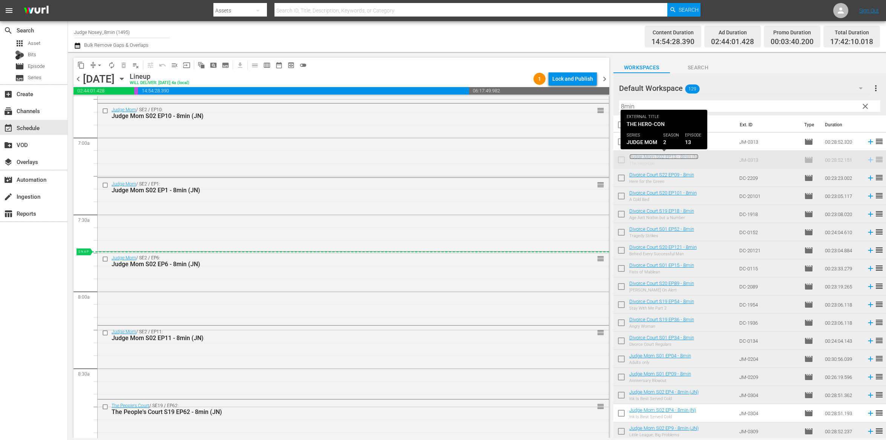
scroll to position [0, 0]
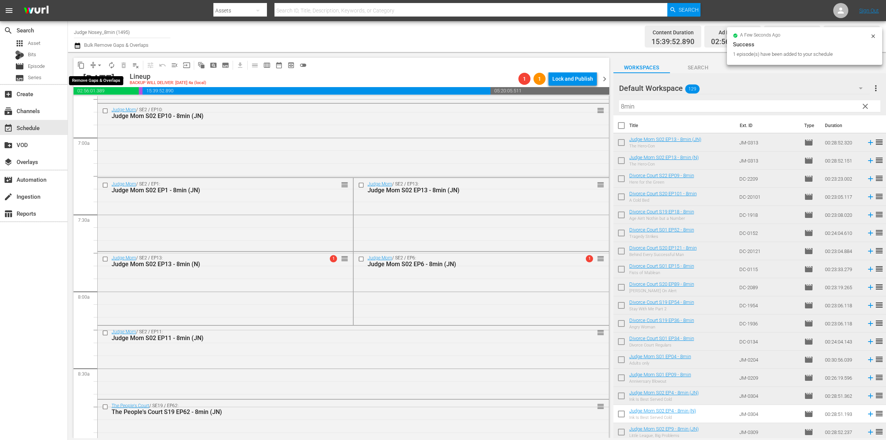
click at [94, 65] on button "arrow_drop_down" at bounding box center [100, 65] width 12 height 12
click at [95, 106] on li "Align to End of Previous Day" at bounding box center [99, 105] width 79 height 12
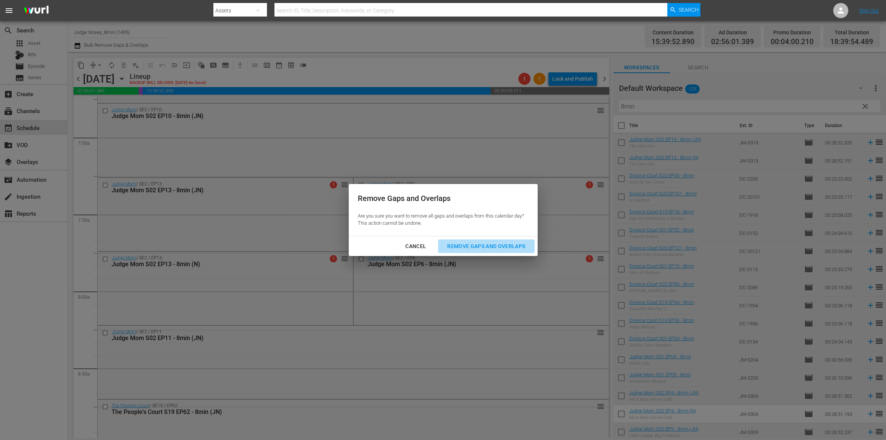
drag, startPoint x: 495, startPoint y: 248, endPoint x: 548, endPoint y: 255, distance: 53.6
click at [495, 248] on div "Remove Gaps and Overlaps" at bounding box center [486, 246] width 90 height 9
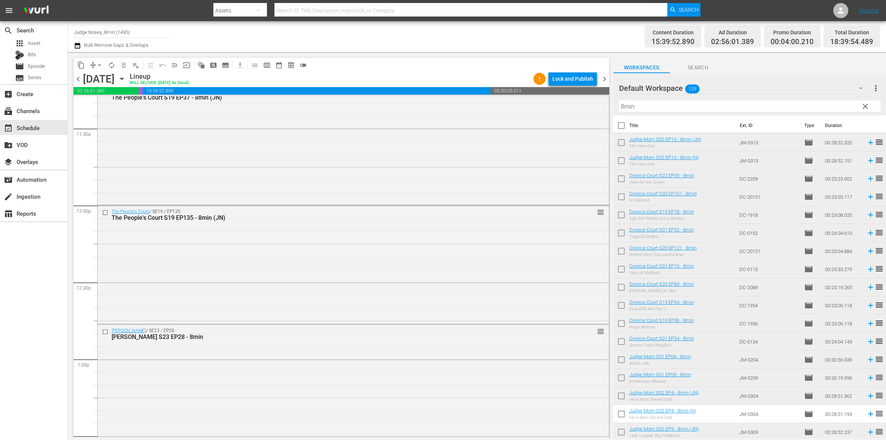
scroll to position [1697, 0]
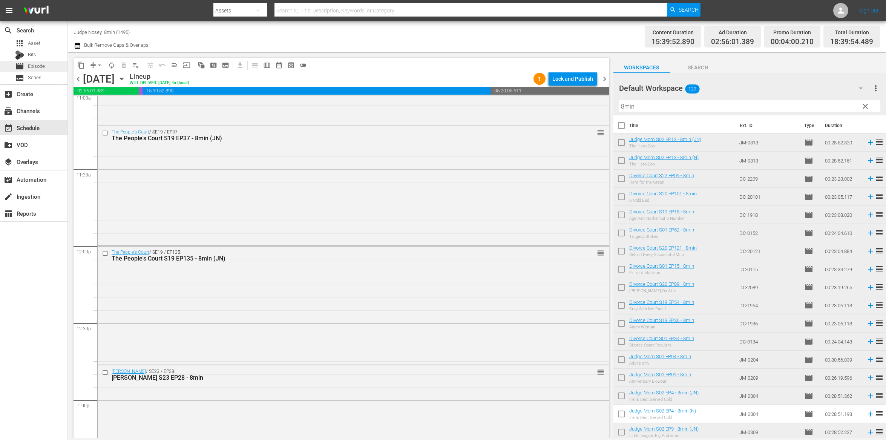
click at [34, 65] on span "Episode" at bounding box center [36, 67] width 17 height 8
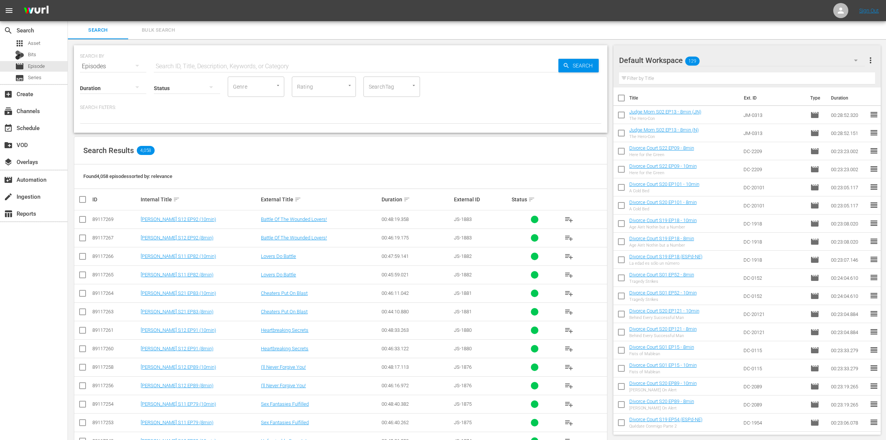
click at [240, 68] on input "text" at bounding box center [356, 66] width 405 height 18
type input "the peoples court"
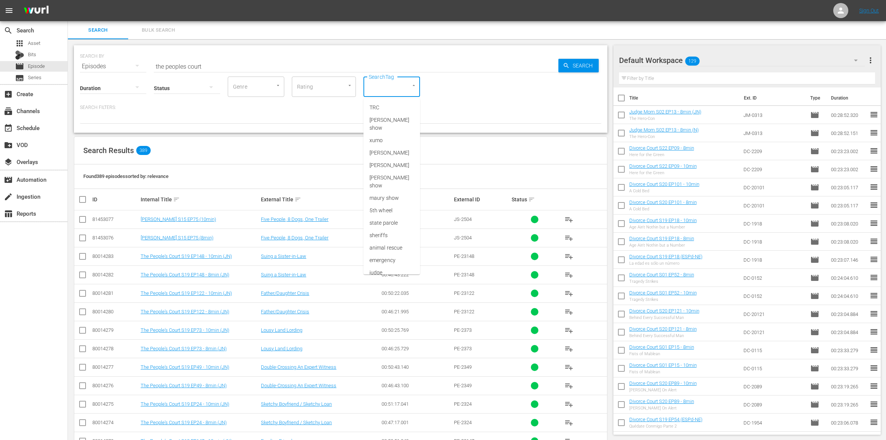
click at [376, 88] on input "SearchTag" at bounding box center [381, 87] width 29 height 14
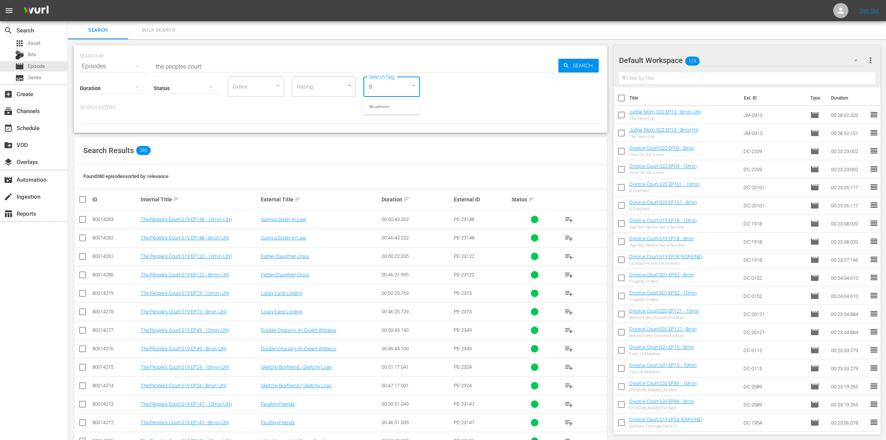
type input "8"
type input "8min"
click at [375, 104] on span "8min" at bounding box center [376, 108] width 12 height 8
click at [84, 221] on input "checkbox" at bounding box center [82, 221] width 9 height 9
checkbox input "true"
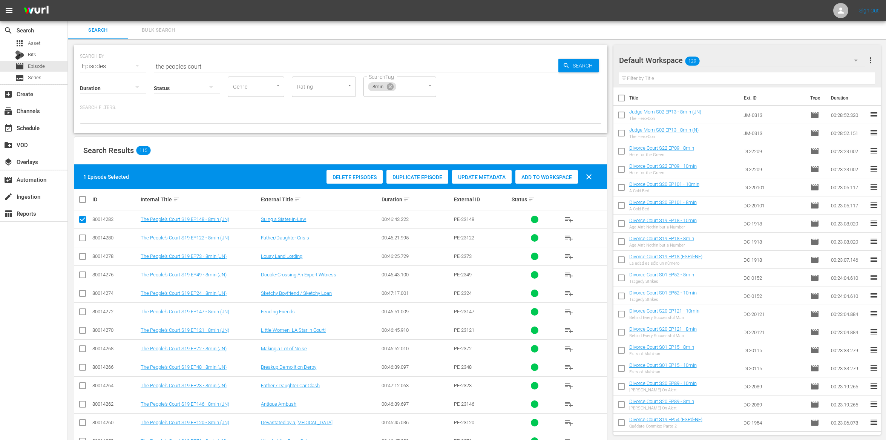
click at [546, 183] on div "Add to Workspace" at bounding box center [547, 177] width 63 height 14
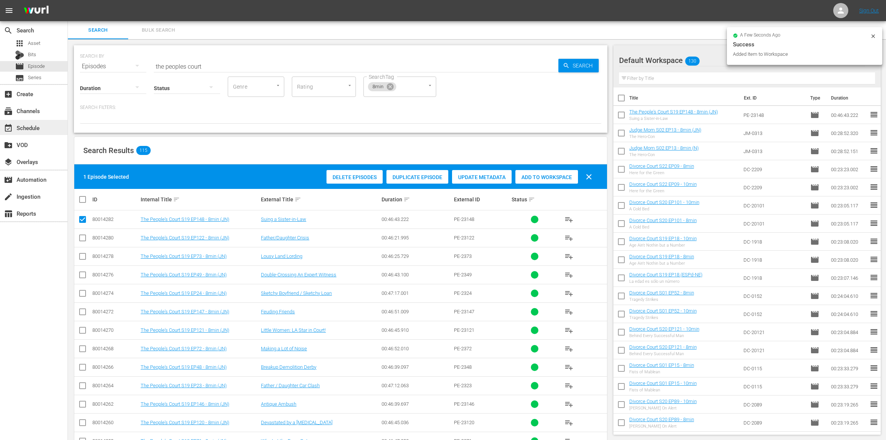
click at [52, 131] on div "event_available Schedule" at bounding box center [34, 127] width 68 height 15
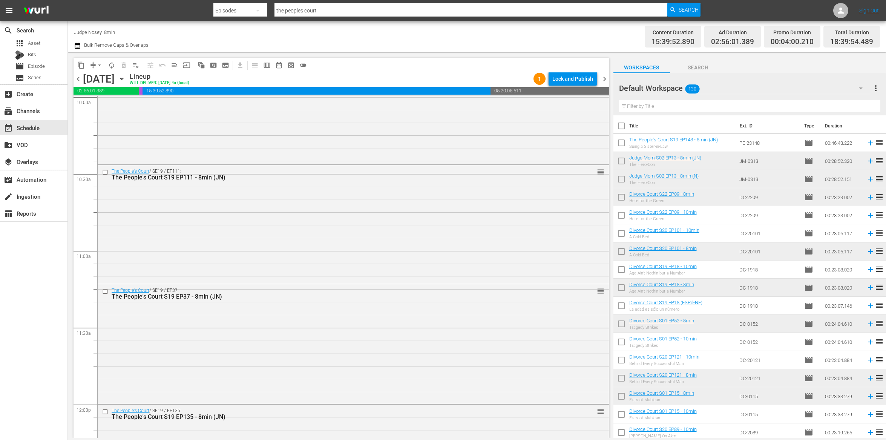
scroll to position [1540, 0]
click at [698, 109] on input "text" at bounding box center [749, 106] width 261 height 12
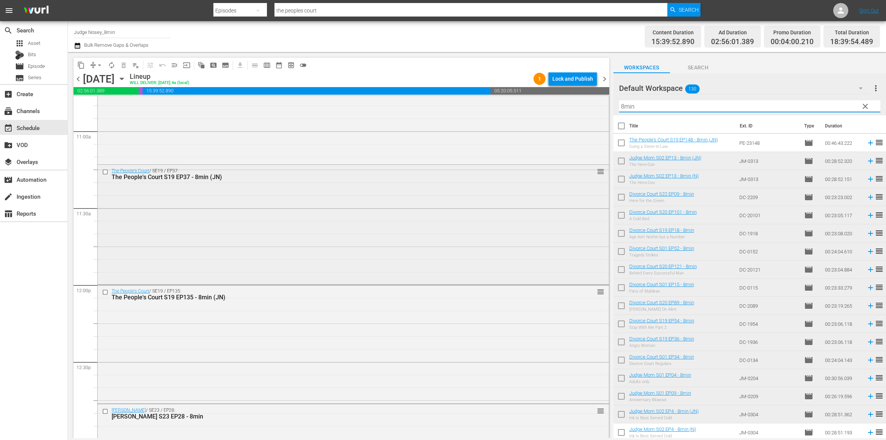
scroll to position [1655, 0]
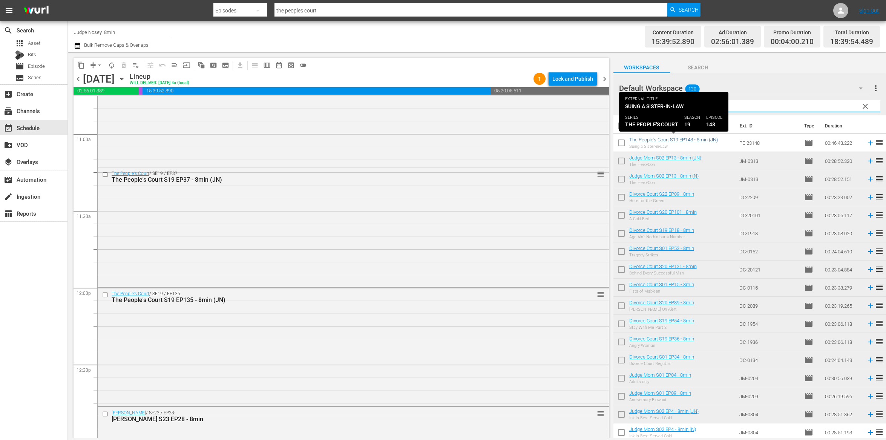
type input "8min"
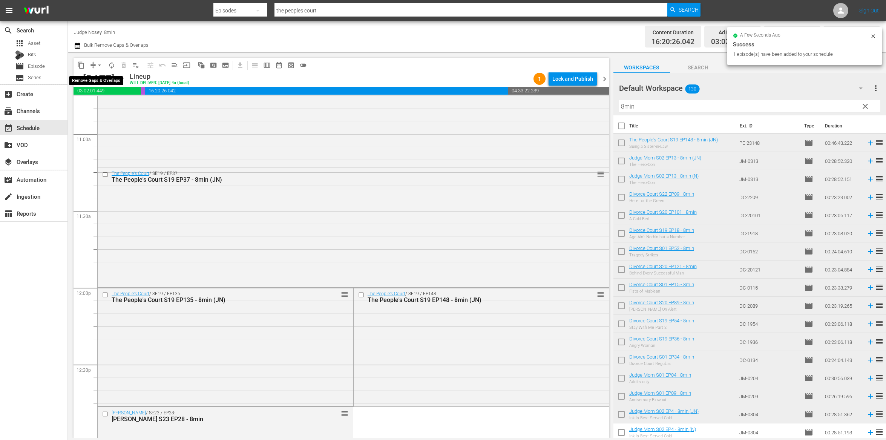
click at [93, 66] on span "compress" at bounding box center [93, 65] width 8 height 8
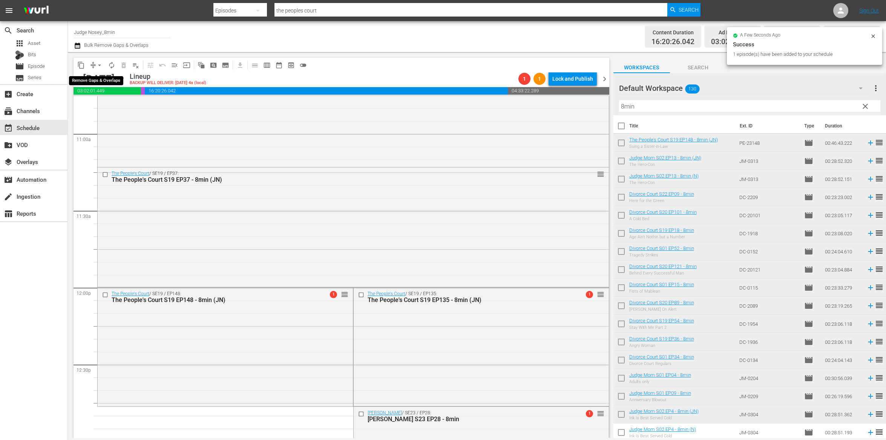
click at [96, 67] on span "arrow_drop_down" at bounding box center [100, 65] width 8 height 8
click at [103, 105] on li "Align to End of Previous Day" at bounding box center [99, 105] width 79 height 12
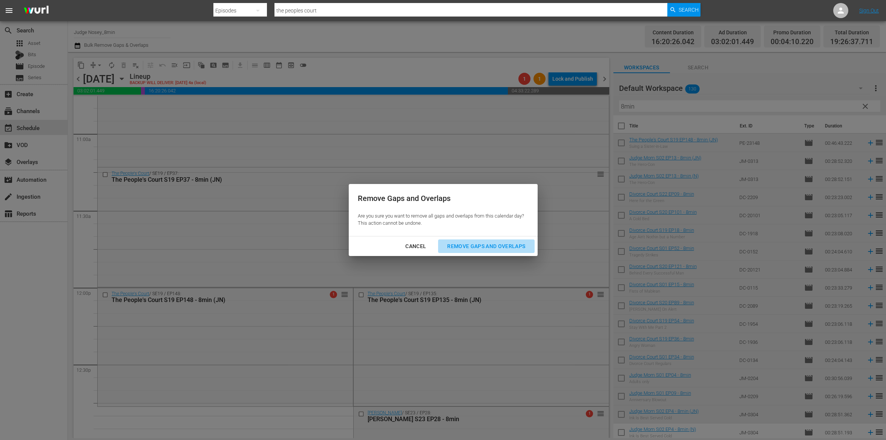
click at [497, 245] on div "Remove Gaps and Overlaps" at bounding box center [486, 246] width 90 height 9
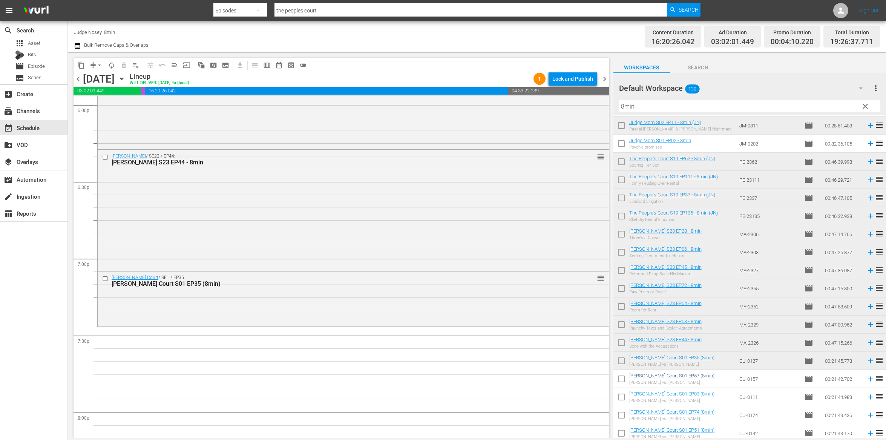
scroll to position [780, 0]
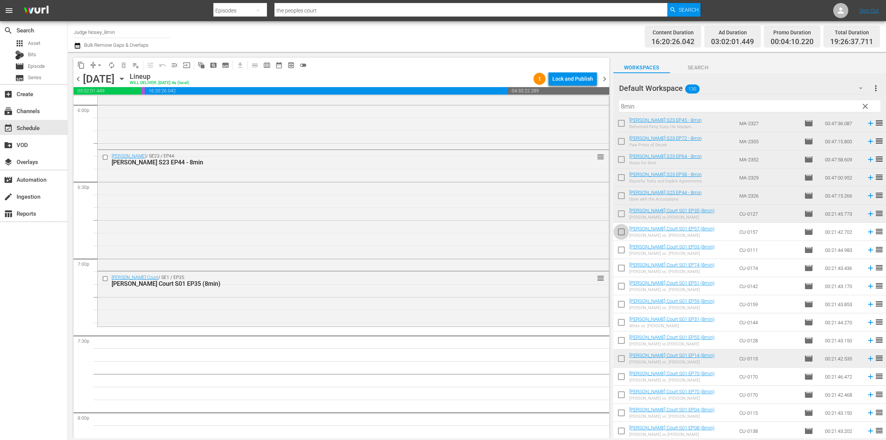
click at [620, 232] on input "checkbox" at bounding box center [622, 234] width 16 height 16
checkbox input "true"
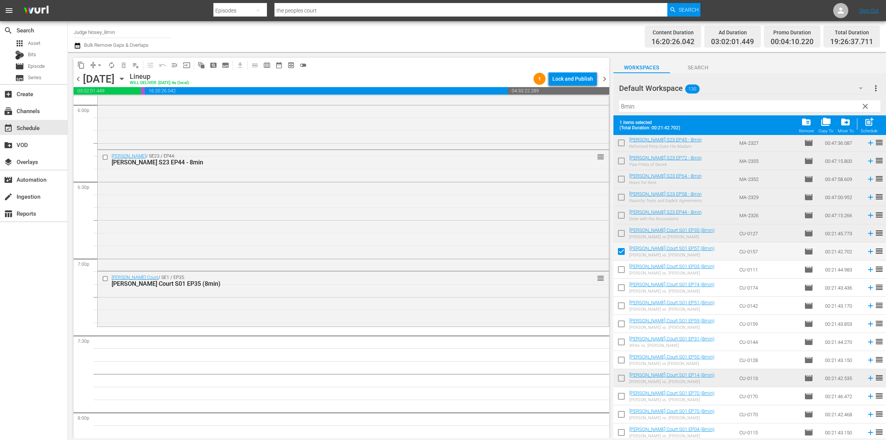
click at [620, 271] on input "checkbox" at bounding box center [622, 271] width 16 height 16
checkbox input "true"
click at [622, 287] on input "checkbox" at bounding box center [622, 289] width 16 height 16
checkbox input "true"
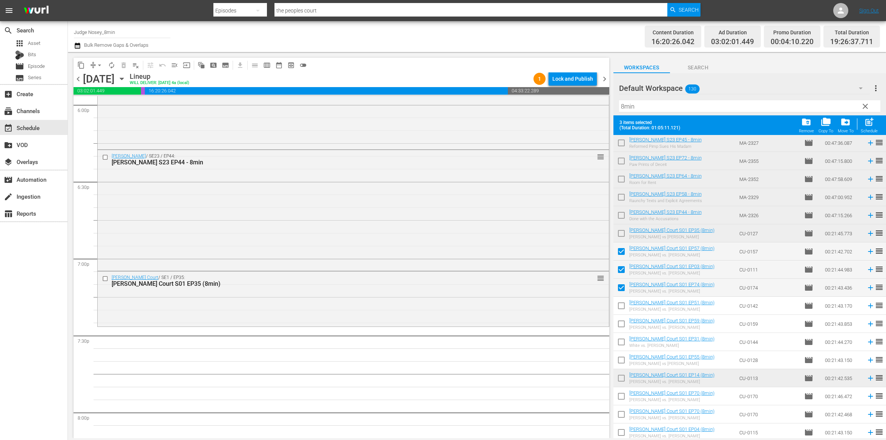
click at [622, 302] on input "checkbox" at bounding box center [622, 308] width 16 height 16
checkbox input "true"
click at [622, 341] on input "checkbox" at bounding box center [622, 344] width 16 height 16
checkbox input "true"
click at [622, 325] on input "checkbox" at bounding box center [622, 326] width 16 height 16
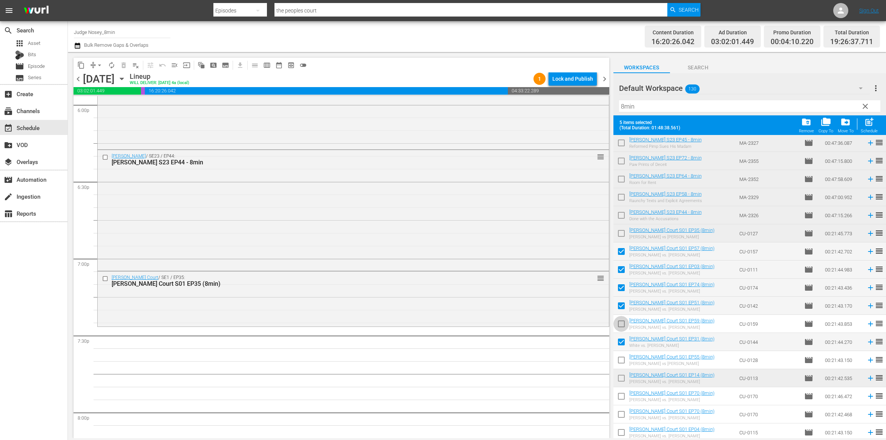
checkbox input "true"
click at [624, 359] on input "checkbox" at bounding box center [622, 362] width 16 height 16
checkbox input "true"
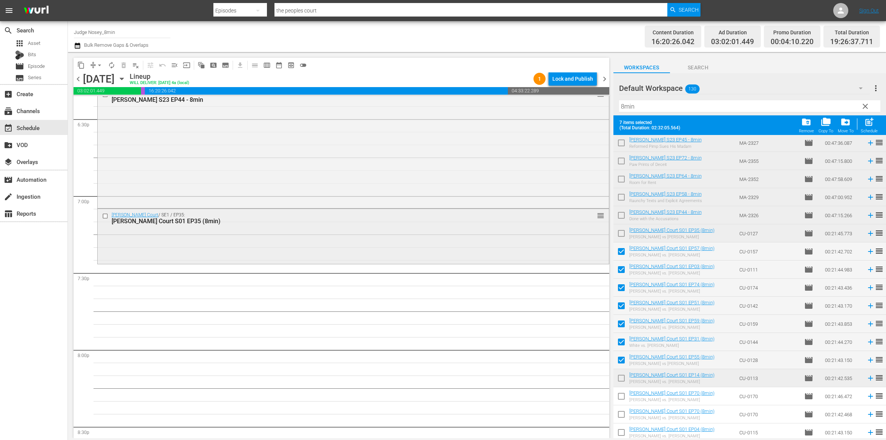
scroll to position [2830, 0]
click at [624, 396] on input "checkbox" at bounding box center [622, 398] width 16 height 16
checkbox input "true"
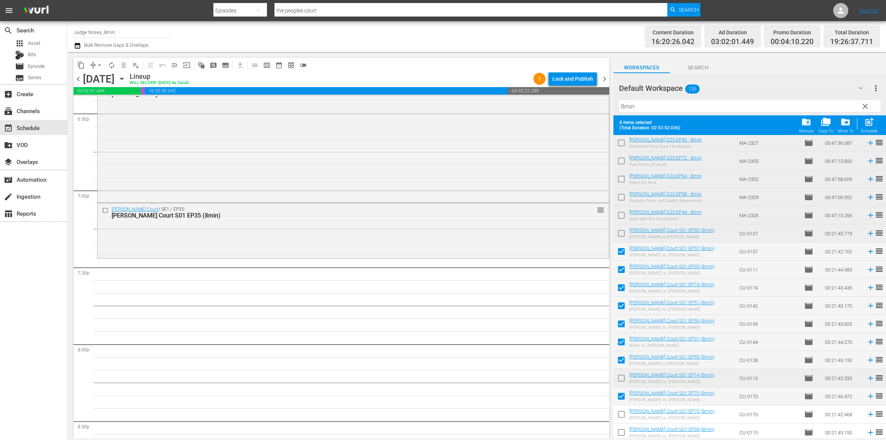
drag, startPoint x: 622, startPoint y: 412, endPoint x: 621, endPoint y: 422, distance: 10.3
click at [622, 413] on input "checkbox" at bounding box center [622, 416] width 16 height 16
checkbox input "true"
click at [621, 430] on input "checkbox" at bounding box center [622, 434] width 16 height 16
checkbox input "true"
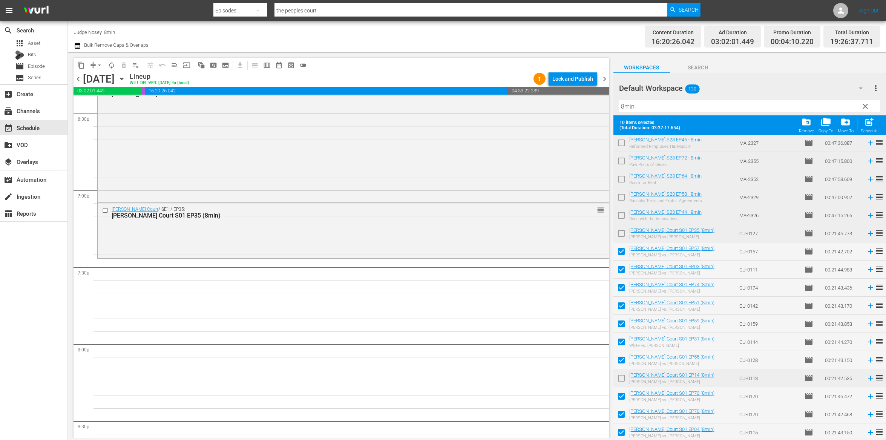
click at [863, 126] on div "post_add Schedule" at bounding box center [869, 125] width 17 height 17
checkbox input "false"
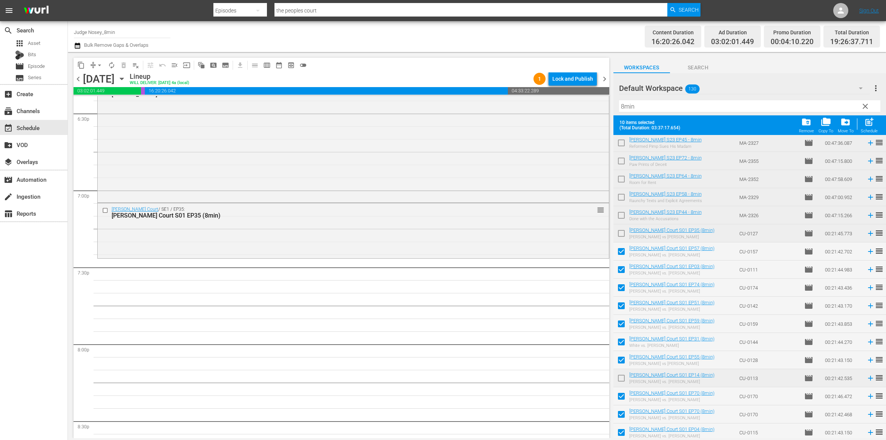
checkbox input "false"
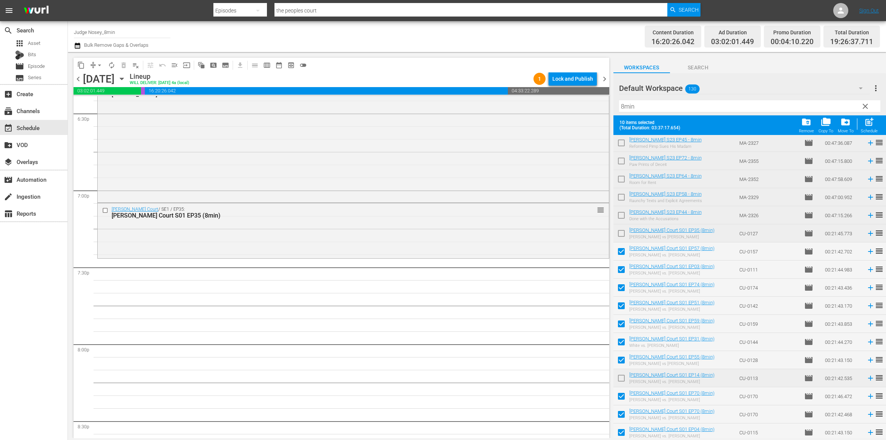
checkbox input "false"
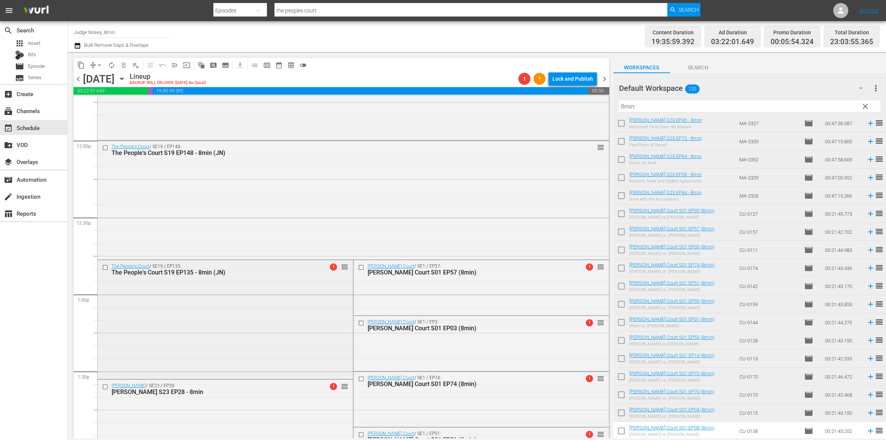
scroll to position [1807, 0]
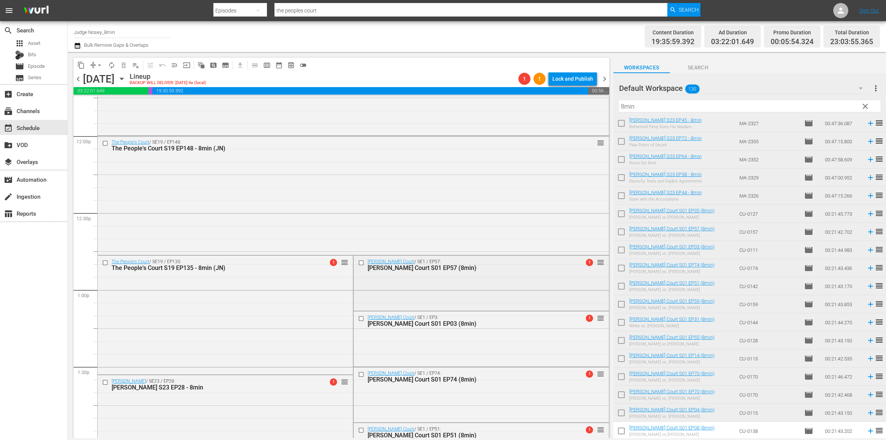
click at [361, 264] on input "checkbox" at bounding box center [362, 263] width 8 height 6
click at [363, 320] on input "checkbox" at bounding box center [362, 318] width 8 height 6
click at [362, 373] on input "checkbox" at bounding box center [362, 374] width 8 height 6
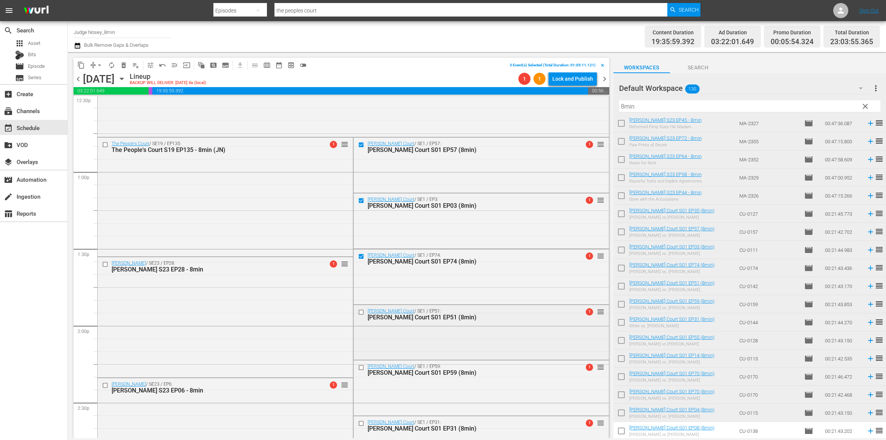
scroll to position [1930, 0]
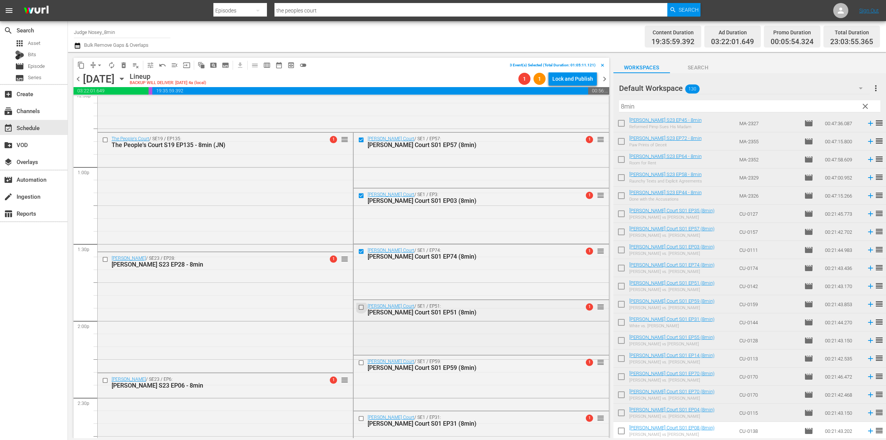
click at [359, 307] on input "checkbox" at bounding box center [362, 307] width 8 height 6
click at [360, 366] on input "checkbox" at bounding box center [362, 363] width 8 height 6
click at [363, 416] on input "checkbox" at bounding box center [362, 419] width 8 height 6
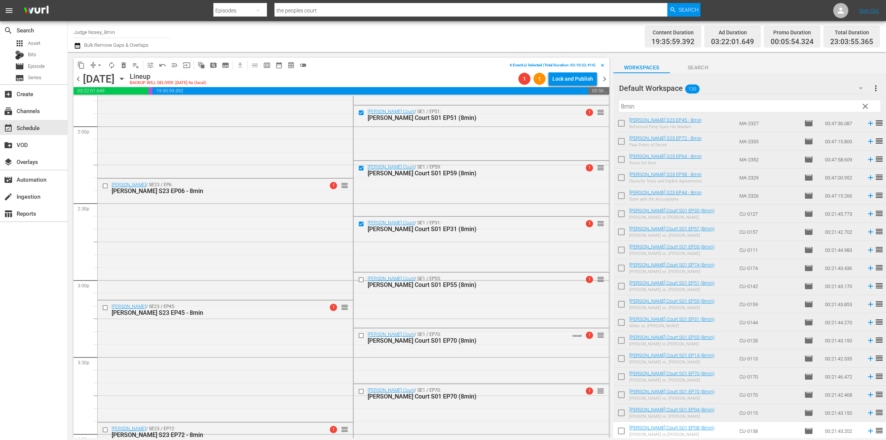
scroll to position [2183, 0]
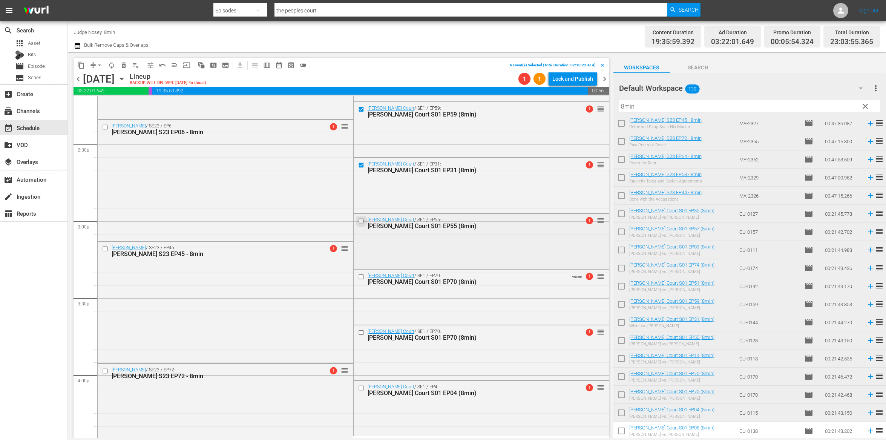
click at [361, 220] on input "checkbox" at bounding box center [362, 221] width 8 height 6
click at [360, 278] on input "checkbox" at bounding box center [362, 277] width 8 height 6
click at [360, 332] on input "checkbox" at bounding box center [362, 332] width 8 height 6
click at [361, 389] on input "checkbox" at bounding box center [362, 388] width 8 height 6
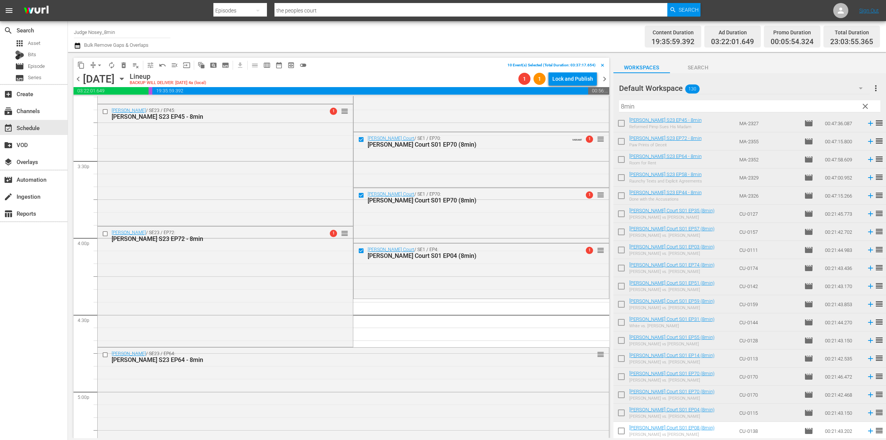
scroll to position [2324, 0]
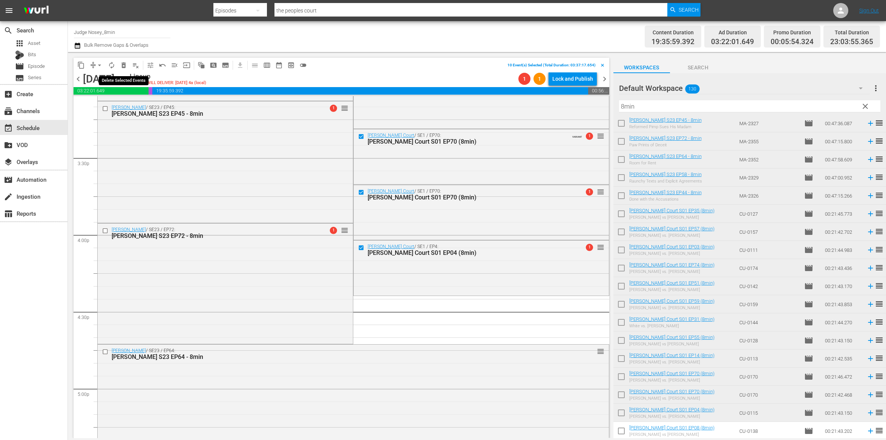
click at [124, 68] on span "delete_forever_outlined" at bounding box center [124, 65] width 8 height 8
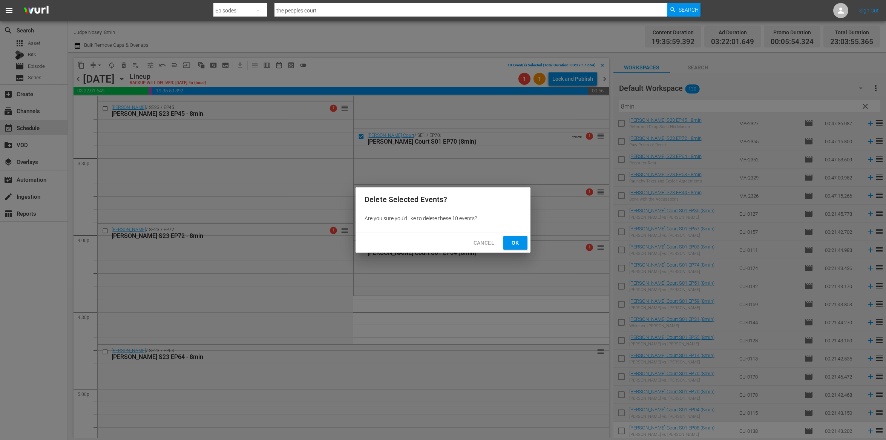
click at [509, 243] on button "Ok" at bounding box center [516, 243] width 24 height 14
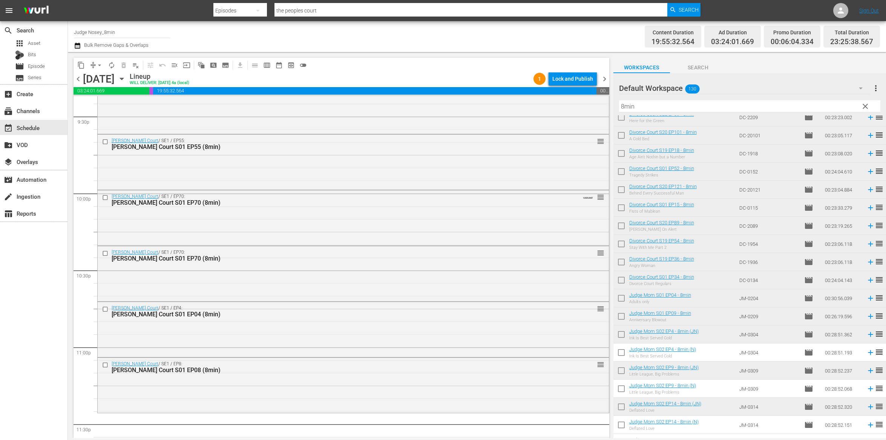
scroll to position [0, 0]
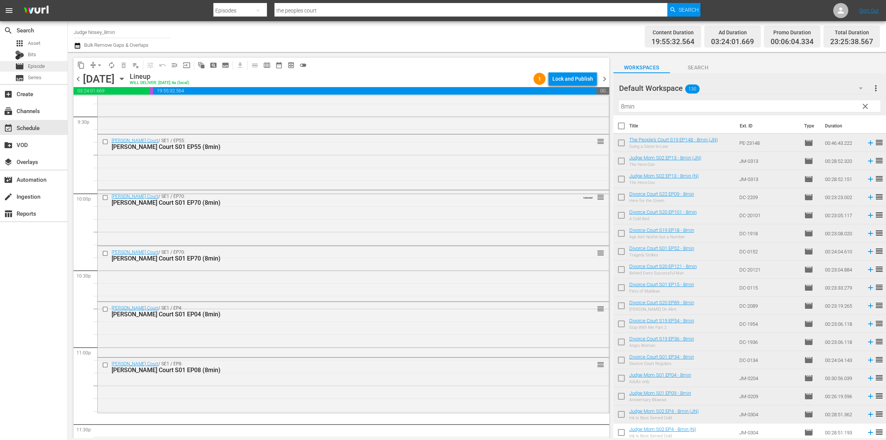
click at [55, 69] on div "movie Episode" at bounding box center [34, 66] width 68 height 11
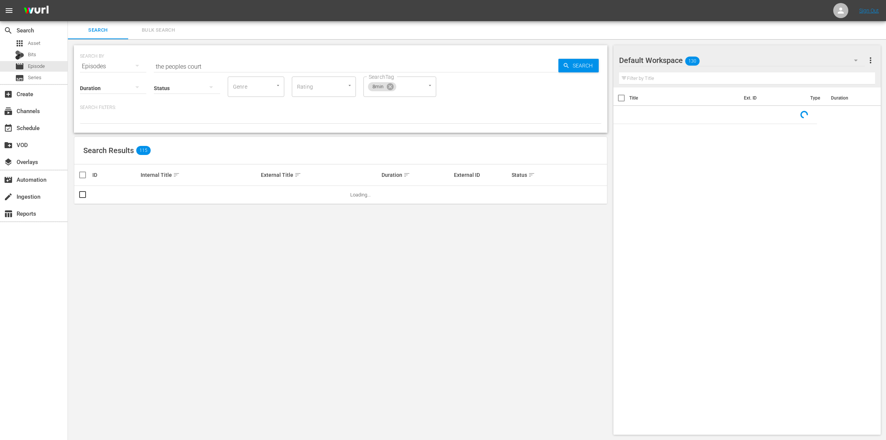
click at [194, 68] on input "the peoples court" at bounding box center [356, 66] width 405 height 18
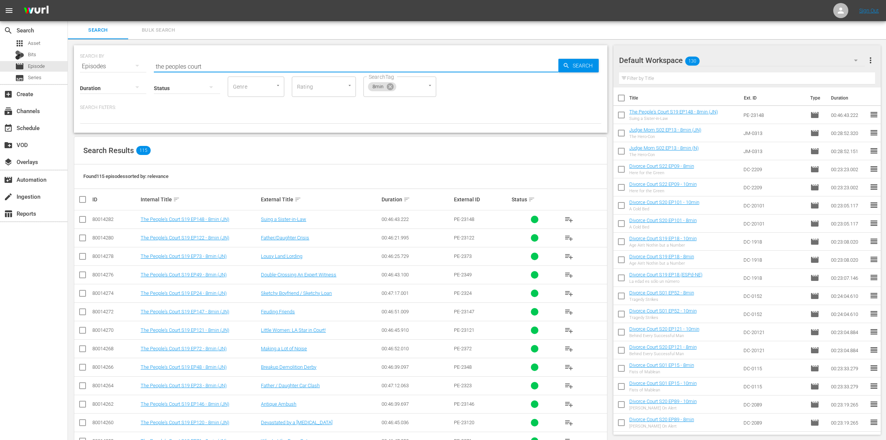
click at [194, 68] on input "the peoples court" at bounding box center [356, 66] width 405 height 18
type input "cutler"
click at [86, 218] on input "checkbox" at bounding box center [82, 221] width 9 height 9
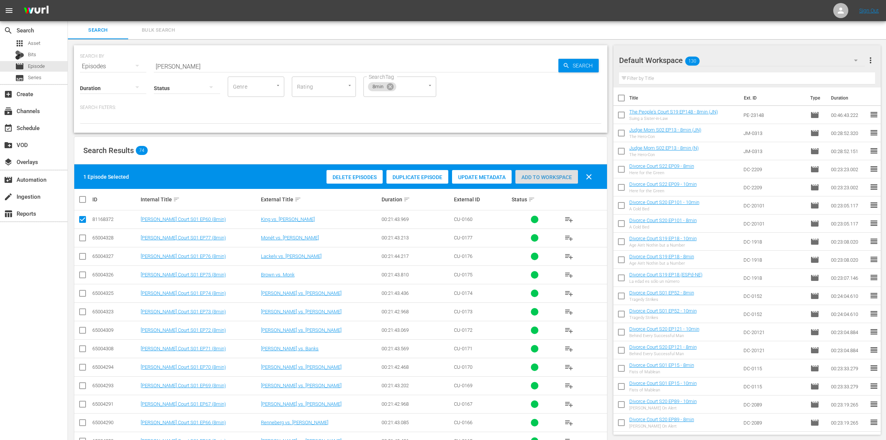
click at [523, 178] on span "Add to Workspace" at bounding box center [547, 177] width 63 height 6
drag, startPoint x: 81, startPoint y: 218, endPoint x: 81, endPoint y: 228, distance: 9.8
click at [81, 218] on input "checkbox" at bounding box center [82, 221] width 9 height 9
checkbox input "false"
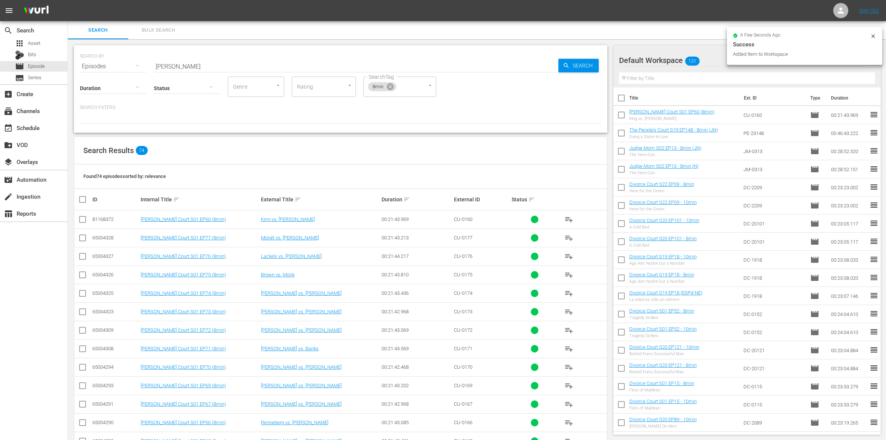
drag, startPoint x: 81, startPoint y: 236, endPoint x: 205, endPoint y: 214, distance: 125.6
click at [81, 236] on input "checkbox" at bounding box center [82, 239] width 9 height 9
checkbox input "true"
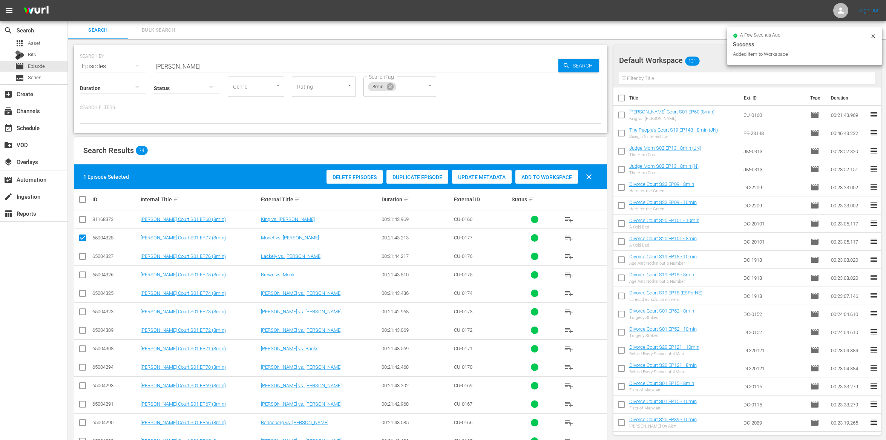
click at [520, 180] on div "Add to Workspace" at bounding box center [547, 177] width 63 height 14
click at [34, 130] on div "event_available Schedule" at bounding box center [21, 126] width 42 height 7
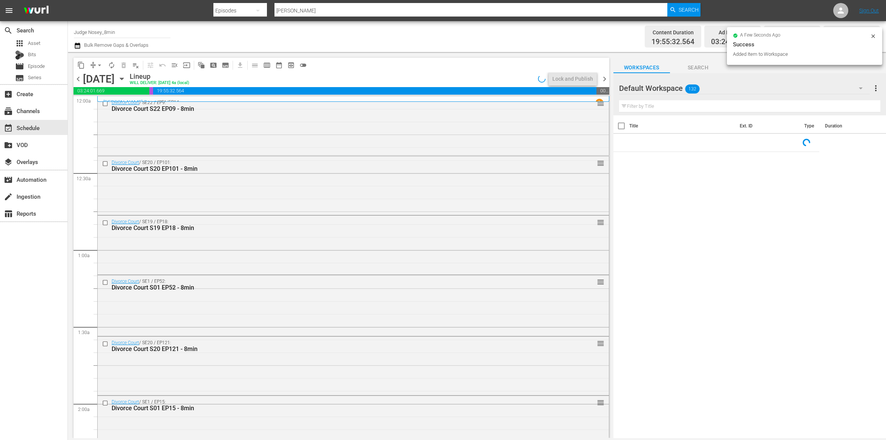
click at [661, 107] on input "text" at bounding box center [749, 106] width 261 height 12
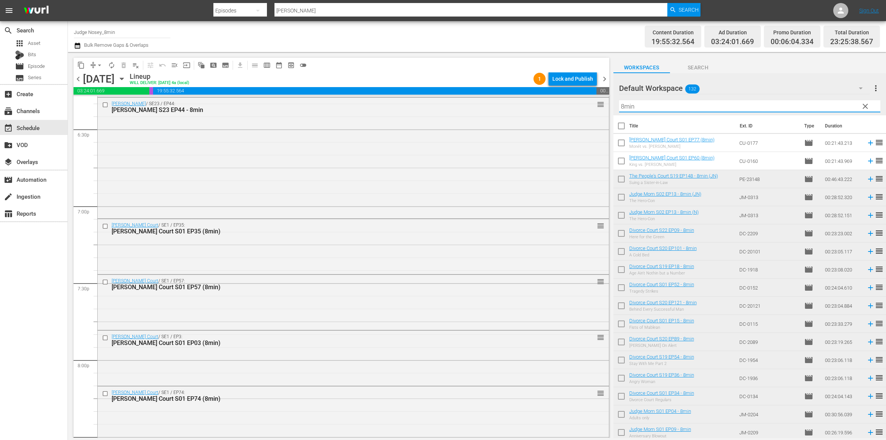
scroll to position [3351, 0]
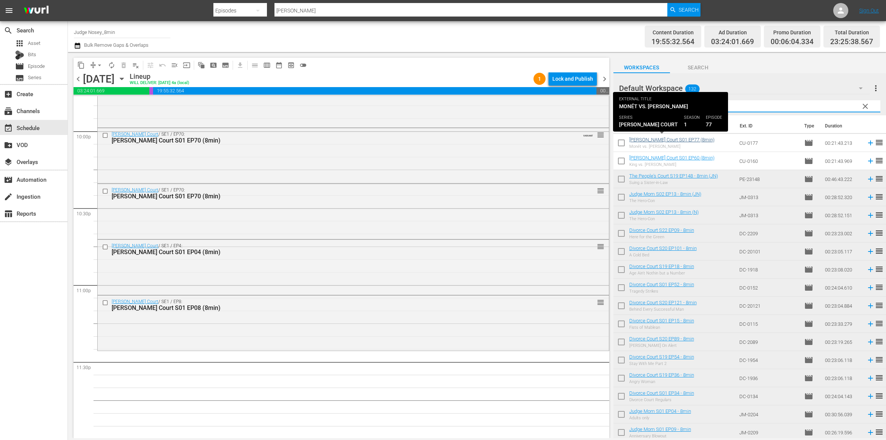
type input "8min"
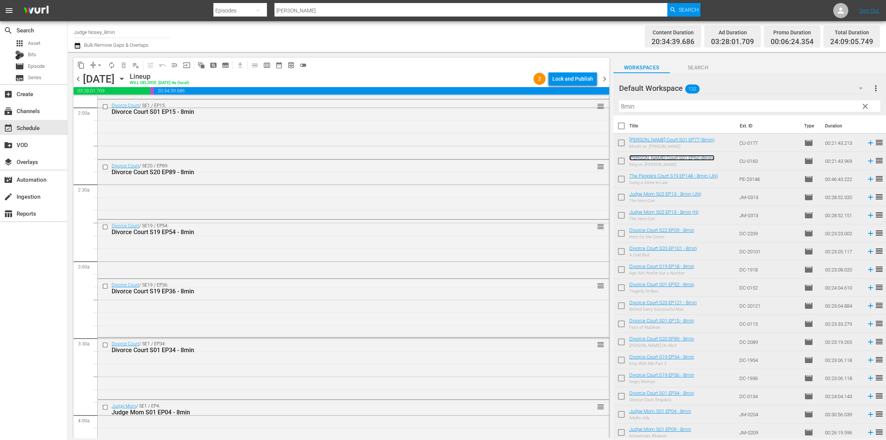
scroll to position [0, 0]
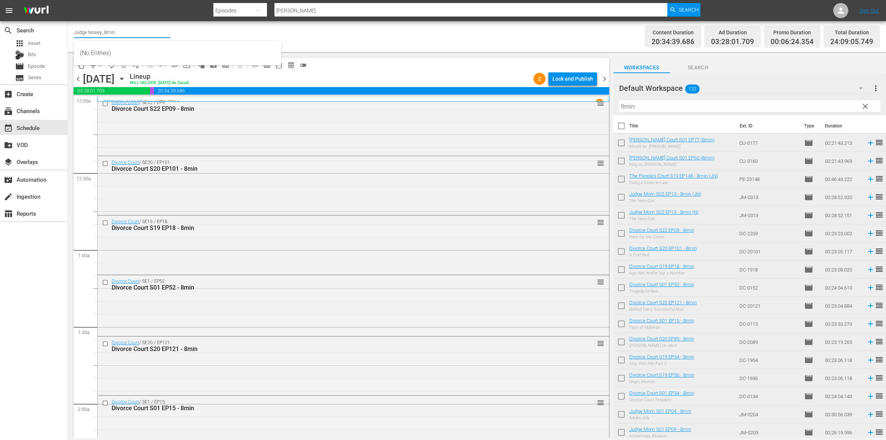
drag, startPoint x: 132, startPoint y: 34, endPoint x: 100, endPoint y: 35, distance: 32.1
click at [100, 35] on input "Judge Nosey_8min" at bounding box center [122, 32] width 97 height 18
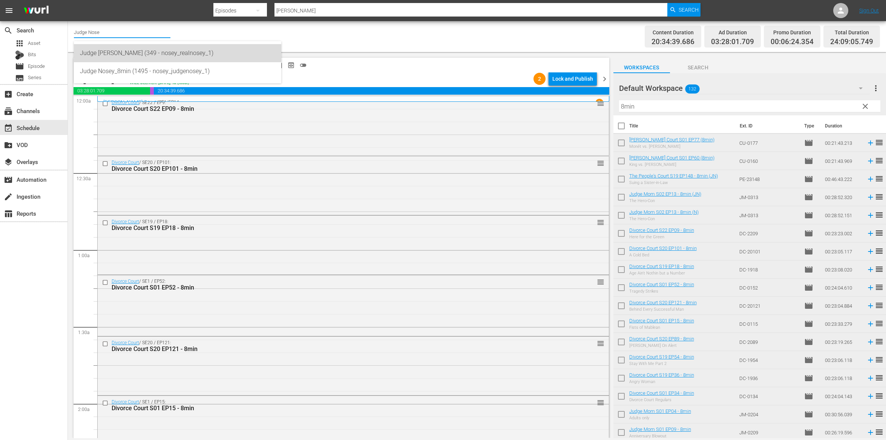
click at [110, 47] on div "Judge [PERSON_NAME] (349 - nosey_realnosey_1)" at bounding box center [177, 53] width 195 height 18
type input "Judge [PERSON_NAME] (349 - nosey_realnosey_1)"
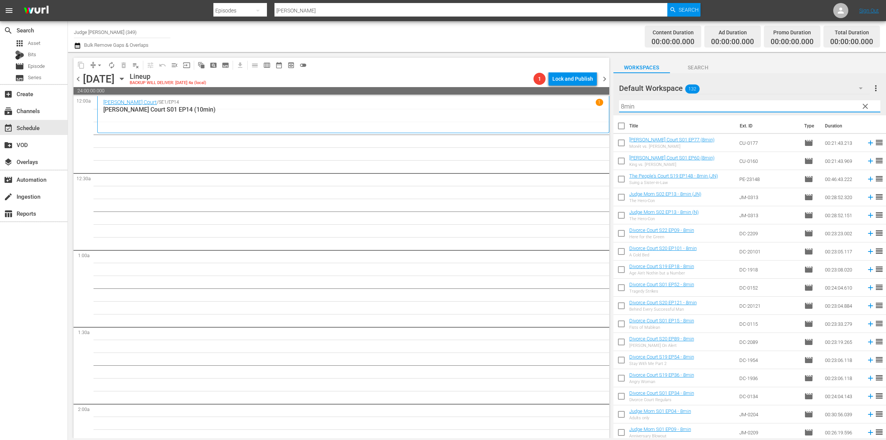
click at [653, 104] on input "8min" at bounding box center [749, 106] width 261 height 12
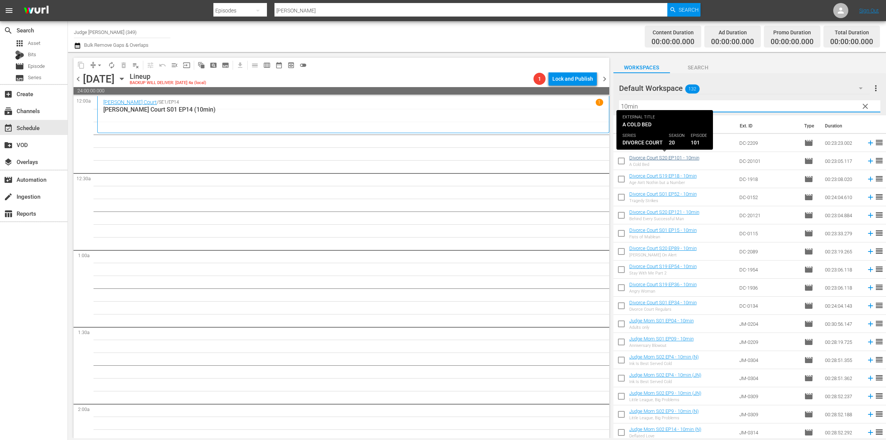
type input "10min"
